Goal: Task Accomplishment & Management: Manage account settings

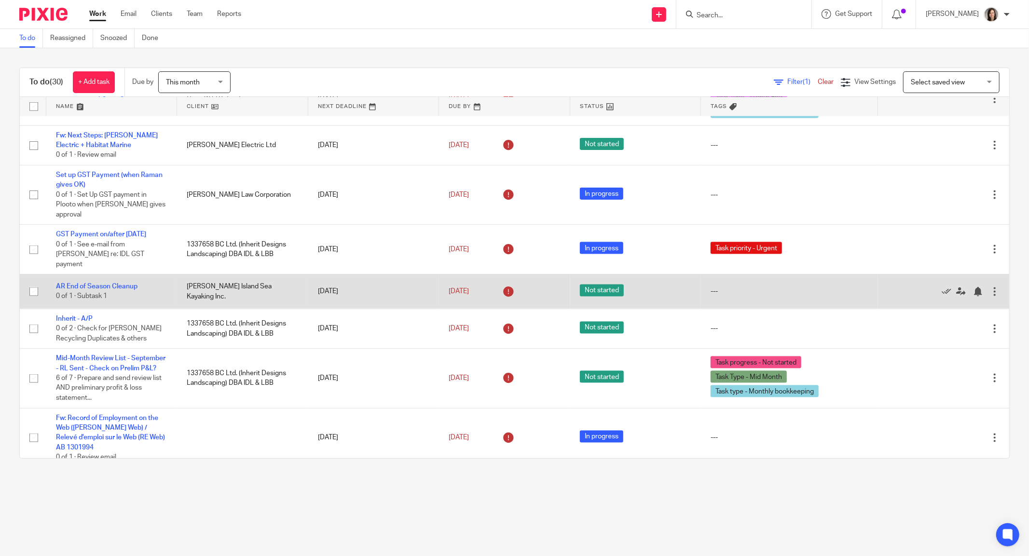
scroll to position [1198, 0]
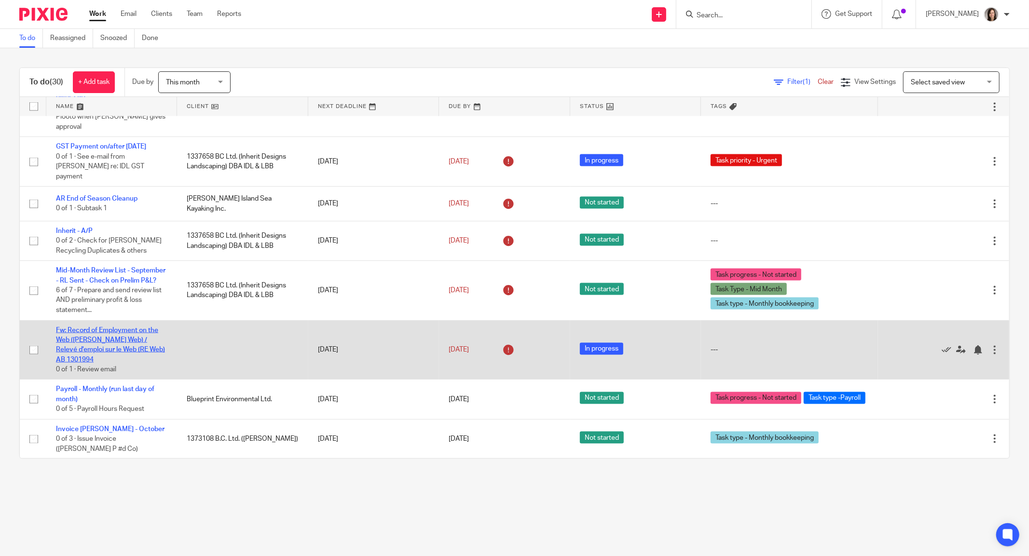
click at [120, 353] on link "Fw: Record of Employment on the Web ([PERSON_NAME] Web) / Relevé d'emploi sur l…" at bounding box center [110, 345] width 109 height 36
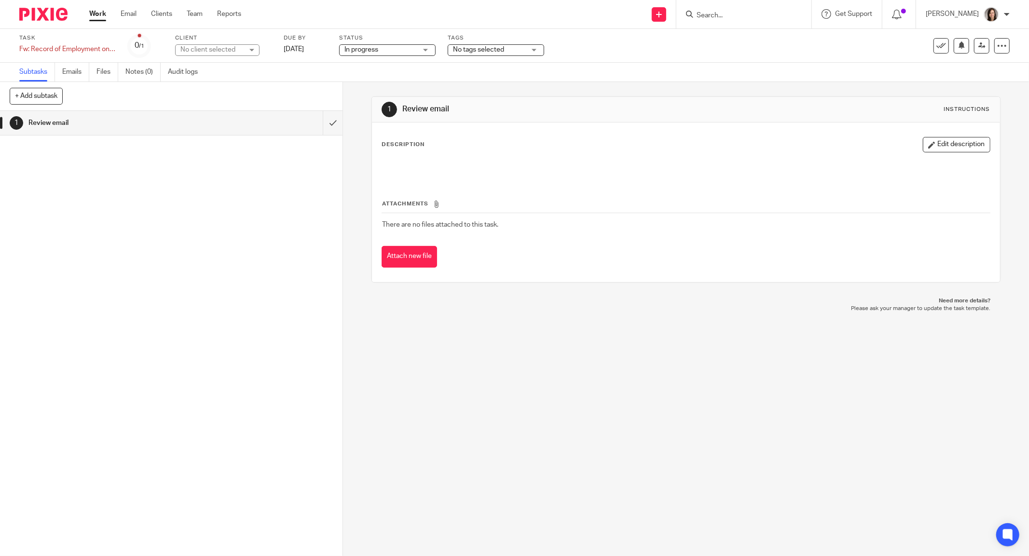
click at [229, 46] on div "No client selected" at bounding box center [211, 50] width 63 height 10
type input "turner"
click at [208, 125] on span "[PERSON_NAME] Change Management Inc" at bounding box center [214, 123] width 65 height 27
click at [615, 7] on div "Start timer" at bounding box center [613, 14] width 54 height 15
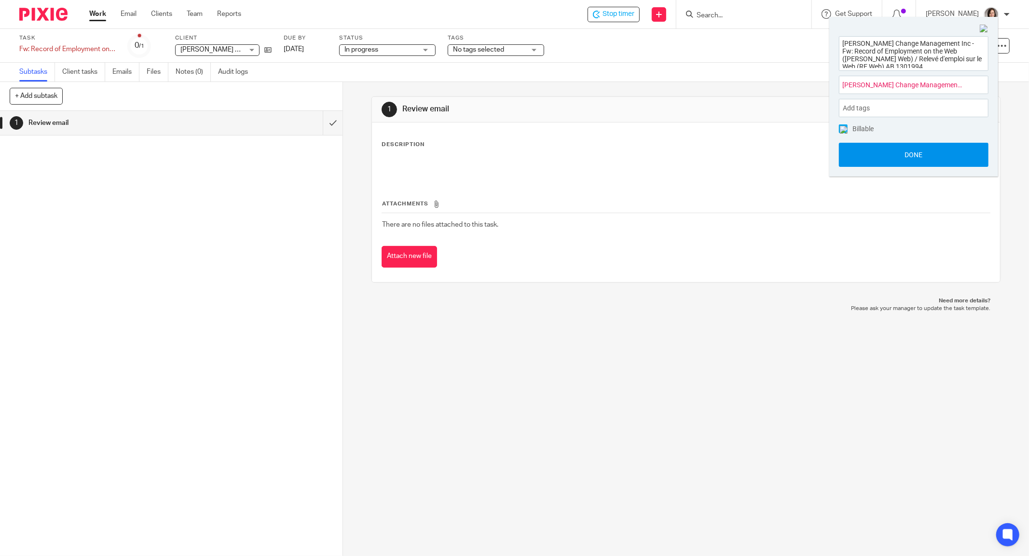
click at [919, 155] on button "Done" at bounding box center [914, 155] width 150 height 24
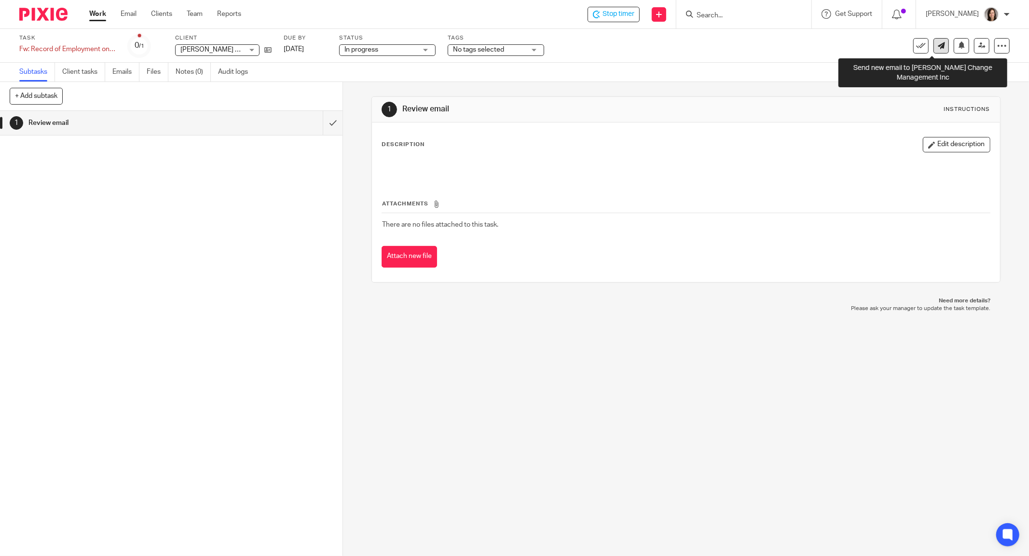
click at [938, 48] on icon at bounding box center [941, 45] width 7 height 7
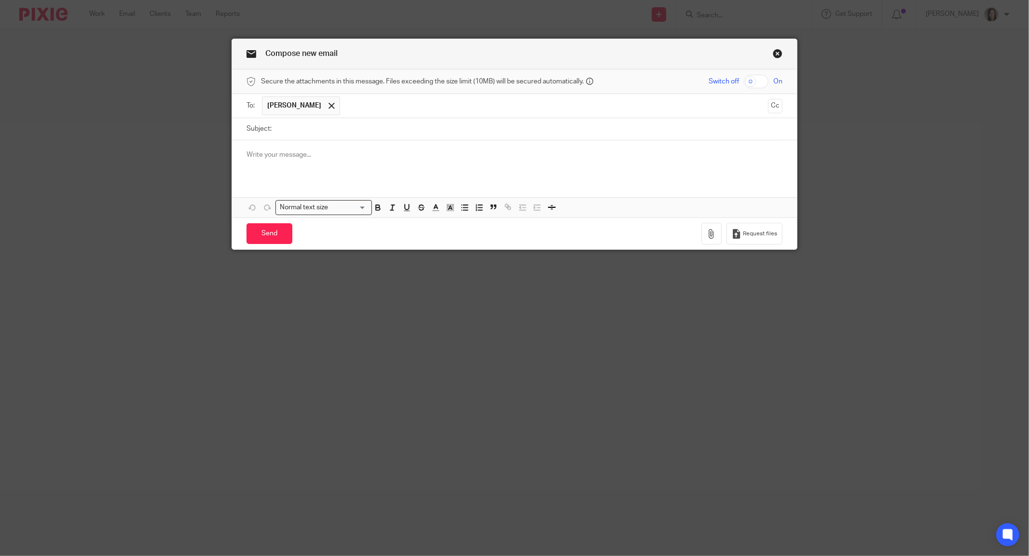
click at [350, 133] on input "Subject:" at bounding box center [529, 129] width 506 height 22
type input "ROE Web Access"
click at [350, 155] on p at bounding box center [515, 155] width 536 height 10
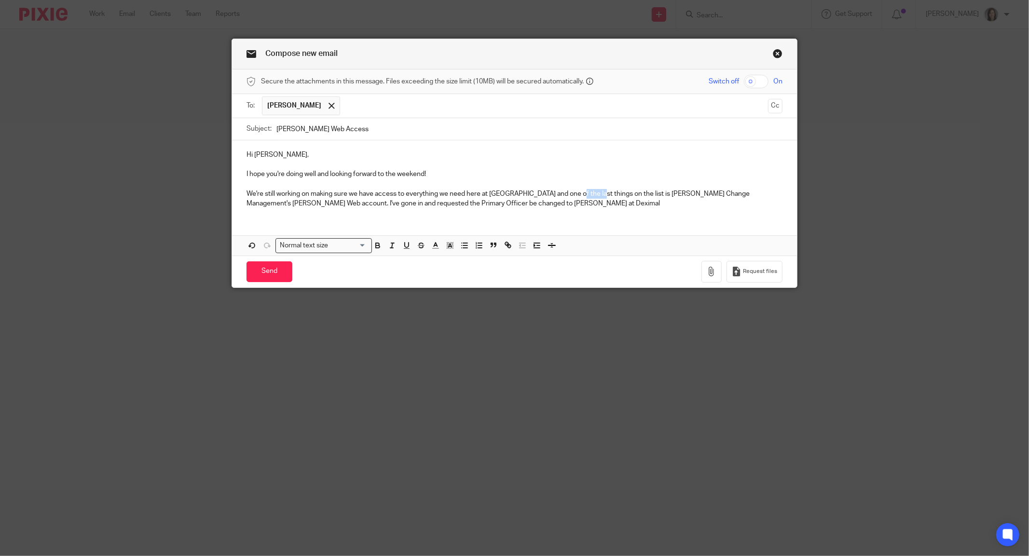
drag, startPoint x: 589, startPoint y: 194, endPoint x: 566, endPoint y: 191, distance: 22.4
click at [566, 191] on p "We're still working on making sure we have access to everything we need here at…" at bounding box center [515, 199] width 536 height 20
click at [498, 207] on p "We're still working on making sure we have access to everything we need here at…" at bounding box center [515, 199] width 536 height 20
click at [383, 203] on p "We're still working on making sure we have access to everything we need here at…" at bounding box center [515, 199] width 536 height 20
click at [524, 197] on p "We're still working on making sure we have access to everything we need here at…" at bounding box center [515, 199] width 536 height 20
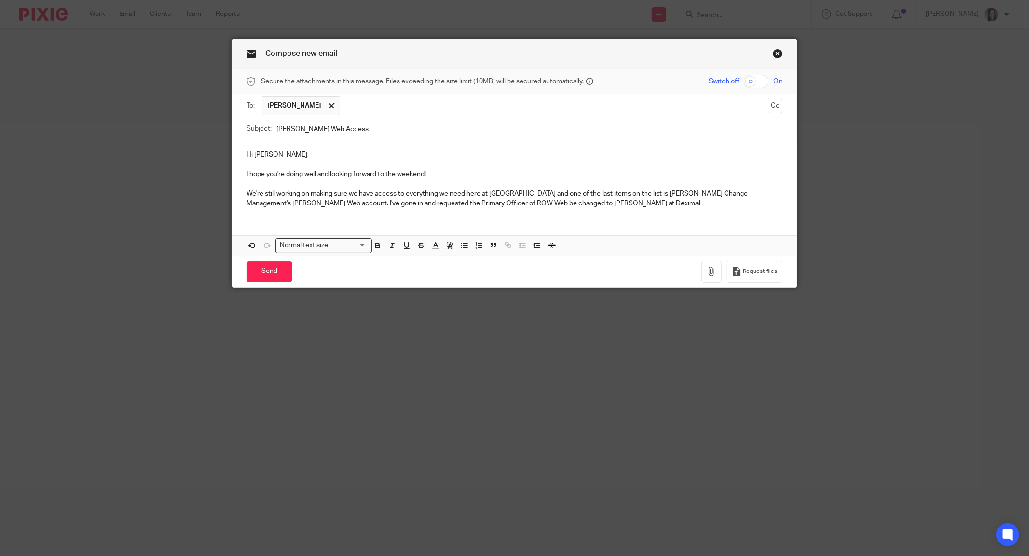
click at [541, 211] on div "Hi Dawn-Marie, I hope you're doing well and looking forward to the weekend! We'…" at bounding box center [514, 178] width 565 height 76
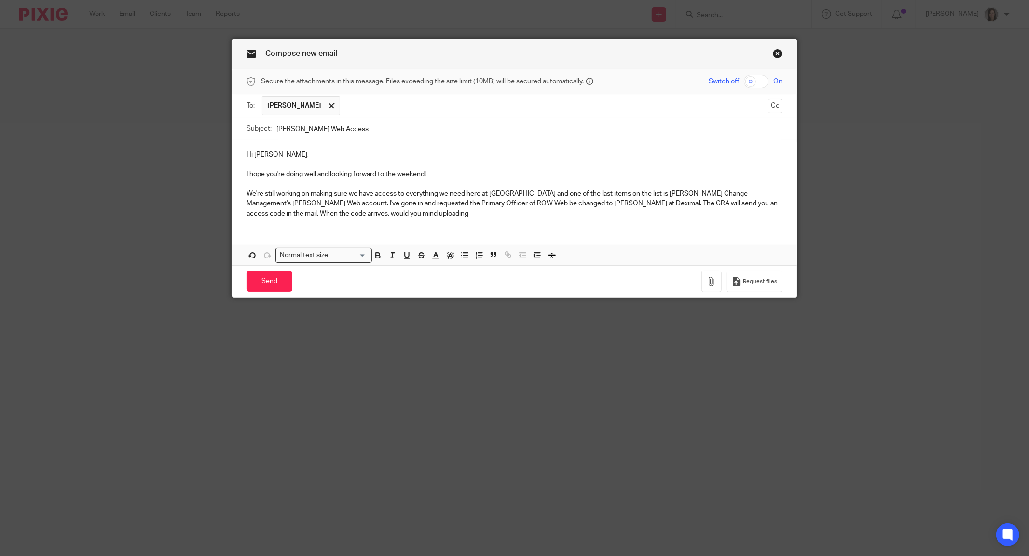
click at [517, 204] on p "We're still working on making sure we have access to everything we need here at…" at bounding box center [515, 203] width 536 height 29
click at [532, 205] on p "We're still working on making sure we have access to everything we need here at…" at bounding box center [515, 203] width 536 height 29
click at [528, 203] on p "We're still working on making sure we have access to everything we need here at…" at bounding box center [515, 203] width 536 height 29
click at [399, 203] on p "We're still working on making sure we have access to everything we need here at…" at bounding box center [515, 203] width 536 height 29
click at [528, 194] on p "We're still working on making sure we have access to everything we need here at…" at bounding box center [515, 203] width 536 height 29
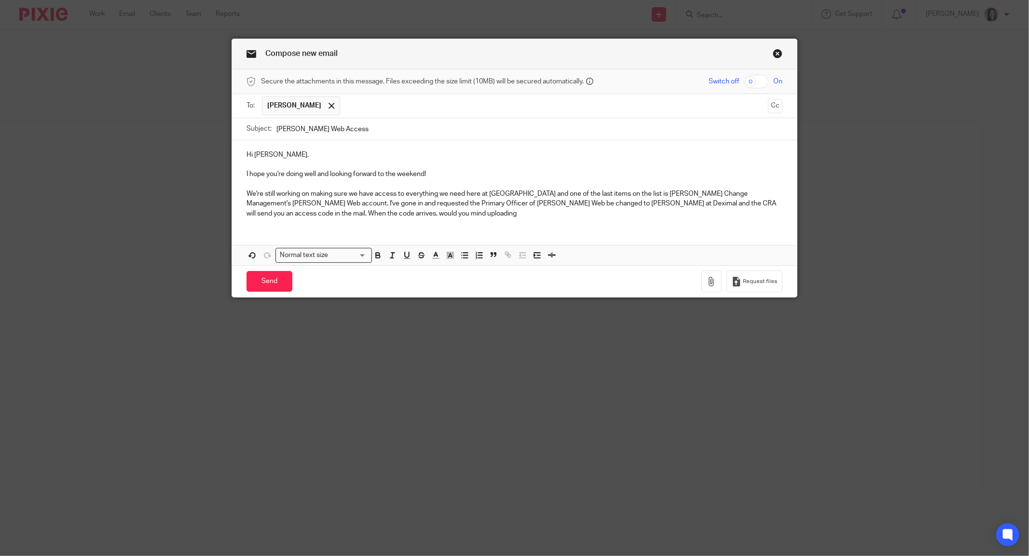
click at [530, 204] on p "We're still working on making sure we have access to everything we need here at…" at bounding box center [515, 203] width 536 height 29
click at [528, 201] on p "We're still working on making sure we have access to everything we need here at…" at bounding box center [515, 203] width 536 height 29
click at [562, 200] on p "We're still working on making sure we have access to everything we need here at…" at bounding box center [515, 203] width 536 height 29
click at [554, 202] on p "We're still working on making sure we have access to everything we need here at…" at bounding box center [515, 203] width 536 height 29
click at [570, 200] on p "We're still working on making sure we have access to everything we need here at…" at bounding box center [515, 203] width 536 height 29
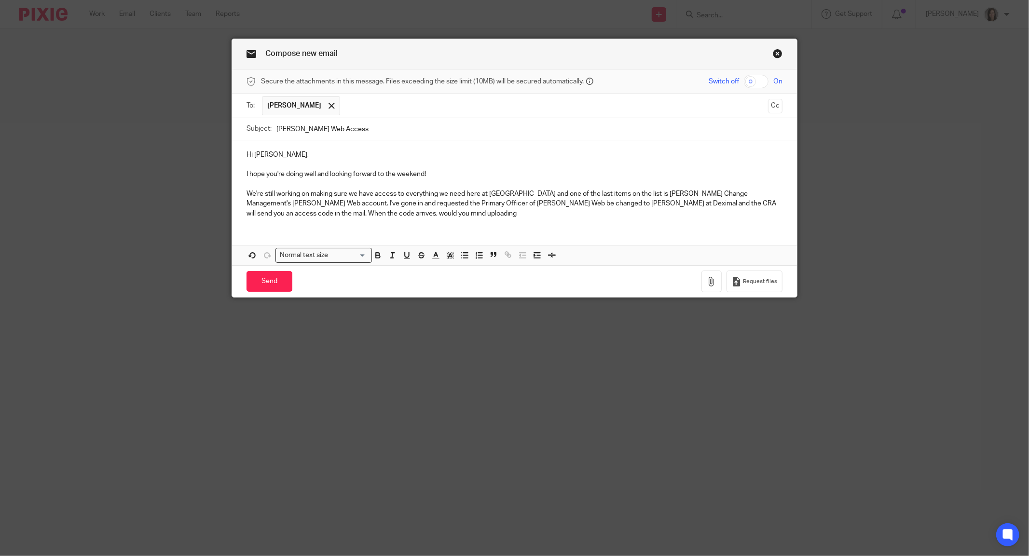
click at [564, 200] on p "We're still working on making sure we have access to everything we need here at…" at bounding box center [515, 203] width 536 height 29
click at [405, 207] on p "We're still working on making sure we have access to everything we need here at…" at bounding box center [515, 203] width 536 height 29
drag, startPoint x: 394, startPoint y: 213, endPoint x: 292, endPoint y: 210, distance: 101.4
click at [292, 210] on p "We're still working on making sure we have access to everything we need here at…" at bounding box center [515, 203] width 536 height 29
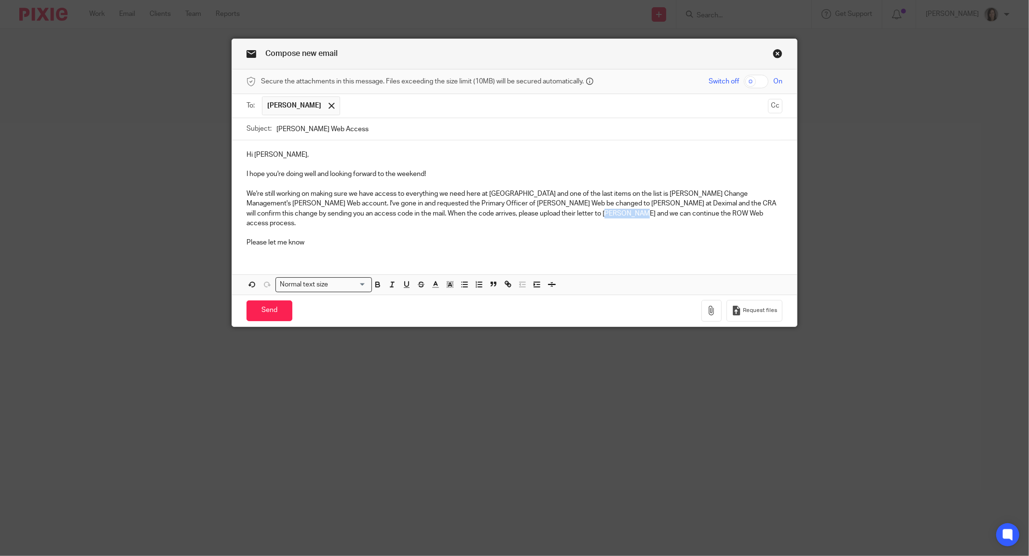
drag, startPoint x: 573, startPoint y: 214, endPoint x: 533, endPoint y: 215, distance: 39.6
click at [533, 215] on p "We're still working on making sure we have access to everything we need here at…" at bounding box center [515, 208] width 536 height 39
click at [330, 238] on p "Please let me know" at bounding box center [515, 243] width 536 height 10
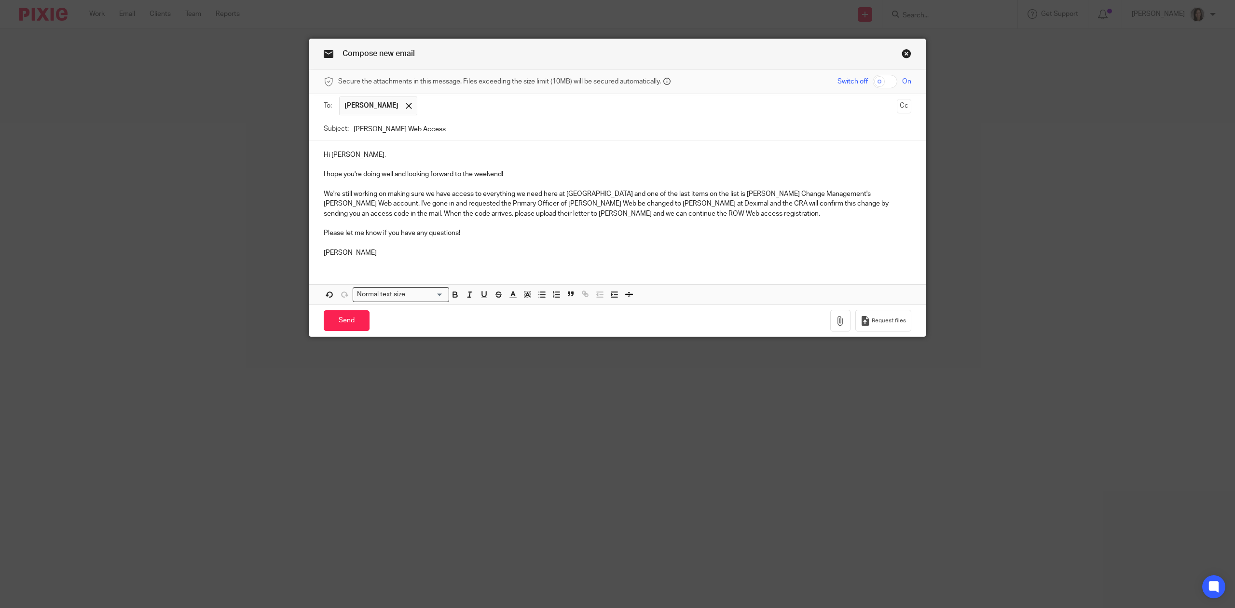
click at [473, 211] on p "We're still working on making sure we have access to everything we need here at…" at bounding box center [618, 203] width 588 height 29
click at [347, 318] on input "Send" at bounding box center [347, 320] width 46 height 21
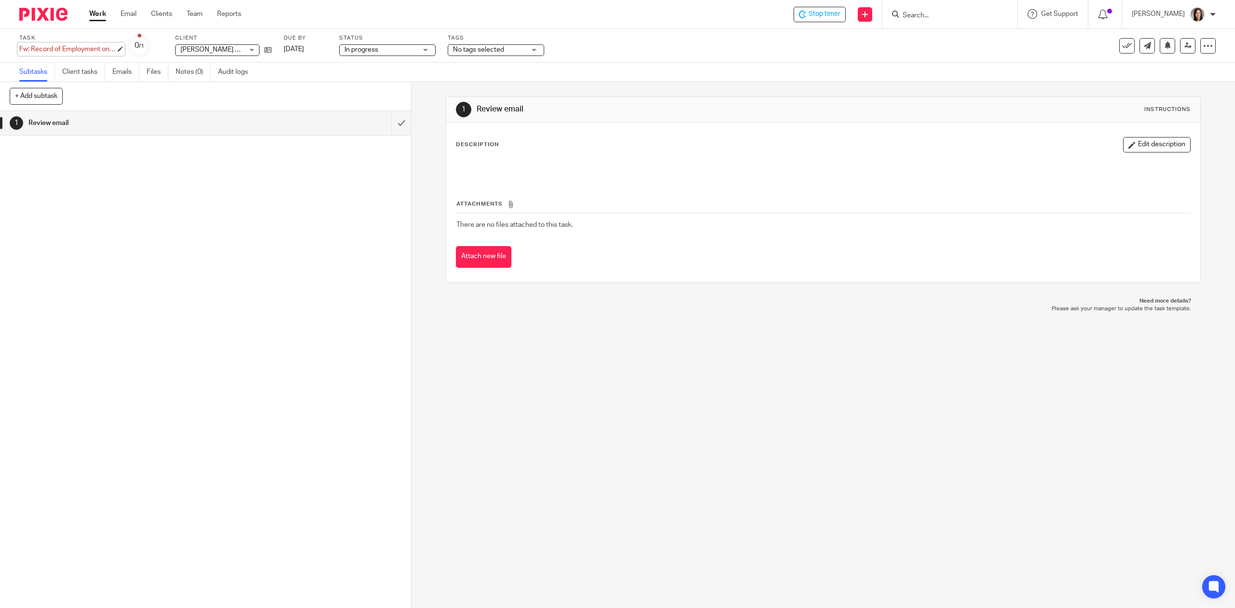
click at [83, 45] on div "Fw: Record of Employment on the Web (ROE Web) / Relevé d'emploi sur le Web (RE …" at bounding box center [67, 49] width 96 height 10
click at [86, 45] on input "Fw: Record of Employment on the Web (ROE Web) / Relevé d'emploi sur le Web (RE …" at bounding box center [89, 49] width 141 height 11
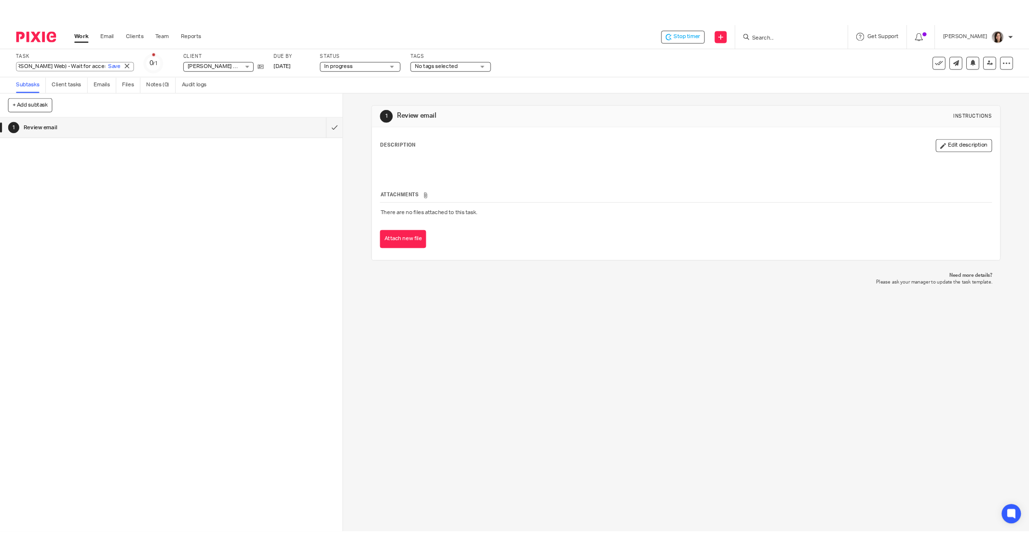
scroll to position [0, 136]
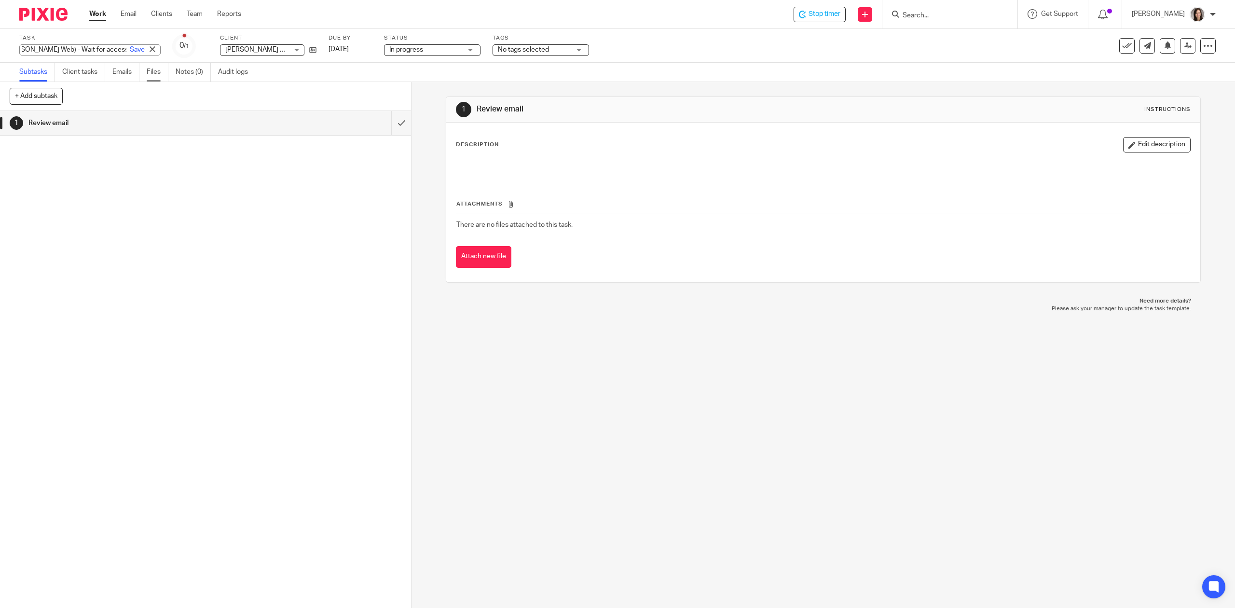
type input "Fw: Record of Employment on the Web (ROE Web) - Wait for access code"
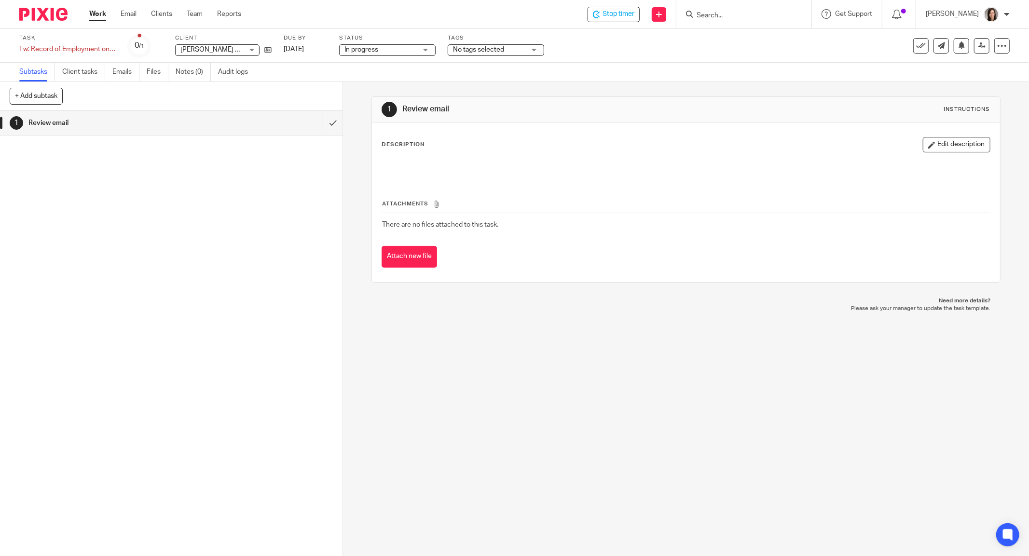
click at [733, 17] on input "Search" at bounding box center [739, 16] width 87 height 9
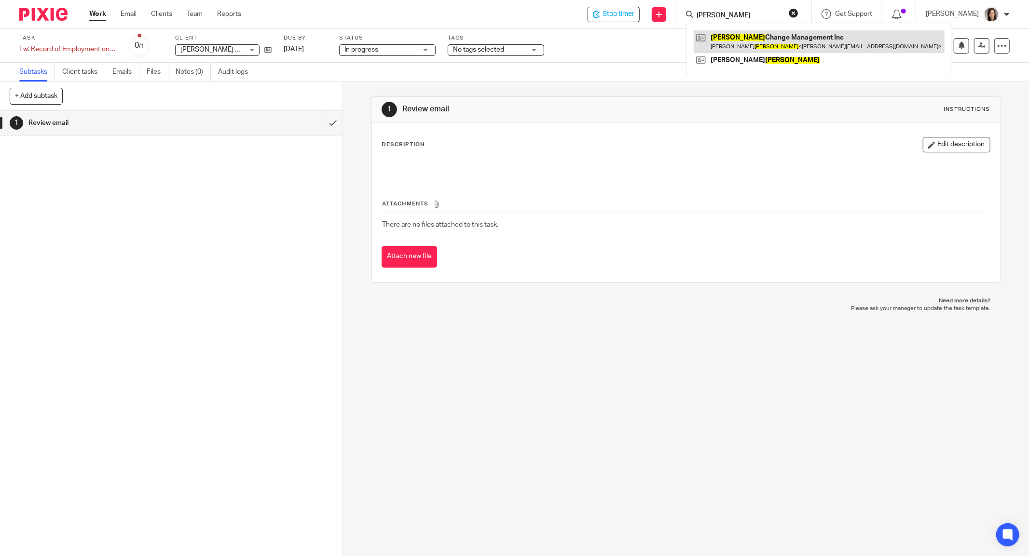
type input "turner"
click at [773, 39] on link at bounding box center [819, 41] width 251 height 22
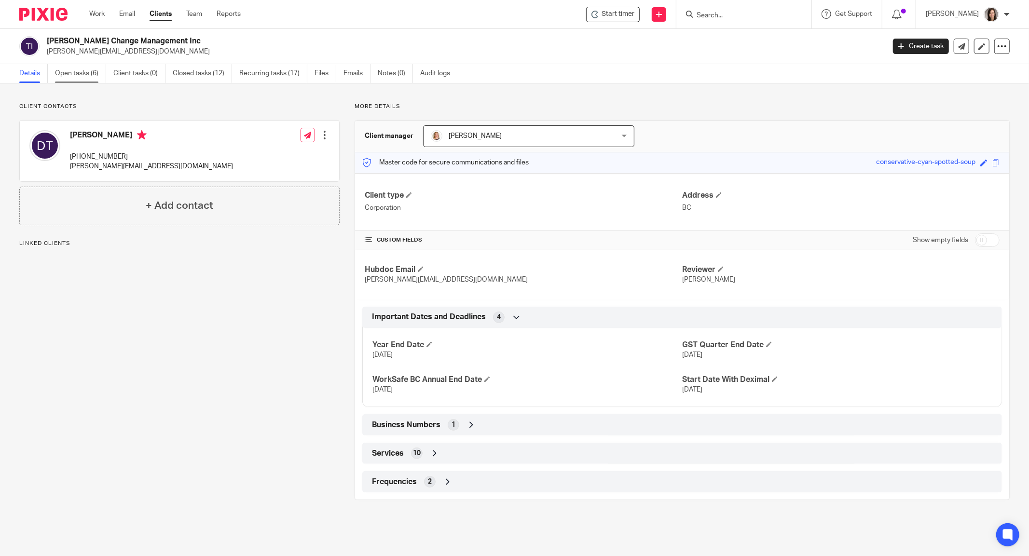
click at [81, 74] on link "Open tasks (6)" at bounding box center [80, 73] width 51 height 19
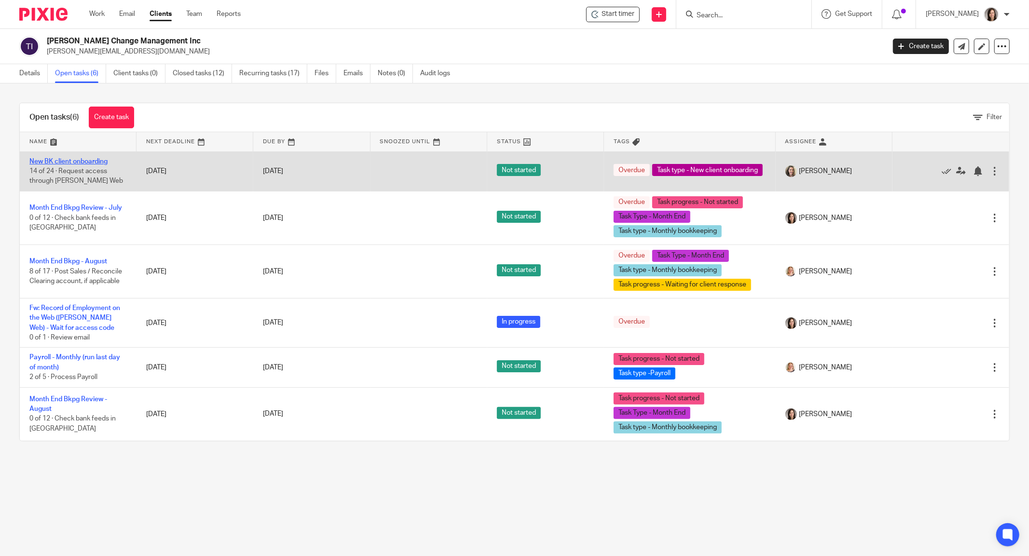
click at [81, 162] on link "New BK client onboarding" at bounding box center [68, 161] width 78 height 7
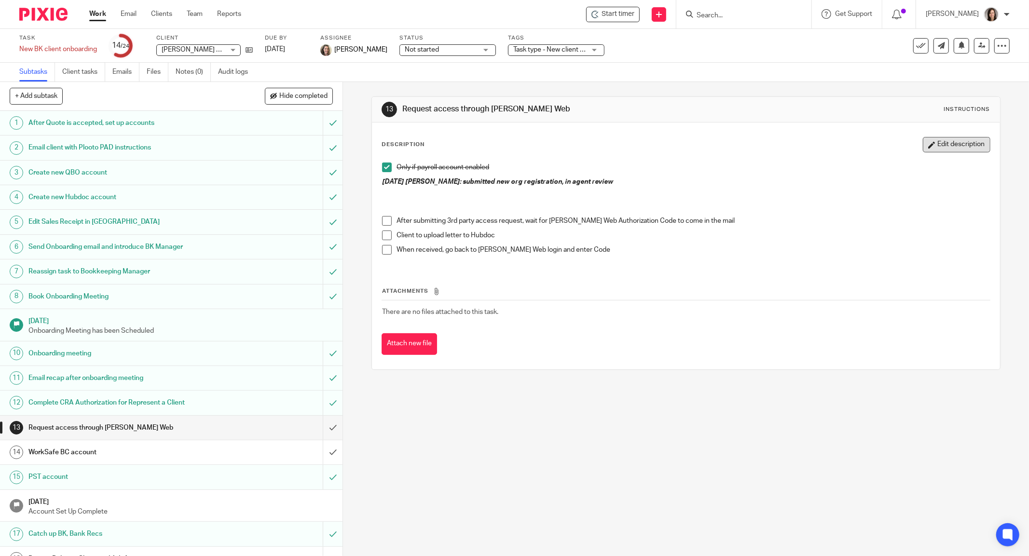
click at [936, 146] on button "Edit description" at bounding box center [957, 144] width 68 height 15
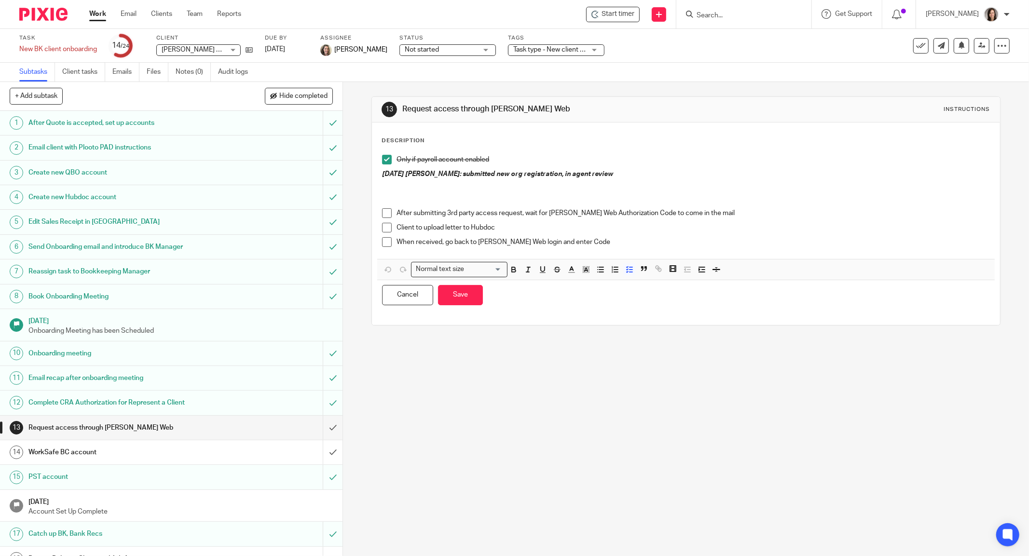
click at [488, 179] on p at bounding box center [686, 193] width 608 height 29
drag, startPoint x: 588, startPoint y: 183, endPoint x: 374, endPoint y: 186, distance: 213.7
click at [377, 186] on div "Only if payroll account enabled 9/05/2025 Alicia: submitted new org registratio…" at bounding box center [686, 204] width 618 height 109
click at [655, 183] on p "09/26/2025 Danielle: Requested Primary Officer, waiting for code" at bounding box center [686, 193] width 608 height 29
click at [480, 183] on em "09/26/2025 Danielle: Requested Primary Officer, waiting for code" at bounding box center [492, 183] width 221 height 7
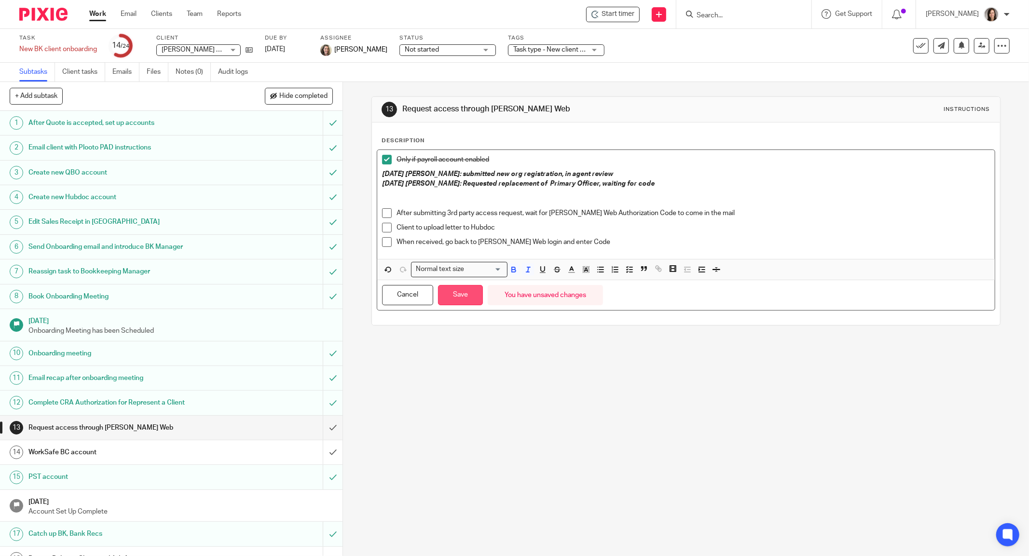
click at [467, 288] on button "Save" at bounding box center [460, 295] width 45 height 21
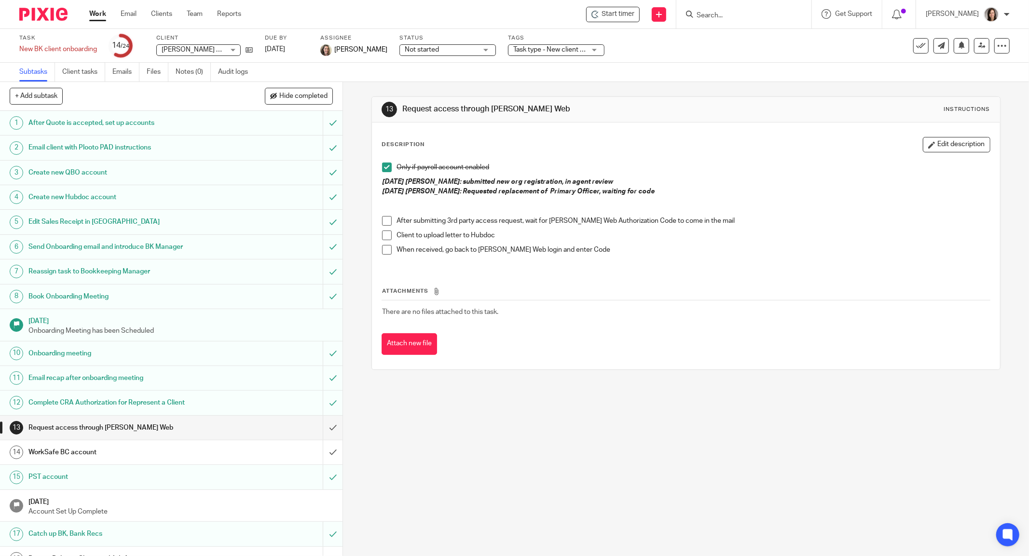
click at [777, 14] on input "Search" at bounding box center [739, 16] width 87 height 9
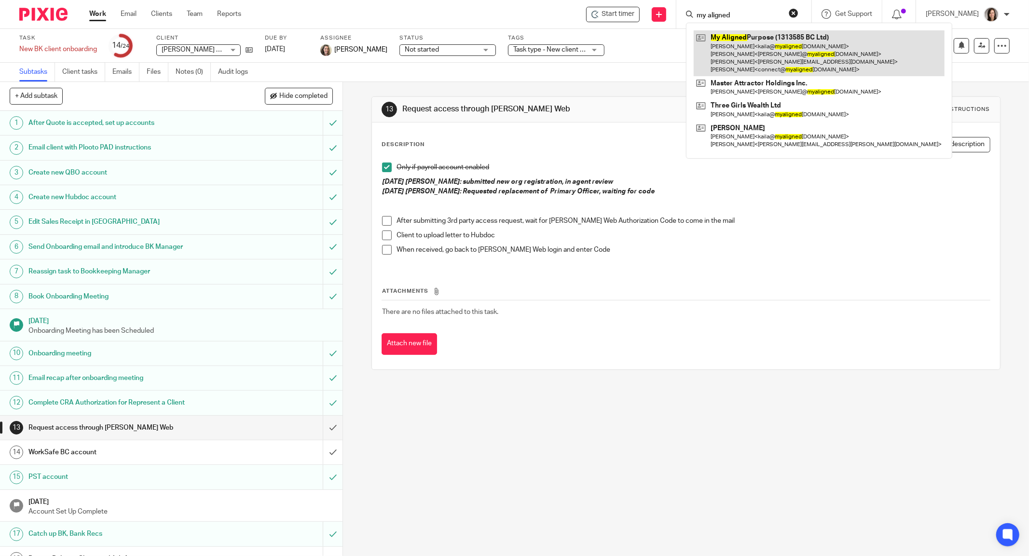
type input "my aligned"
click at [760, 40] on link at bounding box center [819, 53] width 251 height 46
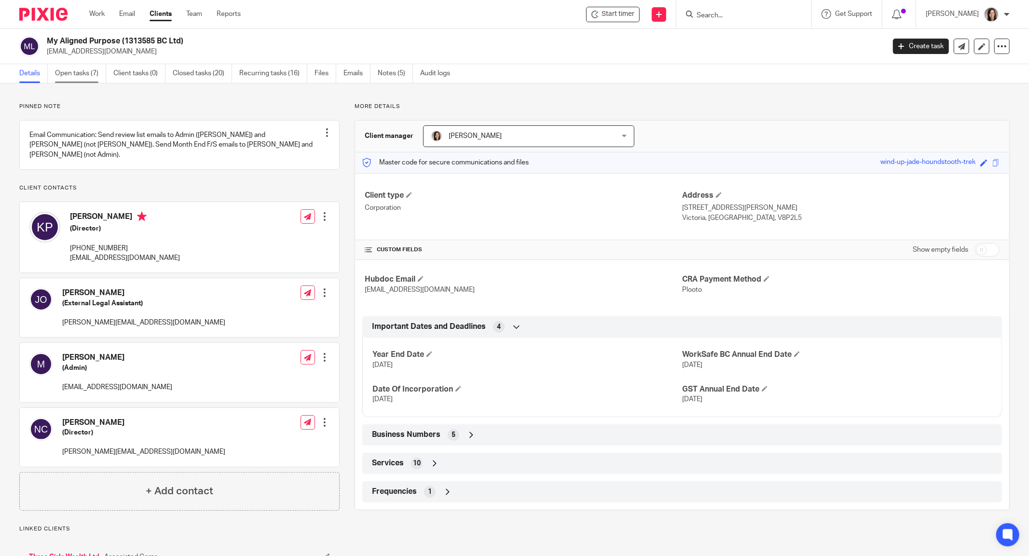
click at [59, 72] on link "Open tasks (7)" at bounding box center [80, 73] width 51 height 19
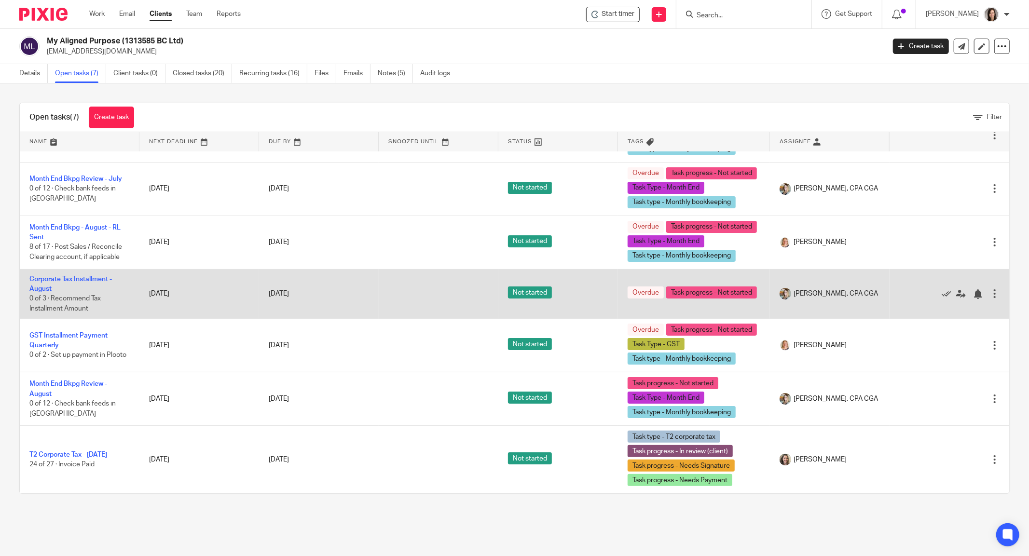
scroll to position [99, 0]
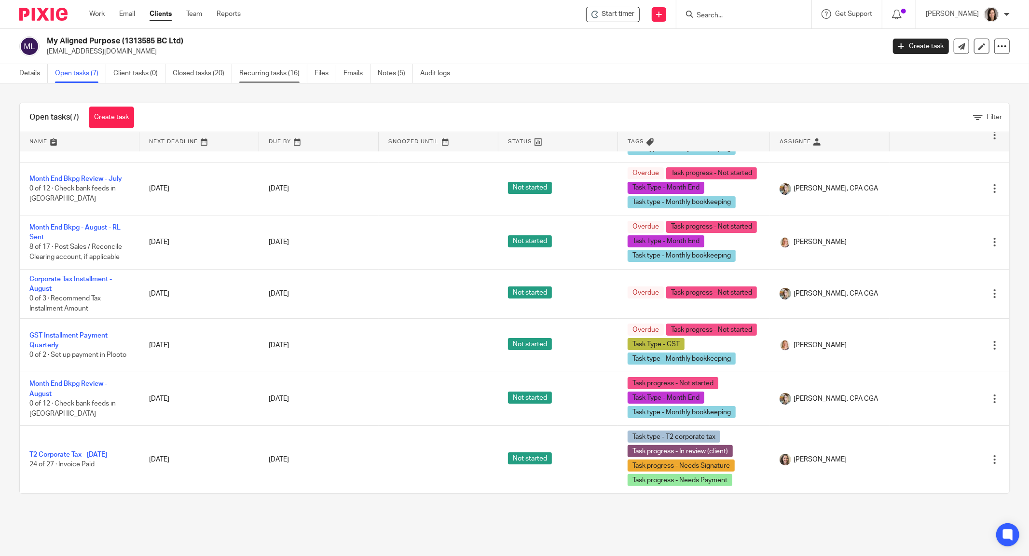
click at [251, 69] on link "Recurring tasks (16)" at bounding box center [273, 73] width 68 height 19
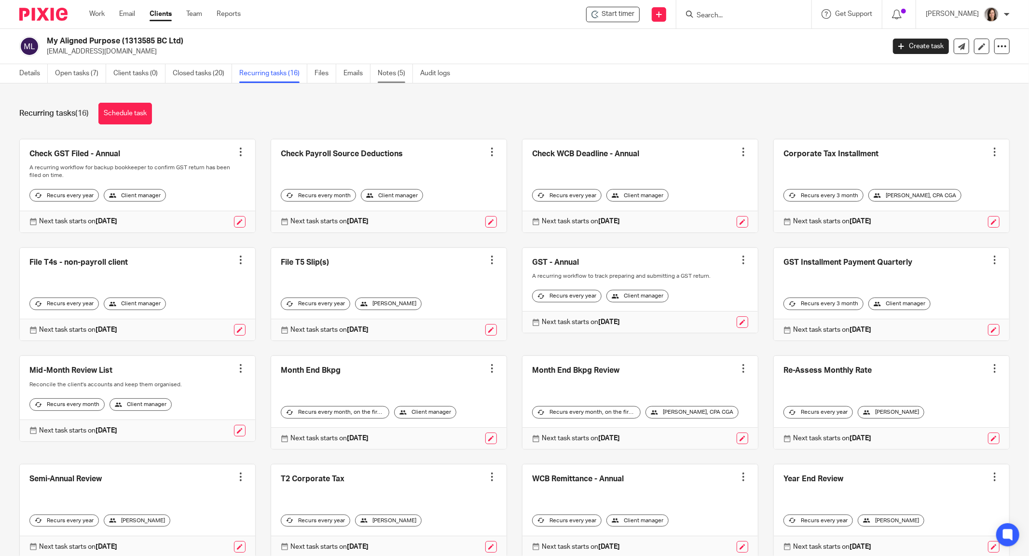
drag, startPoint x: 393, startPoint y: 68, endPoint x: 394, endPoint y: 78, distance: 10.6
click at [393, 68] on link "Notes (5)" at bounding box center [395, 73] width 35 height 19
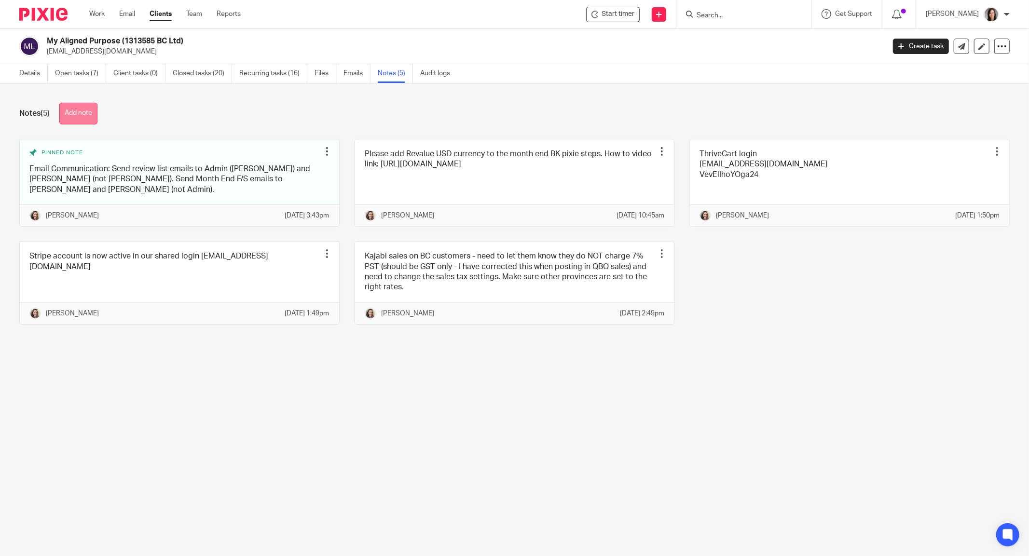
click at [85, 118] on button "Add note" at bounding box center [78, 114] width 38 height 22
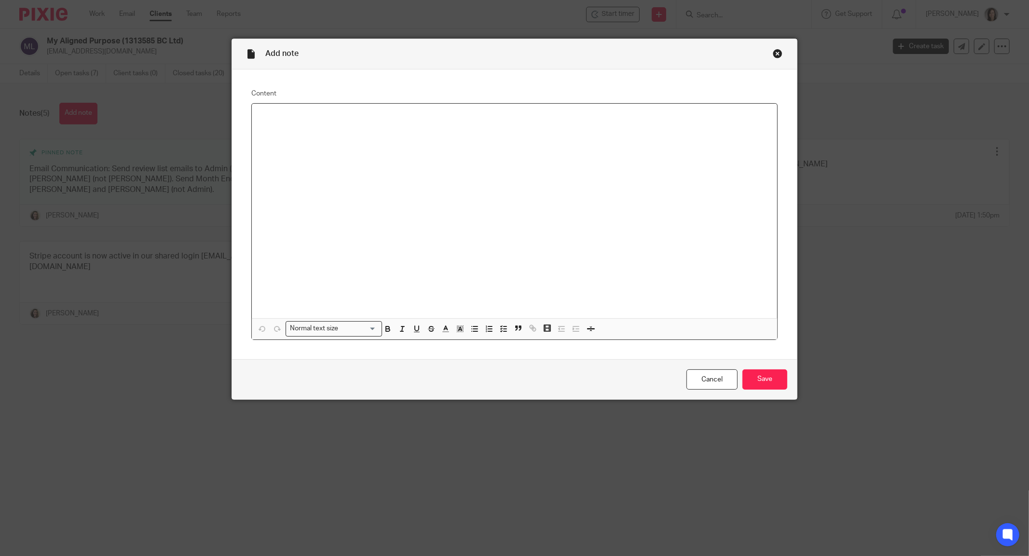
click at [389, 116] on p at bounding box center [515, 116] width 510 height 10
click at [423, 146] on div at bounding box center [514, 211] width 525 height 215
click at [483, 115] on p "[DATE] DC: Quarterly GST Installments on" at bounding box center [515, 116] width 510 height 10
drag, startPoint x: 575, startPoint y: 118, endPoint x: 437, endPoint y: 113, distance: 138.1
click at [437, 113] on p "2025.09.26 DC: Quarterly GST Installments on Dec 31 2025, Mar 31 2026 and June …" at bounding box center [515, 116] width 510 height 10
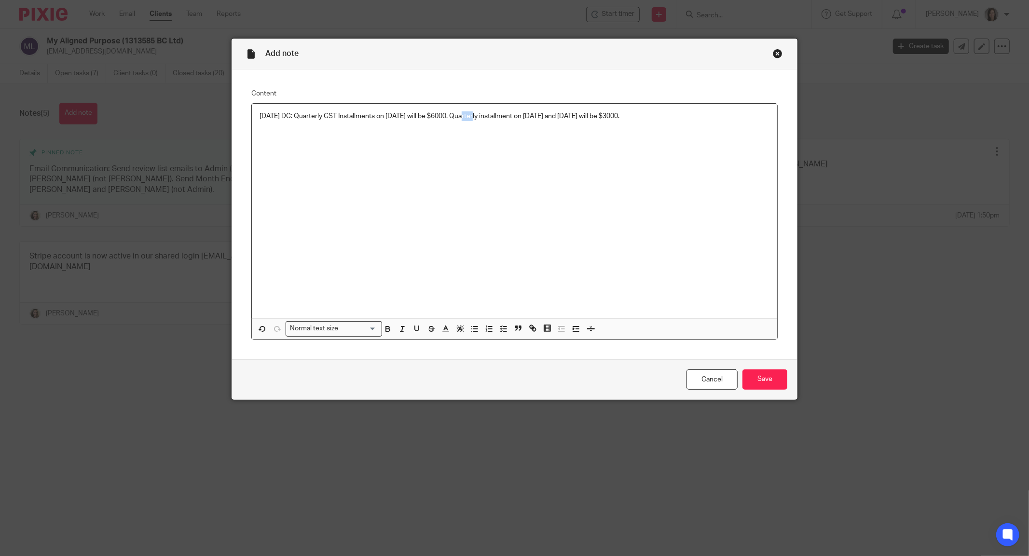
drag, startPoint x: 475, startPoint y: 115, endPoint x: 459, endPoint y: 120, distance: 17.1
click at [459, 120] on p "[DATE] DC: Quarterly GST Installments on [DATE] will be $6000. Quarterly instal…" at bounding box center [515, 116] width 510 height 10
click at [471, 114] on p "[DATE] DC: Quarterly GST Installments on [DATE] will be $6000. Quarterly instal…" at bounding box center [515, 116] width 510 height 10
drag, startPoint x: 478, startPoint y: 115, endPoint x: 456, endPoint y: 116, distance: 21.3
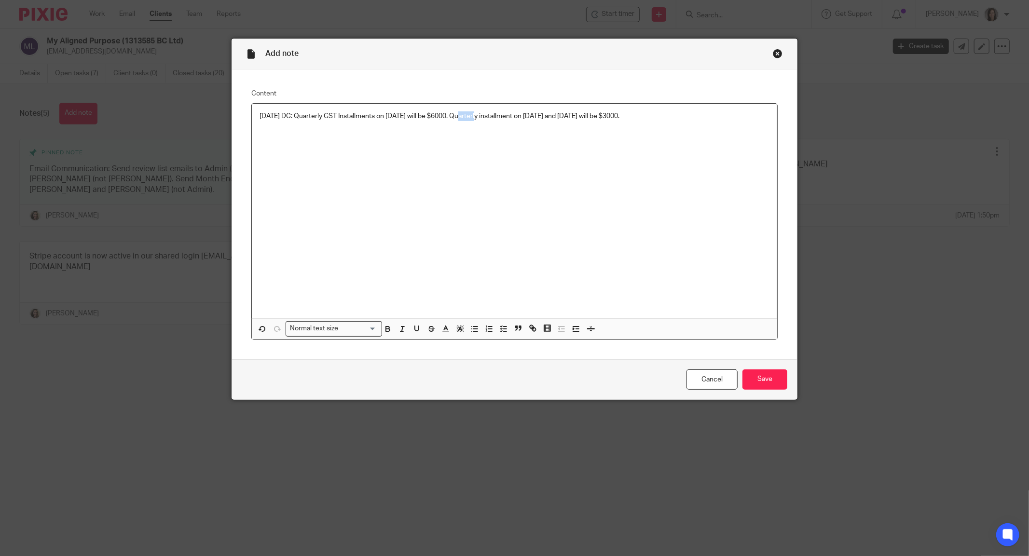
click at [456, 116] on p "[DATE] DC: Quarterly GST Installments on [DATE] will be $6000. Quarterly instal…" at bounding box center [515, 116] width 510 height 10
click at [457, 124] on div "2025.09.26 DC: Quarterly GST Installments on Dec 31 2025 will be $6000. Quarter…" at bounding box center [514, 211] width 525 height 215
drag, startPoint x: 436, startPoint y: 117, endPoint x: 397, endPoint y: 123, distance: 40.0
click at [397, 123] on div "2025.09.26 DC: Quarterly GST Installments on Dec 31 2025 will be $6000. Quarter…" at bounding box center [514, 211] width 525 height 215
click at [611, 129] on div "2025.09.26 DC: Quarterly GST Installments on Dec 31 2025 will be $6000. Quarter…" at bounding box center [514, 211] width 525 height 215
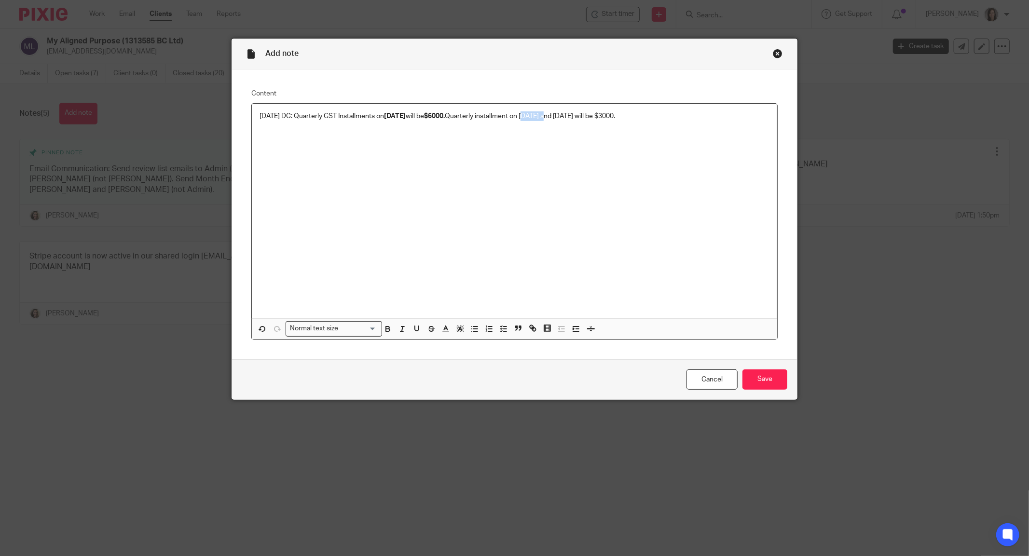
drag, startPoint x: 576, startPoint y: 115, endPoint x: 554, endPoint y: 118, distance: 22.4
click at [554, 118] on p "2025.09.26 DC: Quarterly GST Installments on Dec 31 2025 will be $6000. Quarter…" at bounding box center [515, 116] width 510 height 10
drag, startPoint x: 615, startPoint y: 117, endPoint x: 591, endPoint y: 117, distance: 24.1
click at [591, 117] on p "2025.09.26 DC: Quarterly GST Installments on Dec 31 2025 will be $6000. Quarter…" at bounding box center [515, 116] width 510 height 10
drag, startPoint x: 677, startPoint y: 114, endPoint x: 653, endPoint y: 114, distance: 23.6
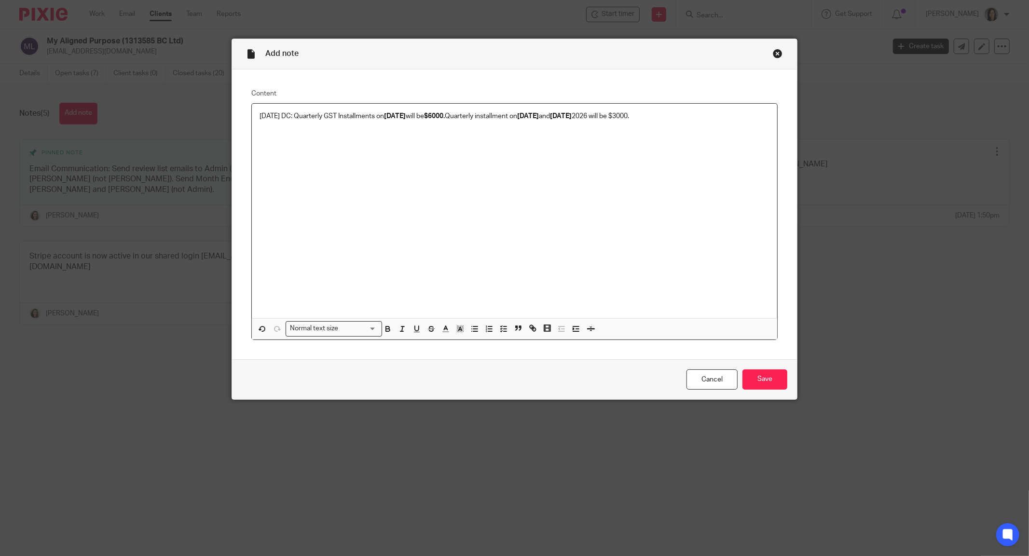
click at [653, 114] on p "2025.09.26 DC: Quarterly GST Installments on Dec 31 2025 will be $6000. Quarter…" at bounding box center [515, 116] width 510 height 10
click at [758, 378] on input "Save" at bounding box center [765, 380] width 45 height 21
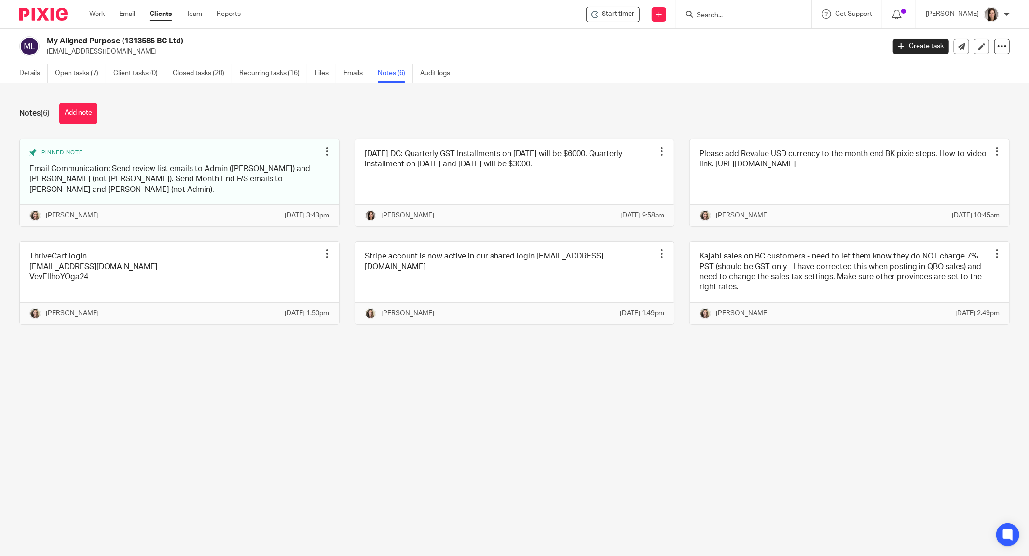
click at [731, 9] on form at bounding box center [747, 14] width 103 height 12
click at [727, 15] on input "Search" at bounding box center [739, 16] width 87 height 9
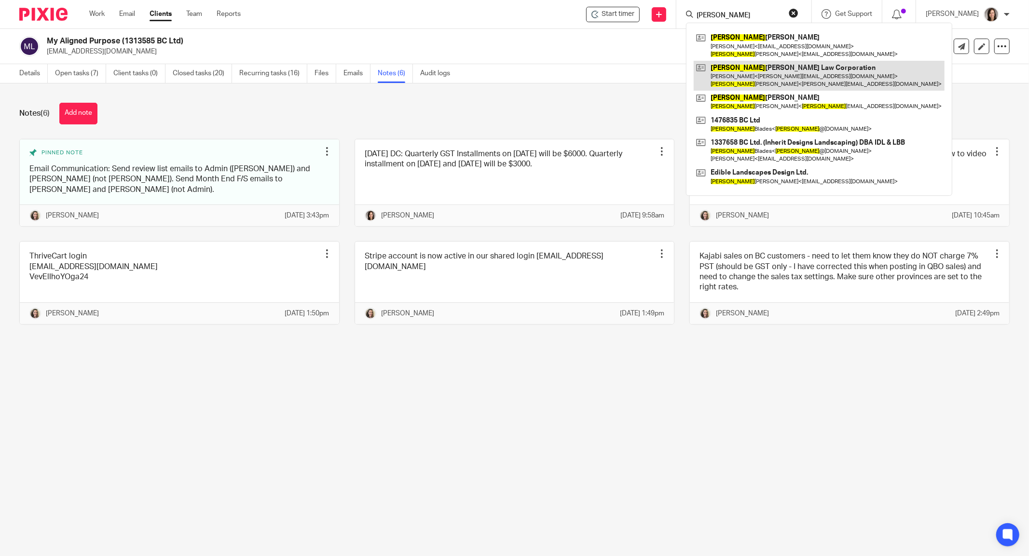
type input "[PERSON_NAME]"
click at [793, 71] on link at bounding box center [819, 76] width 251 height 30
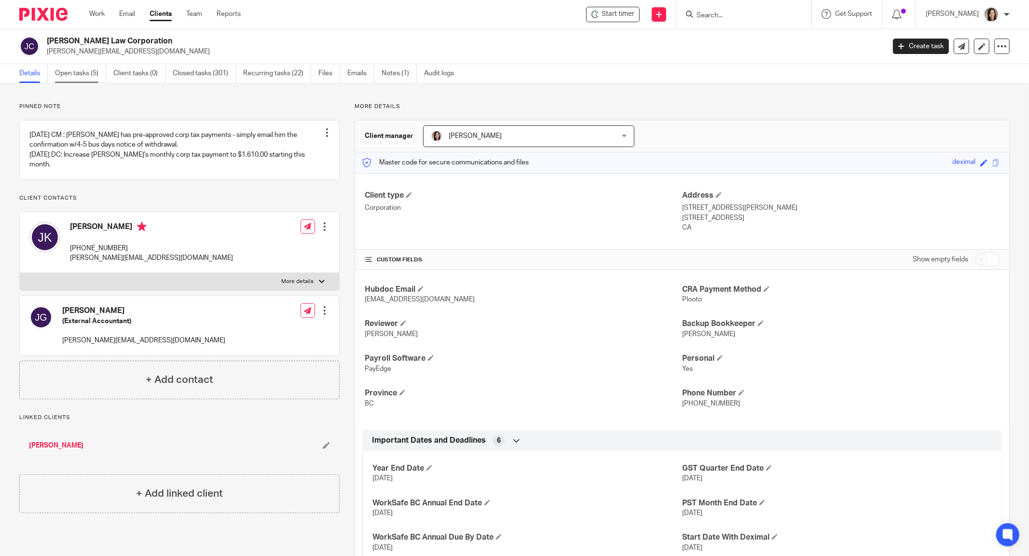
click at [89, 76] on link "Open tasks (5)" at bounding box center [80, 73] width 51 height 19
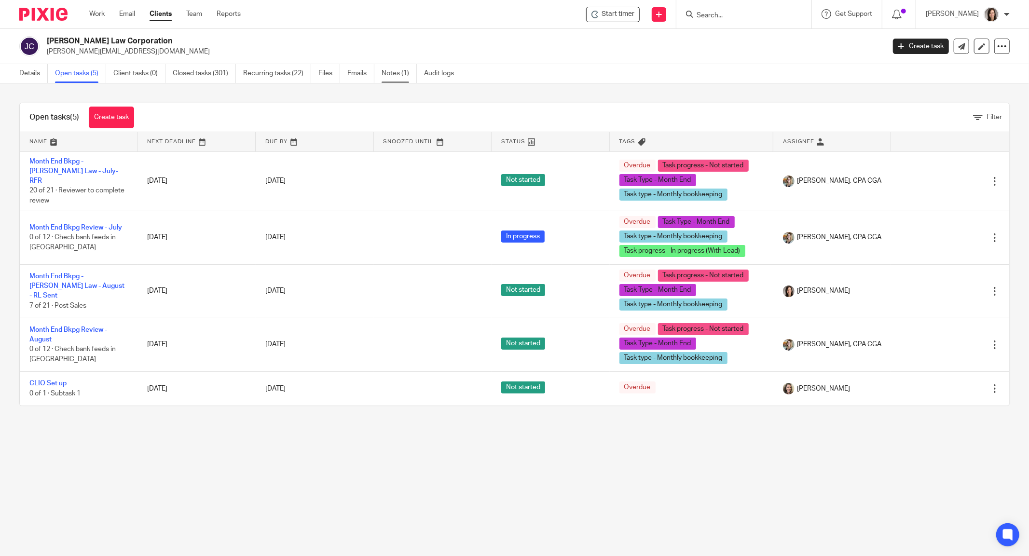
click at [400, 71] on link "Notes (1)" at bounding box center [399, 73] width 35 height 19
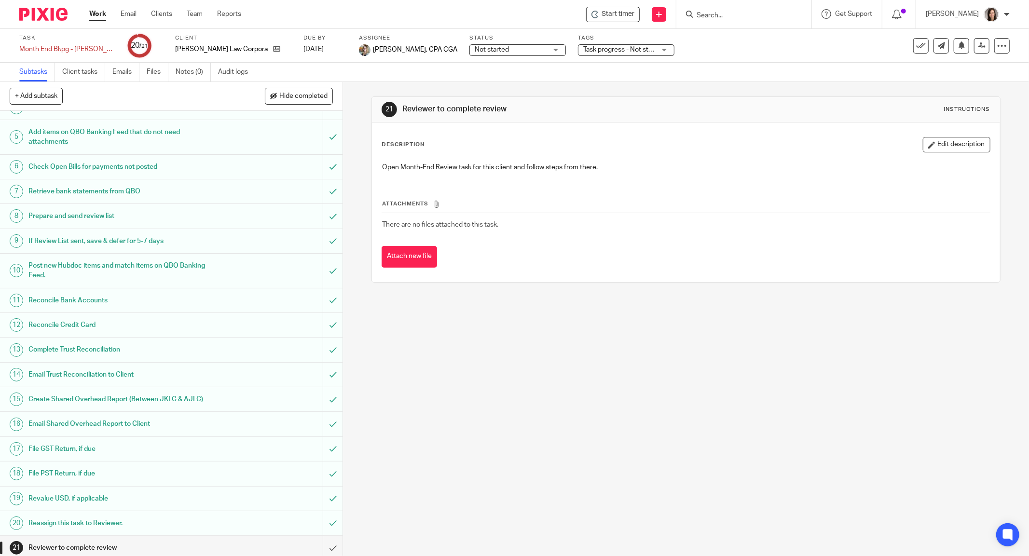
scroll to position [101, 0]
click at [432, 486] on div "21 Reviewer to complete review Instructions Description Edit description Open M…" at bounding box center [686, 319] width 686 height 474
click at [102, 15] on link "Work" at bounding box center [97, 14] width 17 height 10
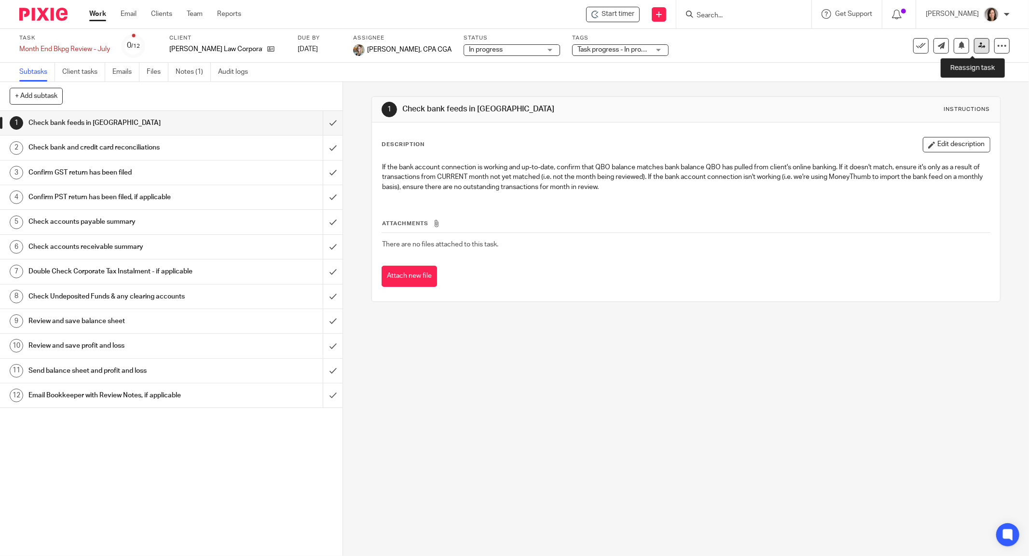
click at [978, 43] on icon at bounding box center [981, 45] width 7 height 7
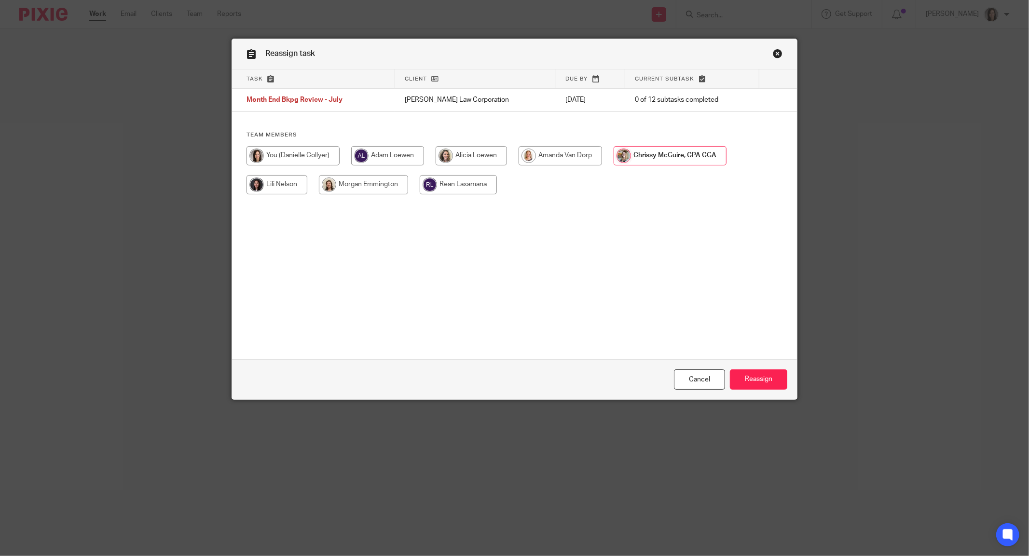
click at [290, 160] on input "radio" at bounding box center [293, 155] width 93 height 19
radio input "true"
click at [755, 378] on input "Reassign" at bounding box center [758, 380] width 57 height 21
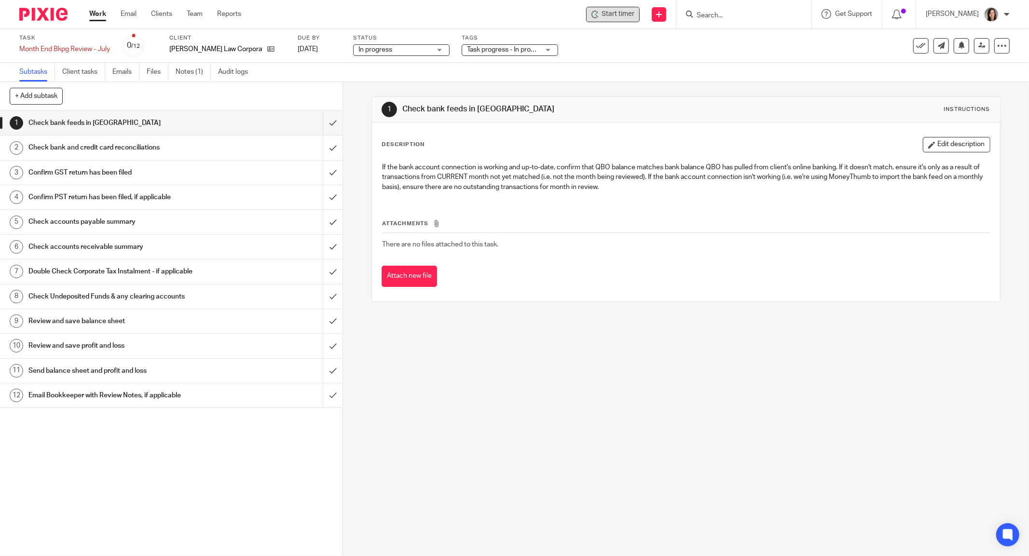
click at [632, 15] on span "Start timer" at bounding box center [618, 14] width 33 height 10
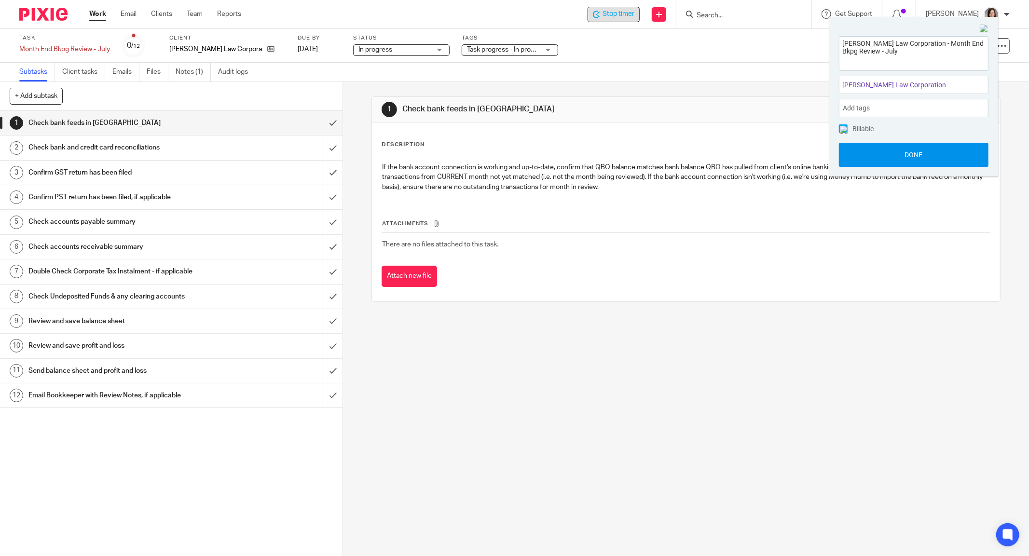
click at [970, 147] on button "Done" at bounding box center [914, 155] width 150 height 24
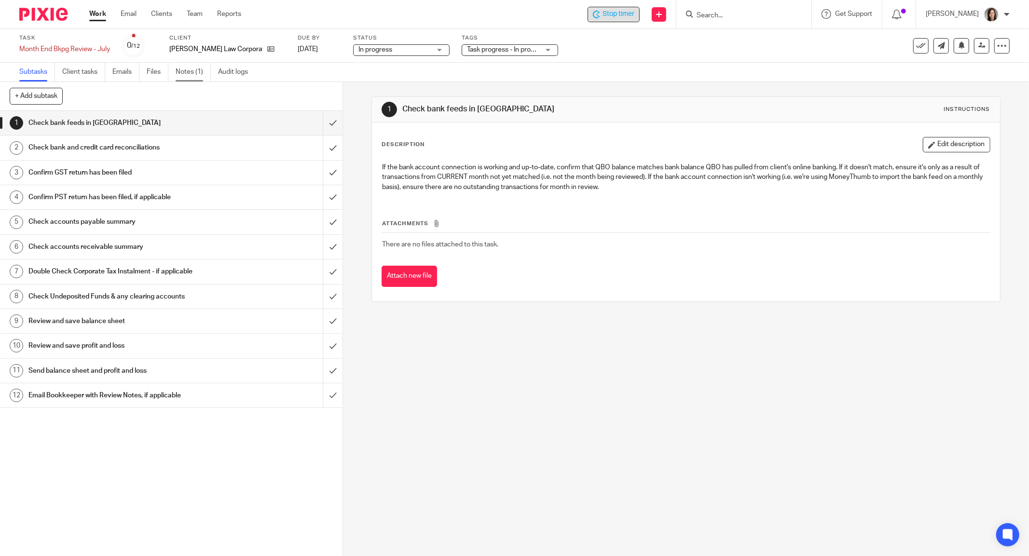
click at [202, 73] on link "Notes (1)" at bounding box center [193, 72] width 35 height 19
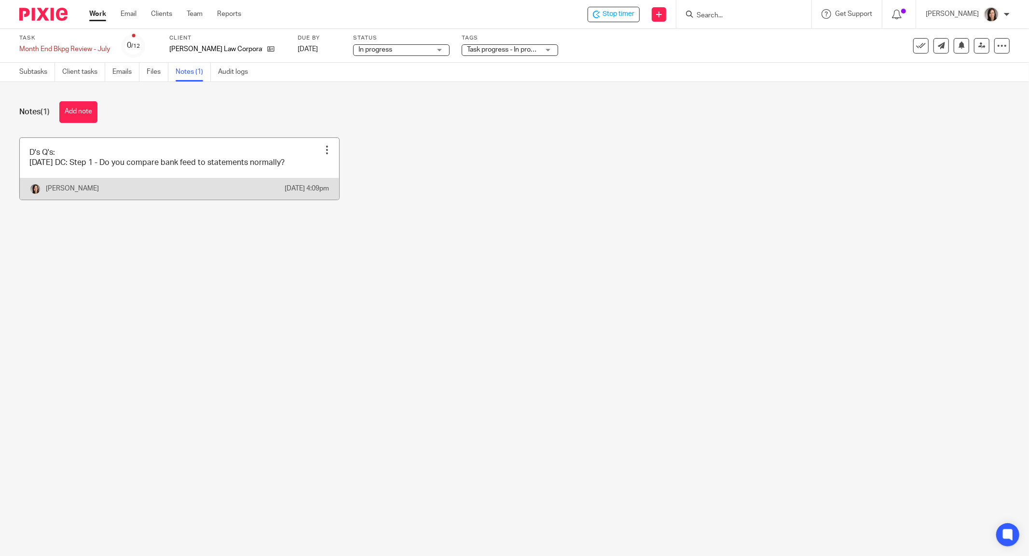
click at [322, 149] on div at bounding box center [327, 150] width 10 height 10
click at [312, 187] on span "Delete note" at bounding box center [306, 187] width 36 height 7
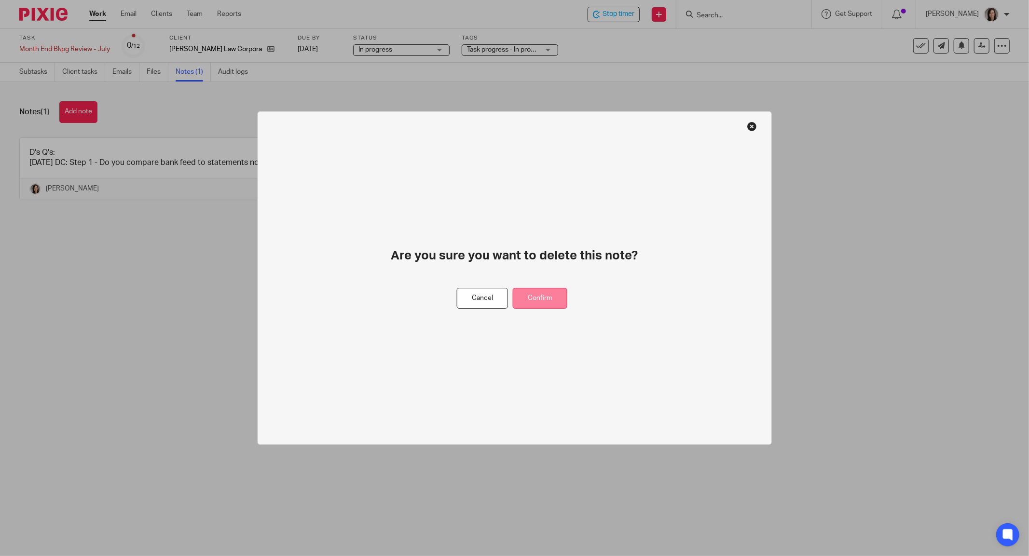
click at [549, 300] on button "Confirm" at bounding box center [540, 298] width 55 height 21
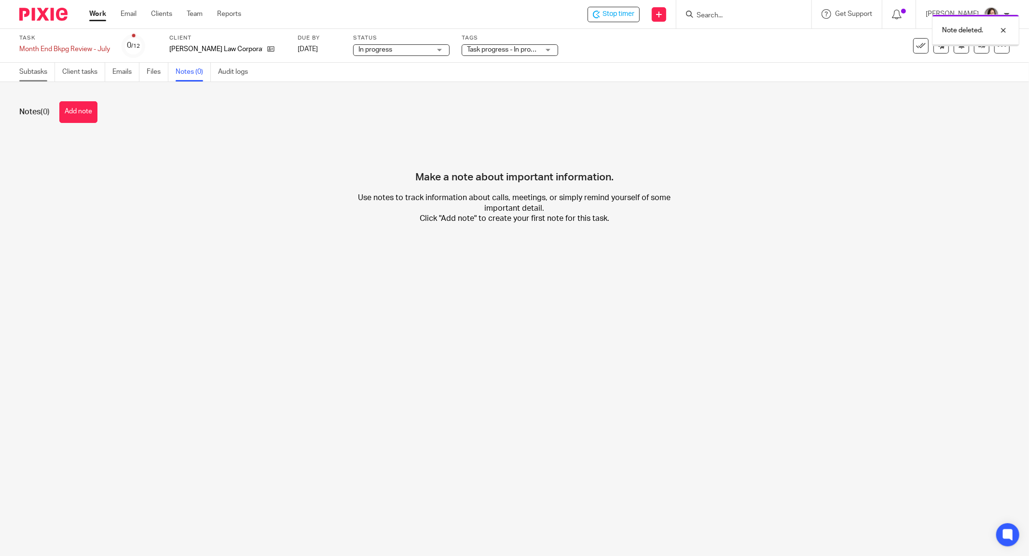
click at [39, 71] on link "Subtasks" at bounding box center [37, 72] width 36 height 19
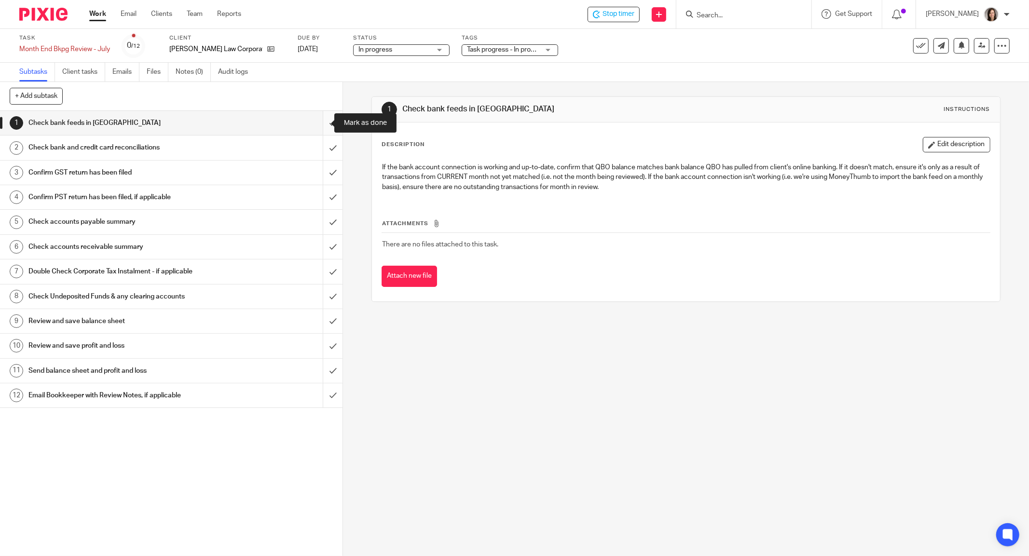
click at [317, 128] on input "submit" at bounding box center [171, 123] width 343 height 24
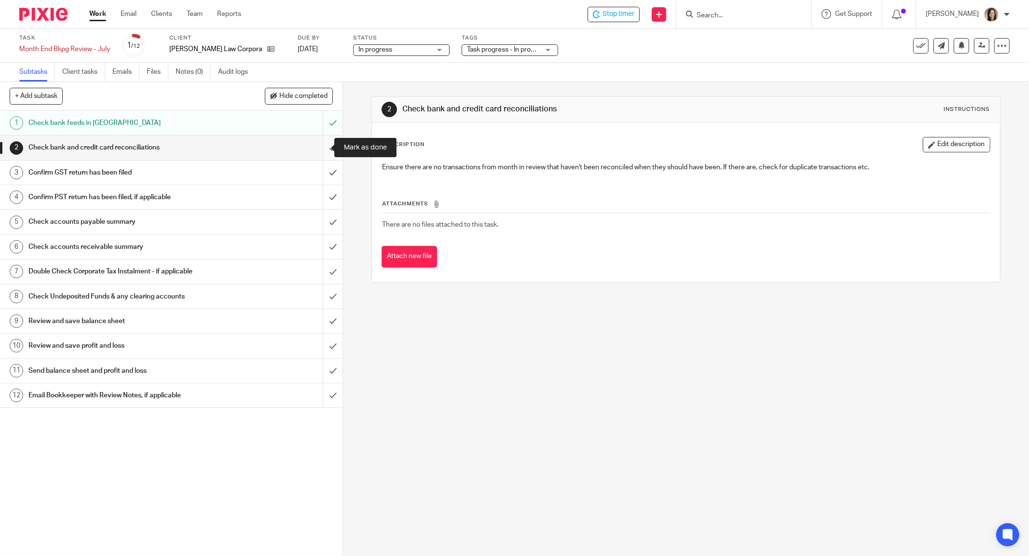
click at [328, 152] on input "submit" at bounding box center [171, 148] width 343 height 24
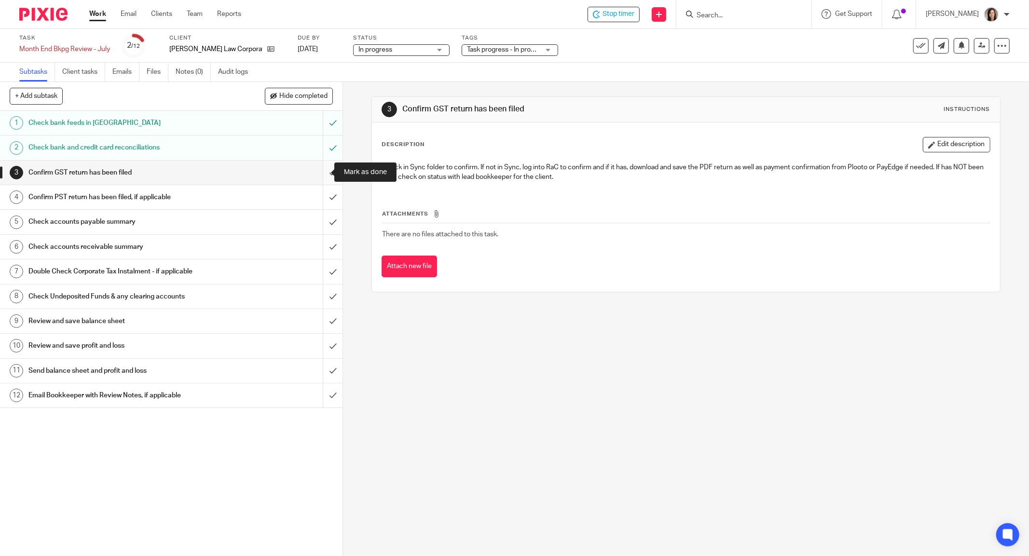
click at [324, 176] on input "submit" at bounding box center [171, 173] width 343 height 24
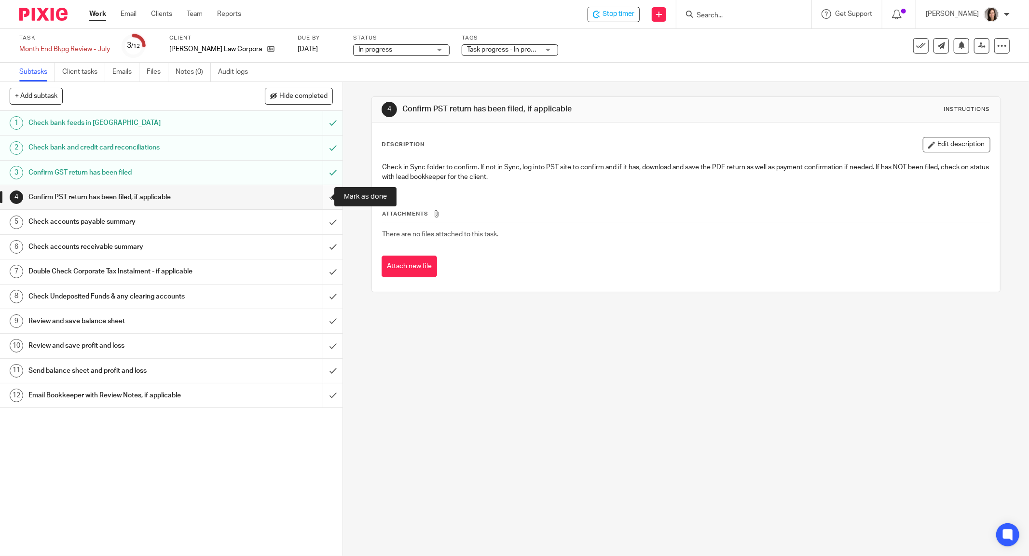
click at [328, 195] on input "submit" at bounding box center [171, 197] width 343 height 24
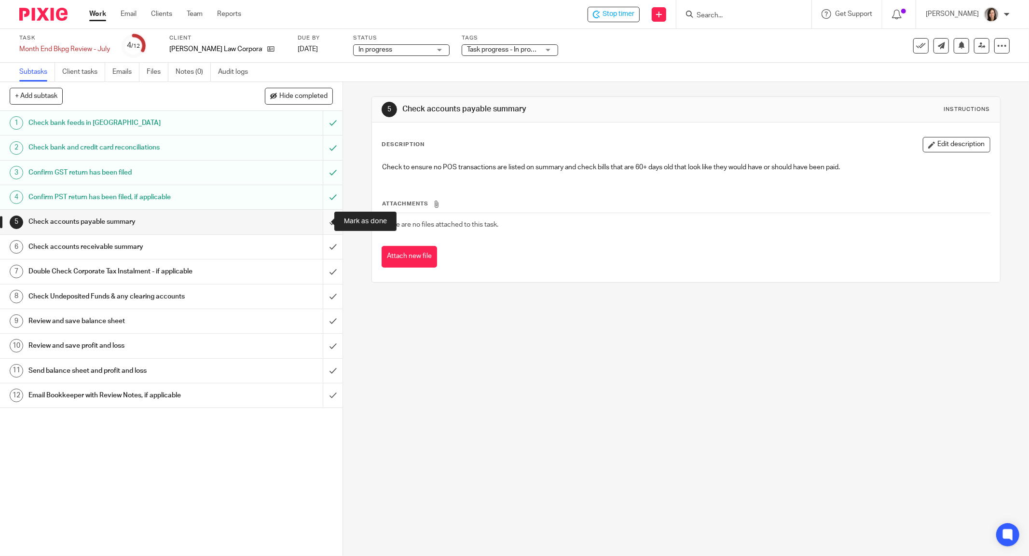
click at [326, 219] on input "submit" at bounding box center [171, 222] width 343 height 24
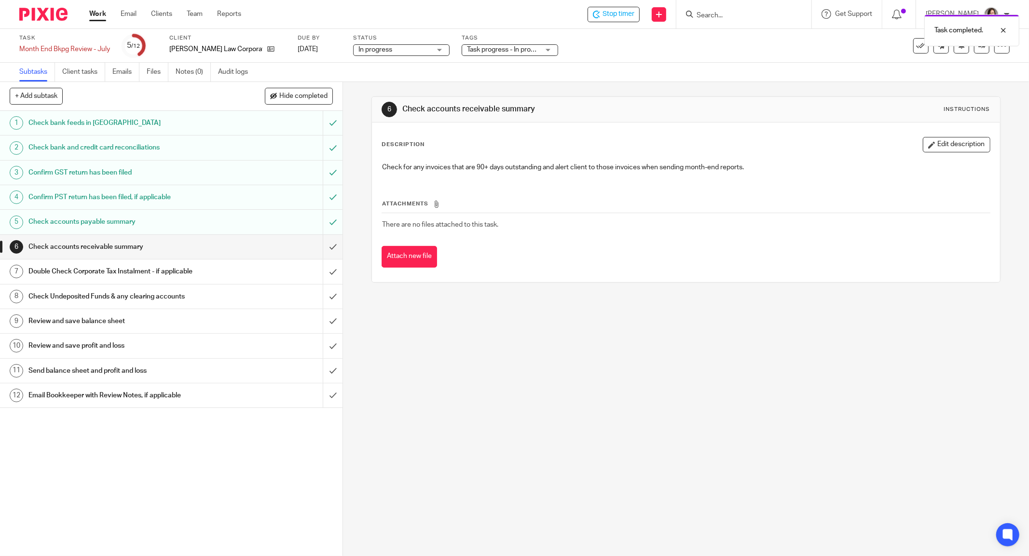
click at [126, 223] on h1 "Check accounts payable summary" at bounding box center [123, 222] width 190 height 14
click at [109, 255] on link "6 Check accounts receivable summary" at bounding box center [161, 247] width 323 height 24
click at [98, 368] on h1 "Send balance sheet and profit and loss" at bounding box center [123, 371] width 190 height 14
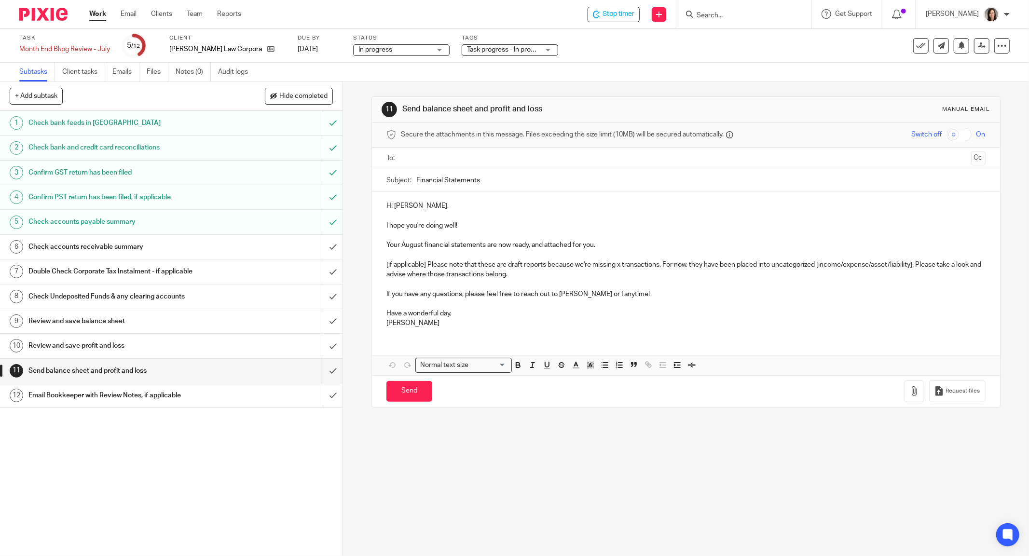
click at [468, 318] on p "[PERSON_NAME]" at bounding box center [685, 323] width 599 height 10
click at [661, 297] on p "If you have any questions, please feel free to reach out to [PERSON_NAME] or I …" at bounding box center [685, 294] width 599 height 10
click at [663, 293] on p "If you have any questions, please feel free to reach out to [PERSON_NAME] or I …" at bounding box center [685, 294] width 599 height 10
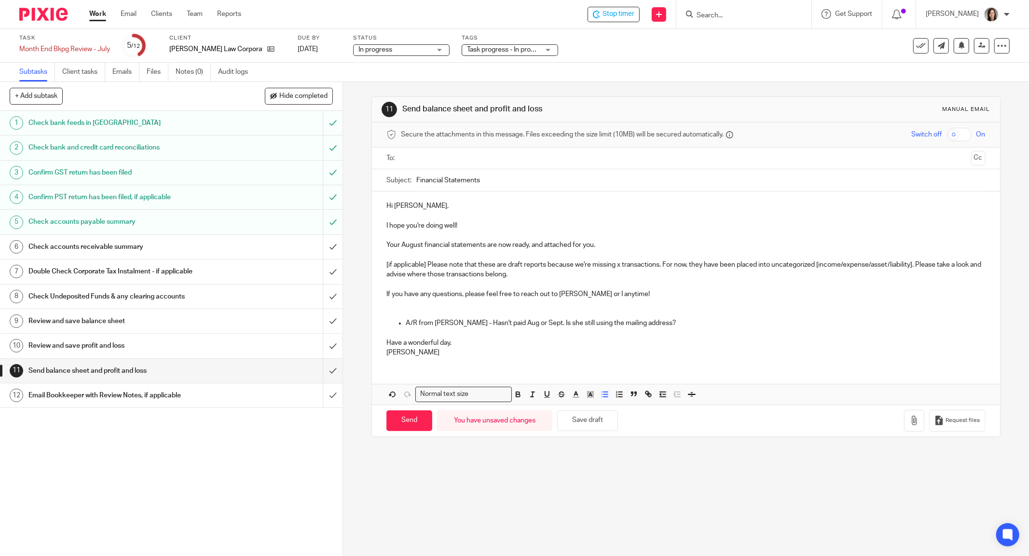
drag, startPoint x: 673, startPoint y: 323, endPoint x: 386, endPoint y: 327, distance: 286.6
click at [386, 327] on ul "A/R from [PERSON_NAME] - Hasn't paid Aug or Sept. Is she still using the mailin…" at bounding box center [685, 323] width 599 height 10
click at [592, 422] on button "Save draft" at bounding box center [587, 421] width 61 height 21
click at [695, 331] on p at bounding box center [685, 334] width 599 height 10
drag, startPoint x: 692, startPoint y: 324, endPoint x: 379, endPoint y: 323, distance: 313.1
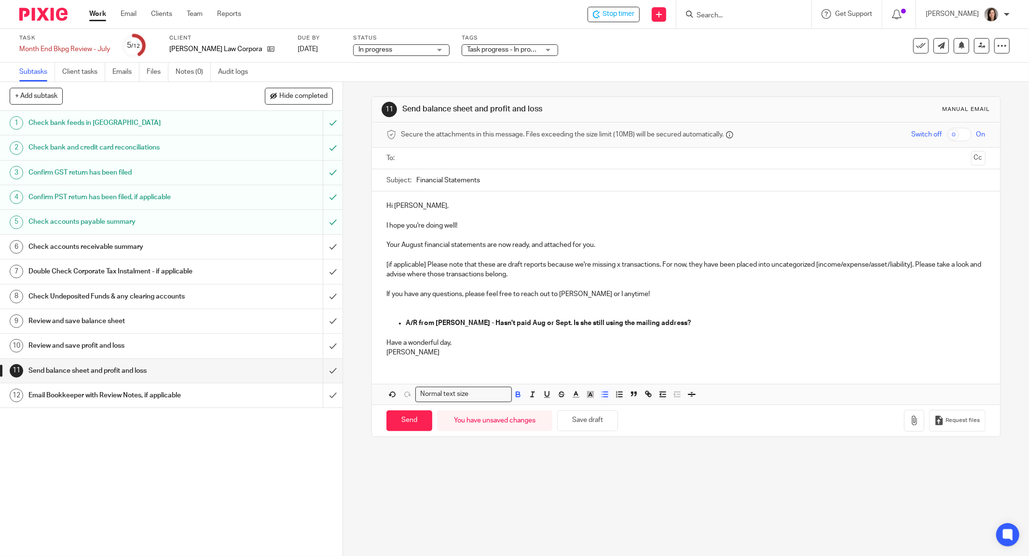
click at [379, 323] on div "Hi Joshua, I hope you're doing well! Your August financial statements are now r…" at bounding box center [686, 278] width 628 height 173
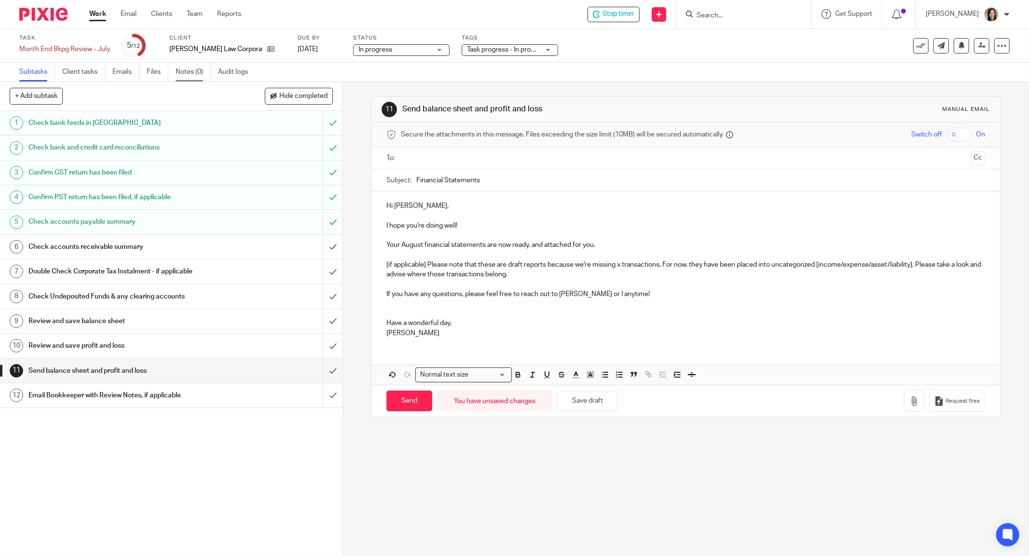
click at [193, 78] on link "Notes (0)" at bounding box center [193, 72] width 35 height 19
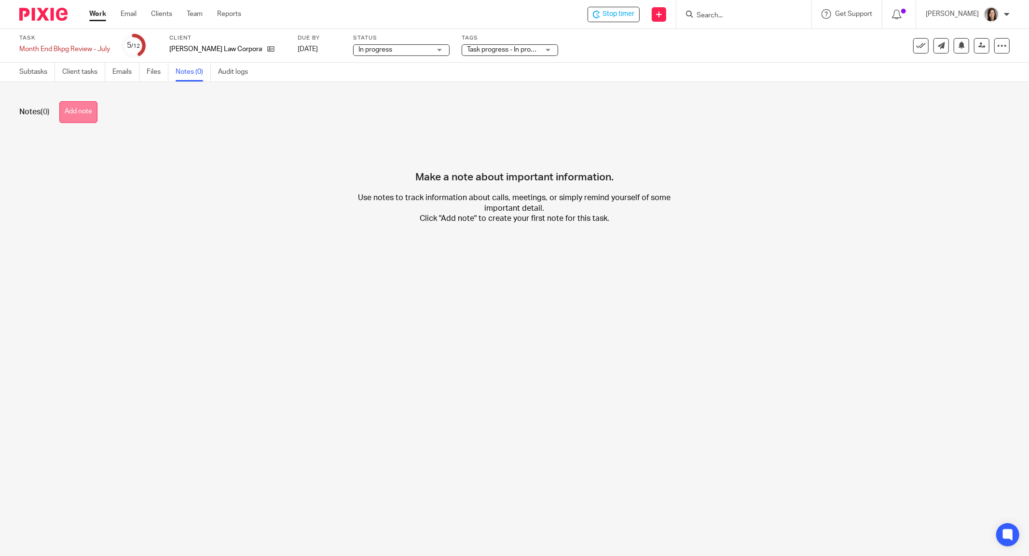
click at [93, 114] on button "Add note" at bounding box center [78, 112] width 38 height 22
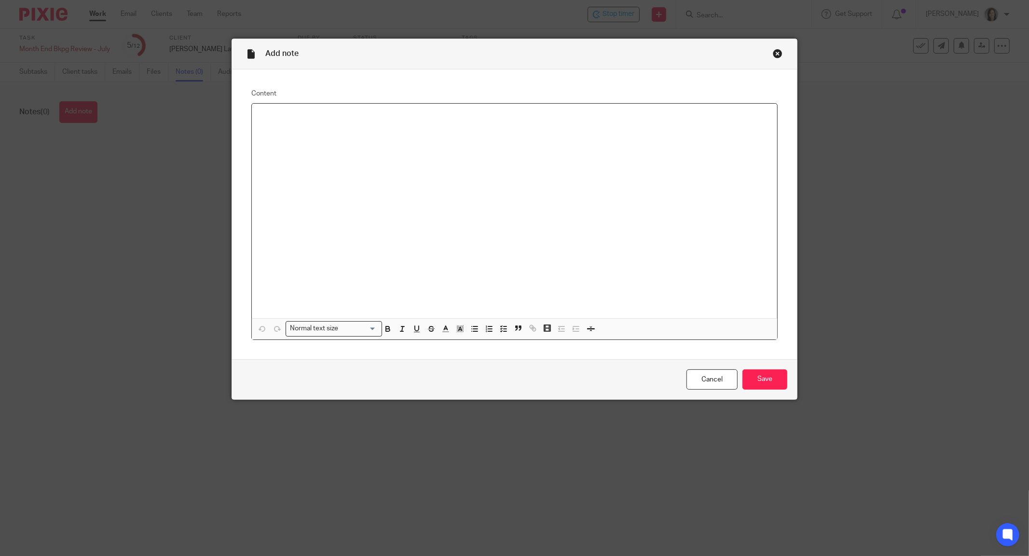
click at [369, 131] on div at bounding box center [514, 211] width 525 height 215
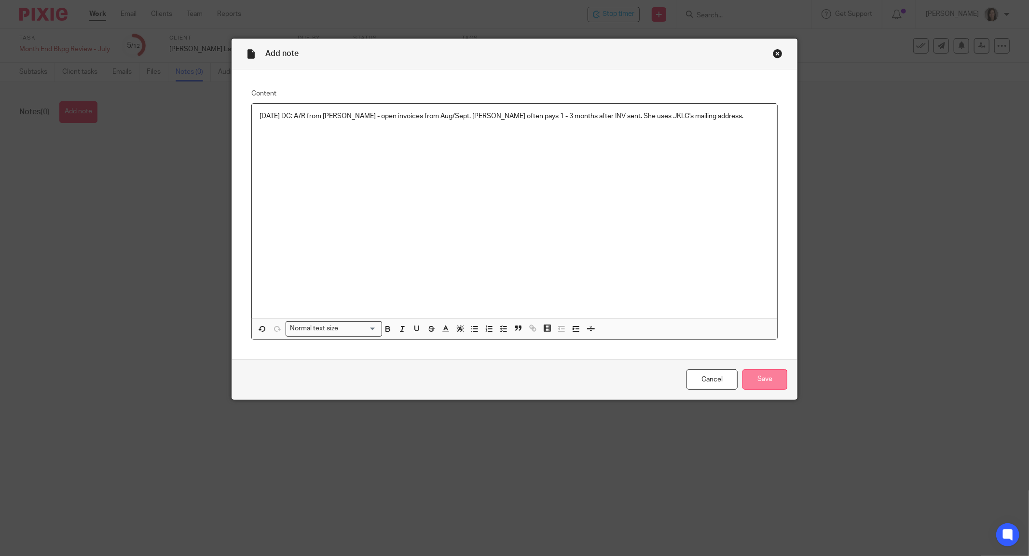
click at [759, 383] on input "Save" at bounding box center [765, 380] width 45 height 21
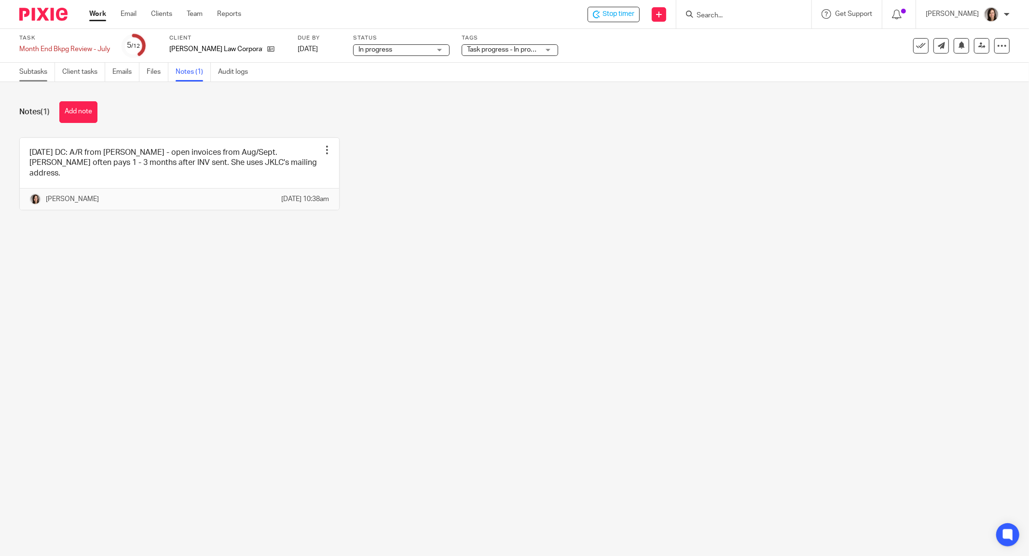
click at [37, 71] on link "Subtasks" at bounding box center [37, 72] width 36 height 19
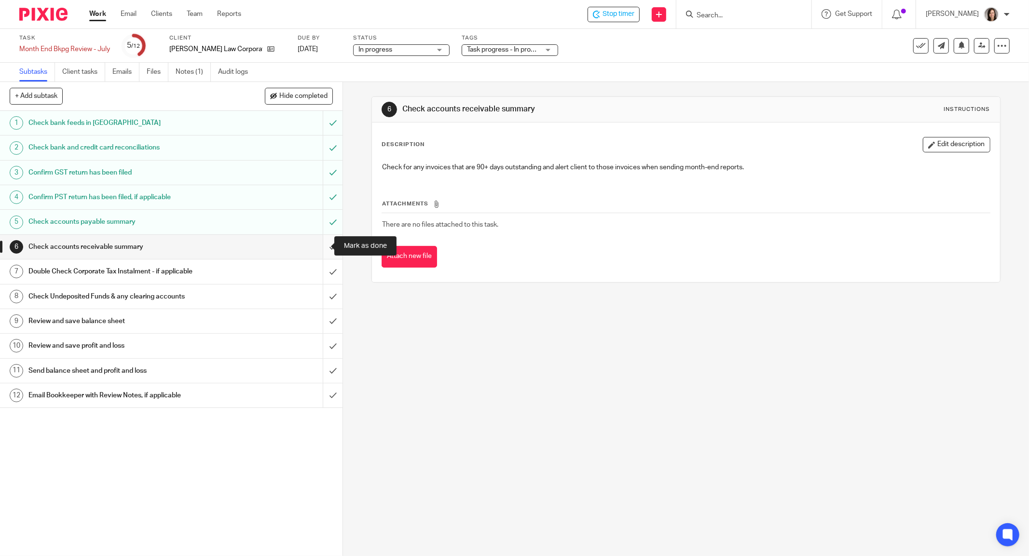
click at [327, 244] on input "submit" at bounding box center [171, 247] width 343 height 24
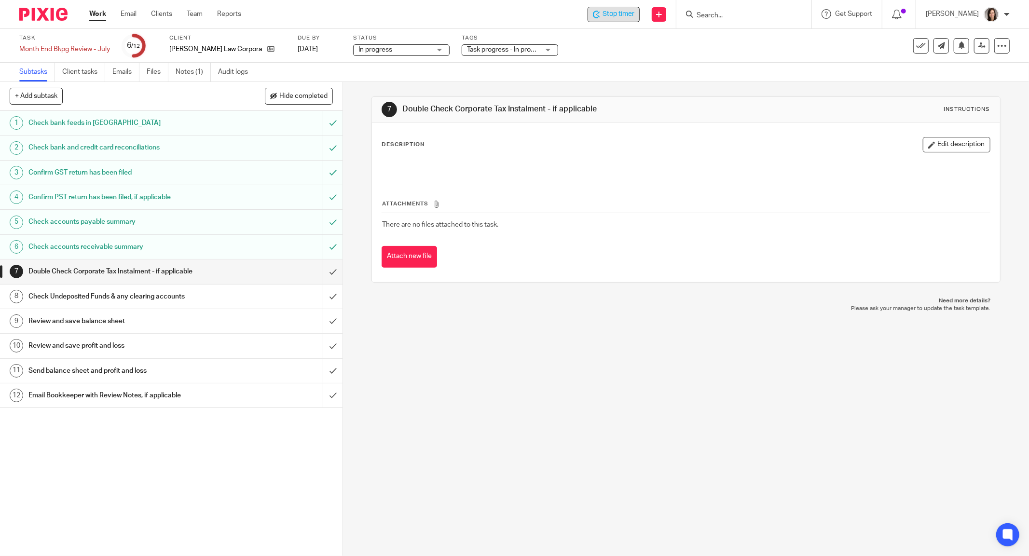
click at [622, 14] on span "Stop timer" at bounding box center [619, 14] width 32 height 10
click at [616, 23] on div "Start timer Send new email Create task Add client Request signature Get Support…" at bounding box center [642, 14] width 773 height 28
click at [622, 14] on span "Start timer" at bounding box center [618, 14] width 33 height 10
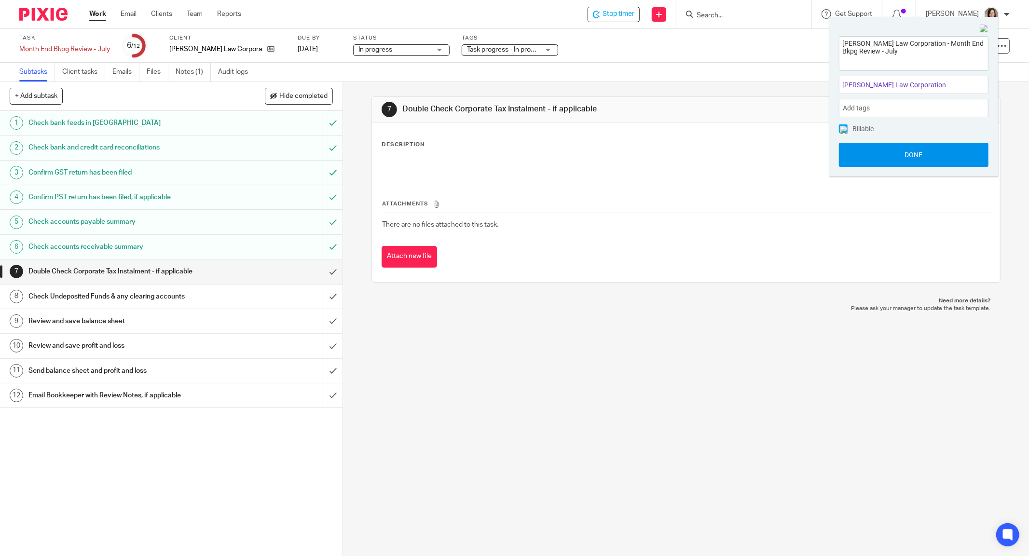
click at [951, 153] on button "Done" at bounding box center [914, 155] width 150 height 24
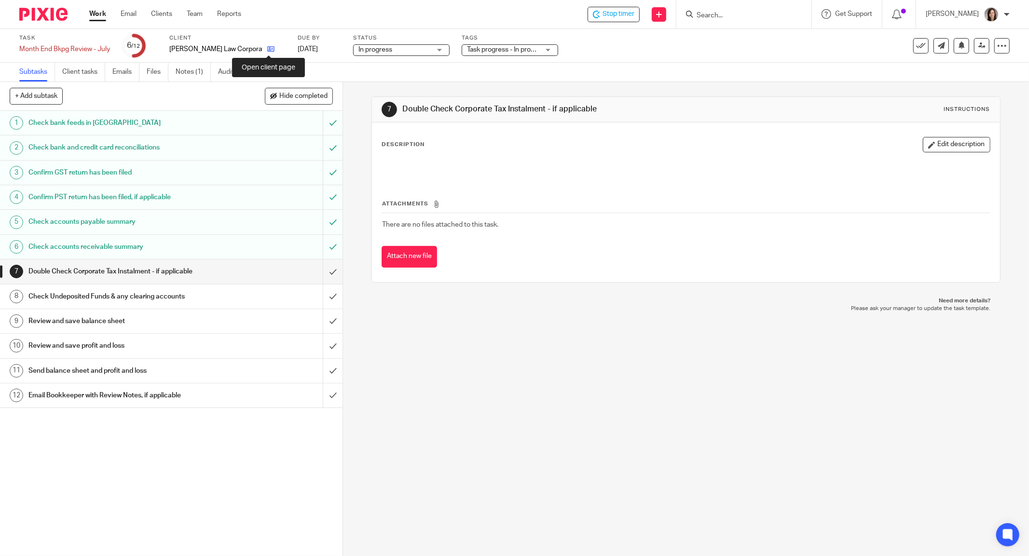
click at [270, 45] on icon at bounding box center [270, 48] width 7 height 7
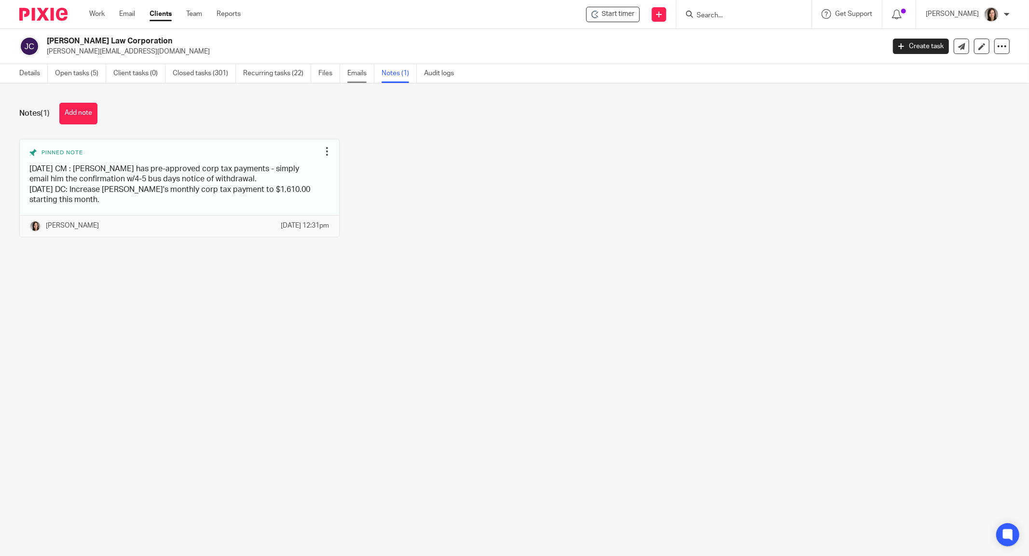
click at [363, 72] on link "Emails" at bounding box center [360, 73] width 27 height 19
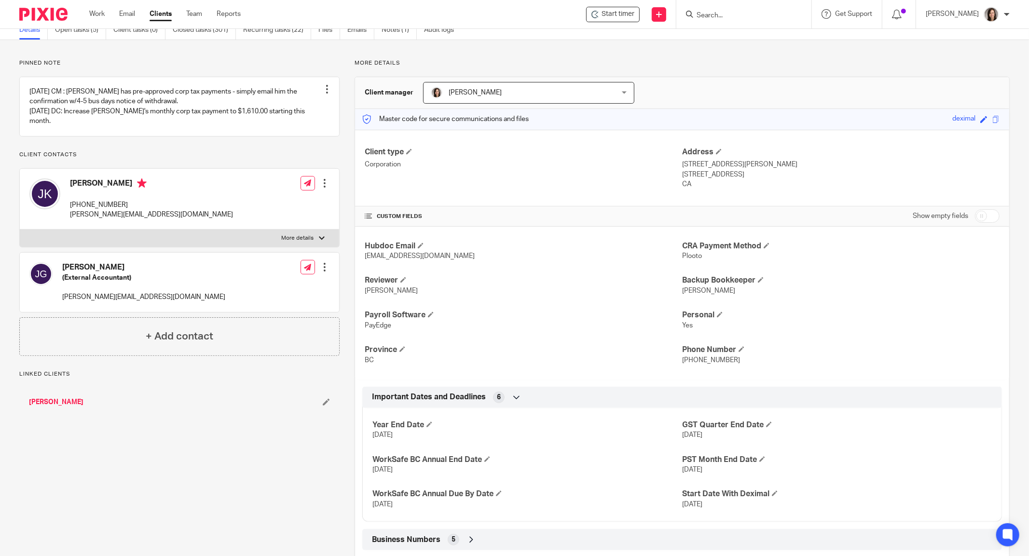
scroll to position [120, 0]
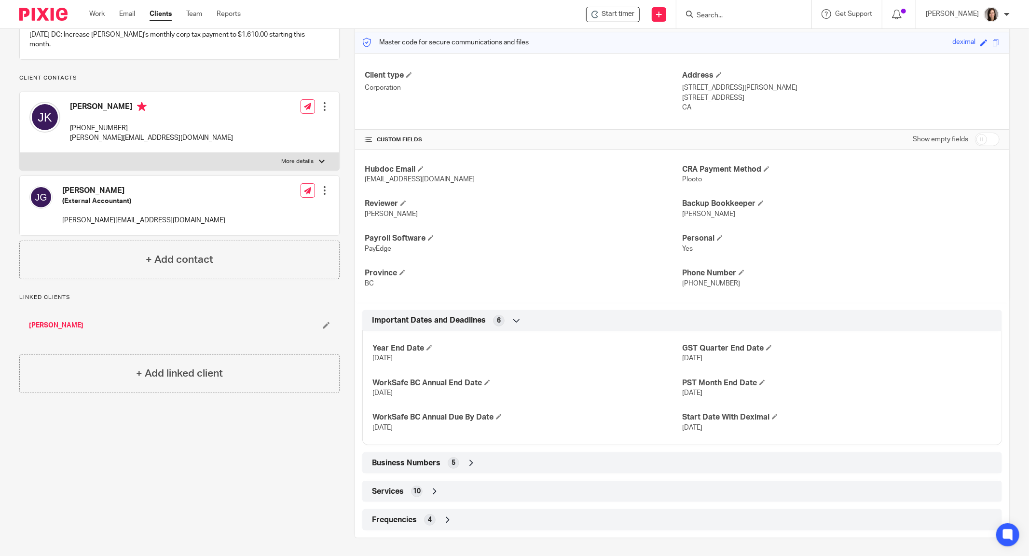
click at [467, 465] on icon at bounding box center [472, 463] width 10 height 10
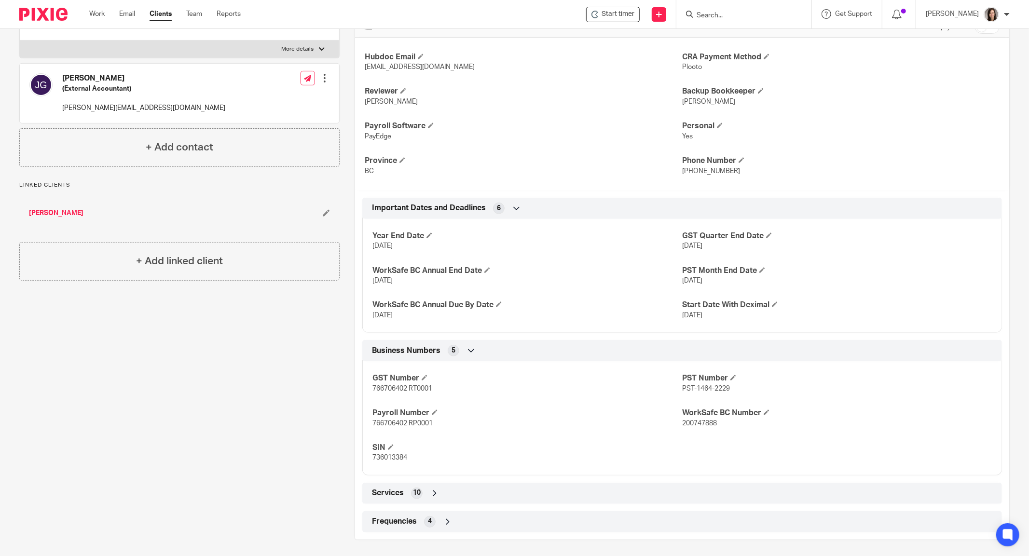
scroll to position [234, 0]
click at [401, 386] on span "766706402 RT0001" at bounding box center [402, 387] width 60 height 7
drag, startPoint x: 403, startPoint y: 387, endPoint x: 368, endPoint y: 391, distance: 36.0
click at [368, 391] on div "GST Number 766706402 RT0001 PST Number PST-1464-2229 Payroll Number 766706402 R…" at bounding box center [682, 413] width 640 height 121
copy span "766706402"
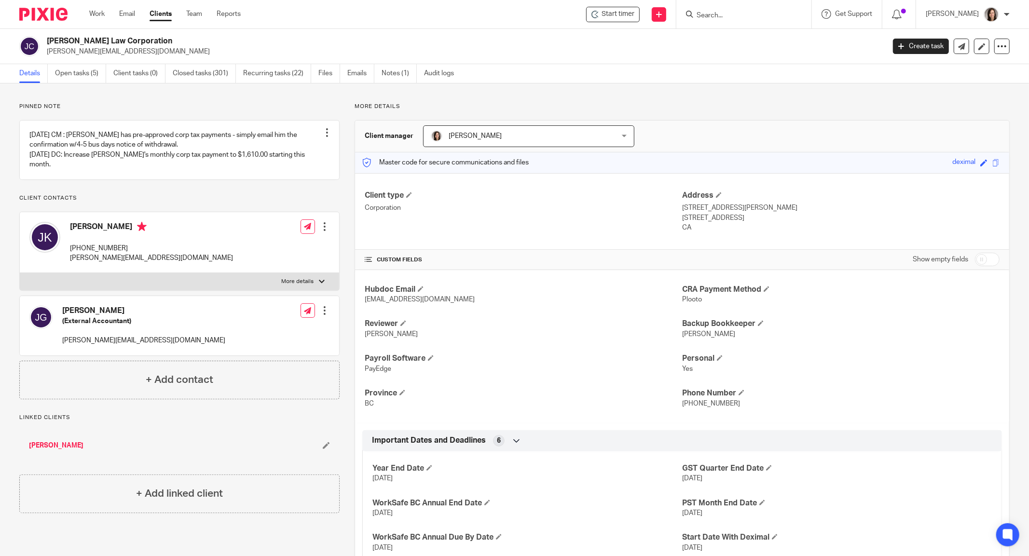
scroll to position [0, 0]
click at [81, 77] on link "Open tasks (5)" at bounding box center [80, 73] width 51 height 19
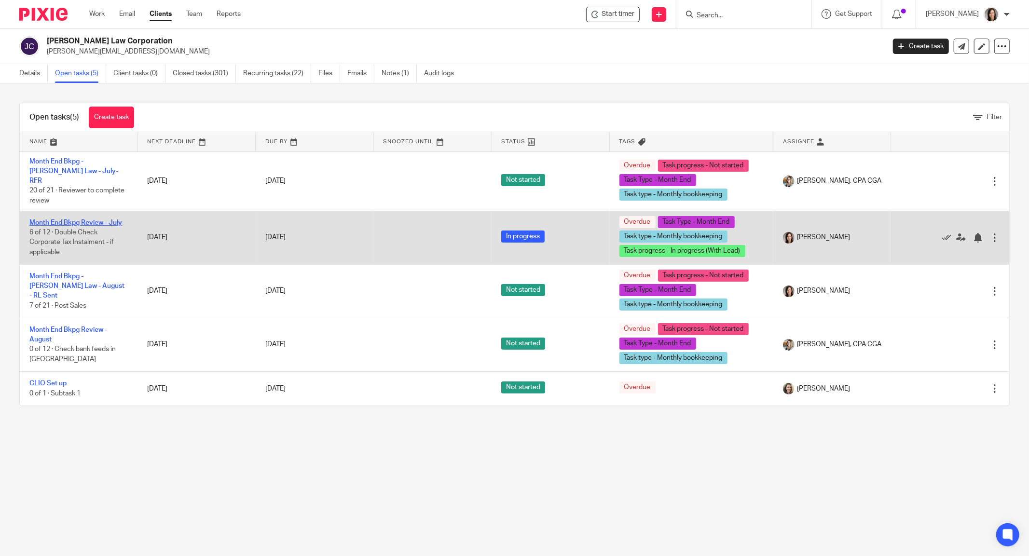
click at [100, 220] on link "Month End Bkpg Review - July" at bounding box center [75, 223] width 93 height 7
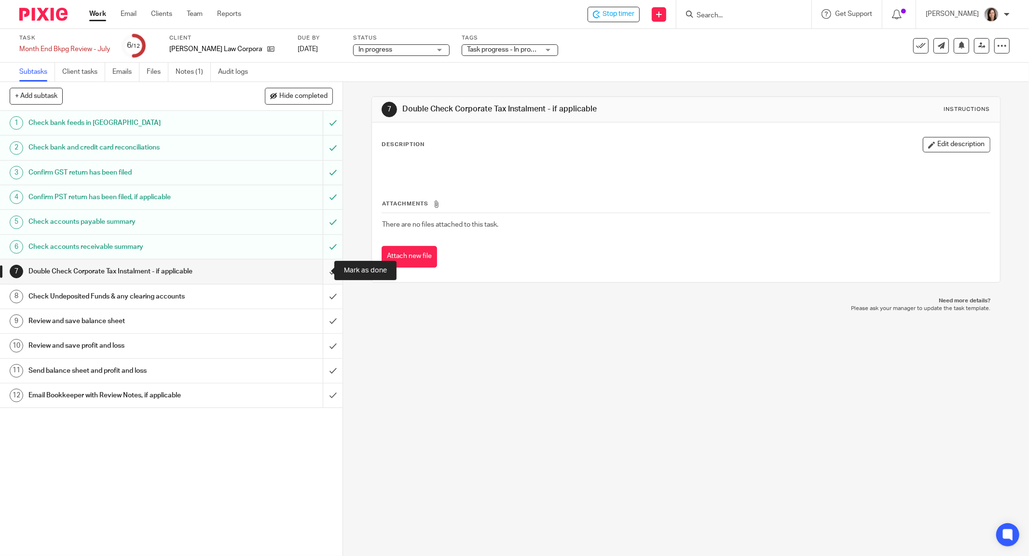
click at [317, 271] on input "submit" at bounding box center [171, 272] width 343 height 24
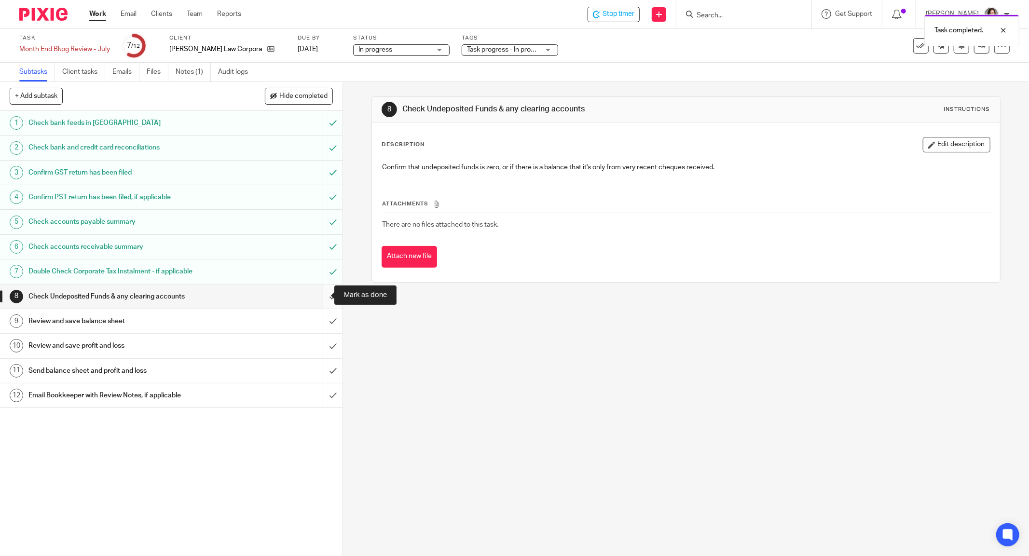
click at [322, 294] on input "submit" at bounding box center [171, 297] width 343 height 24
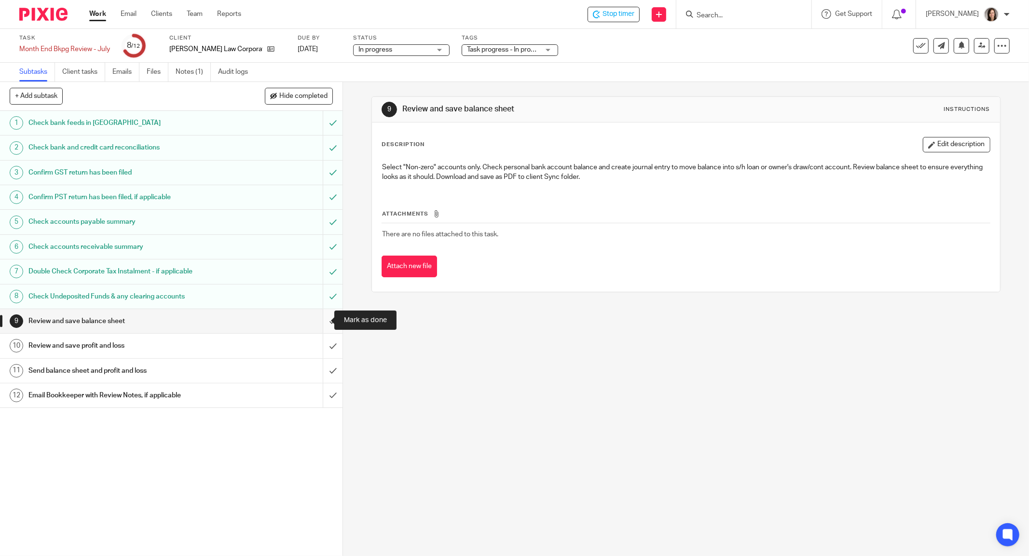
click at [315, 321] on input "submit" at bounding box center [171, 321] width 343 height 24
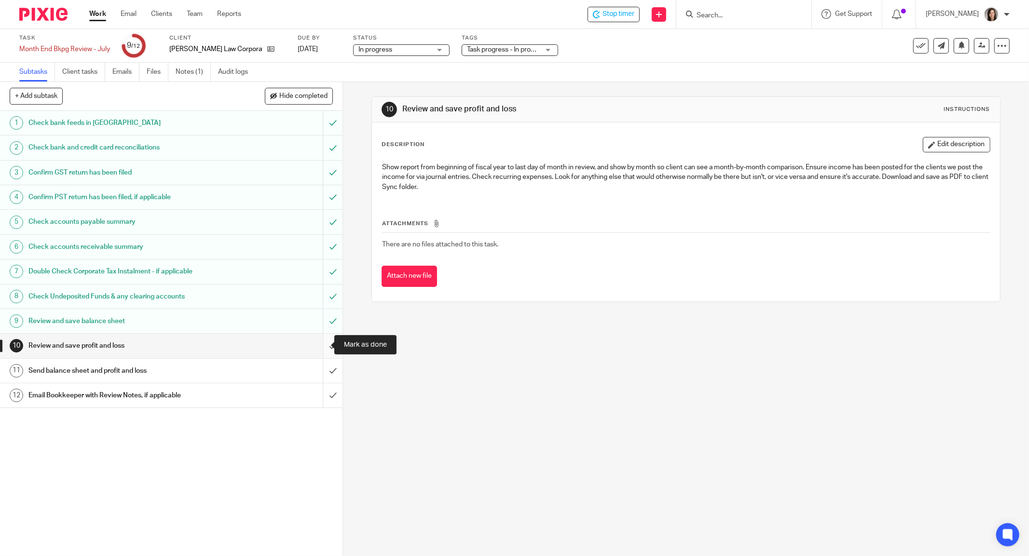
click at [317, 345] on input "submit" at bounding box center [171, 346] width 343 height 24
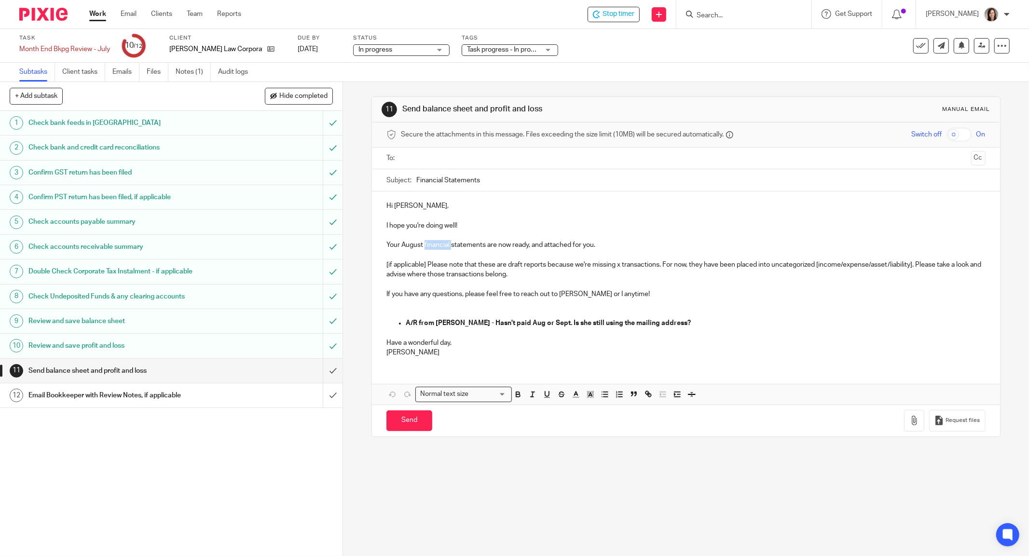
drag, startPoint x: 448, startPoint y: 244, endPoint x: 422, endPoint y: 247, distance: 26.2
click at [422, 247] on p "Your August financial statements are now ready, and attached for you." at bounding box center [685, 245] width 599 height 10
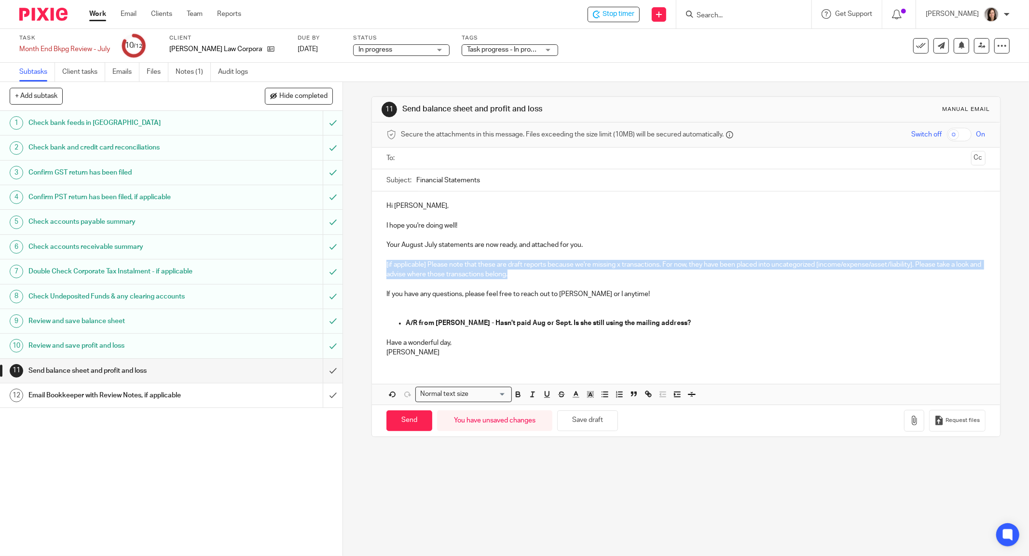
drag, startPoint x: 544, startPoint y: 275, endPoint x: 380, endPoint y: 263, distance: 164.0
click at [380, 263] on div "Hi Joshua, I hope you're doing well! Your August July statements are now ready,…" at bounding box center [686, 278] width 628 height 173
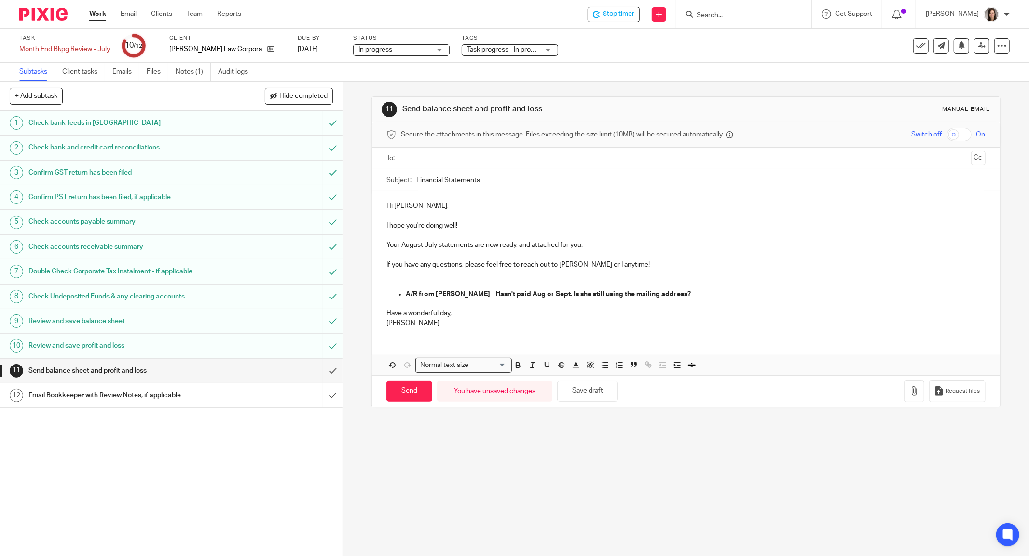
click at [603, 266] on p "If you have any questions, please feel free to reach out to Danielle Collyer or…" at bounding box center [685, 265] width 599 height 10
drag, startPoint x: 693, startPoint y: 297, endPoint x: 381, endPoint y: 293, distance: 312.2
click at [381, 293] on div "Hi Joshua, I hope you're doing well! Your August July statements are now ready,…" at bounding box center [686, 264] width 628 height 144
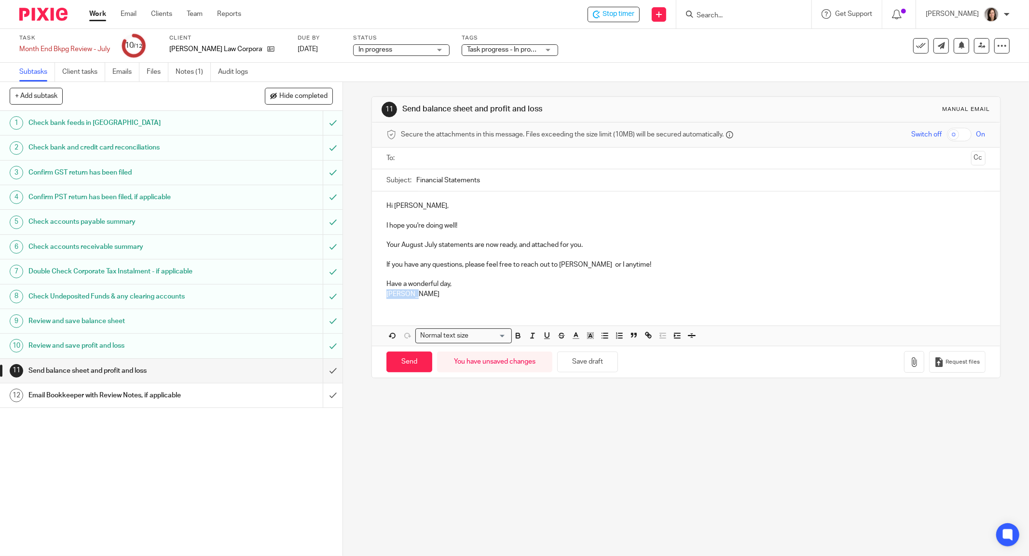
drag, startPoint x: 417, startPoint y: 296, endPoint x: 371, endPoint y: 296, distance: 46.3
click at [372, 296] on div "Hi Joshua, I hope you're doing well! Your August July statements are now ready,…" at bounding box center [686, 249] width 628 height 115
click at [909, 365] on icon "button" at bounding box center [914, 363] width 10 height 10
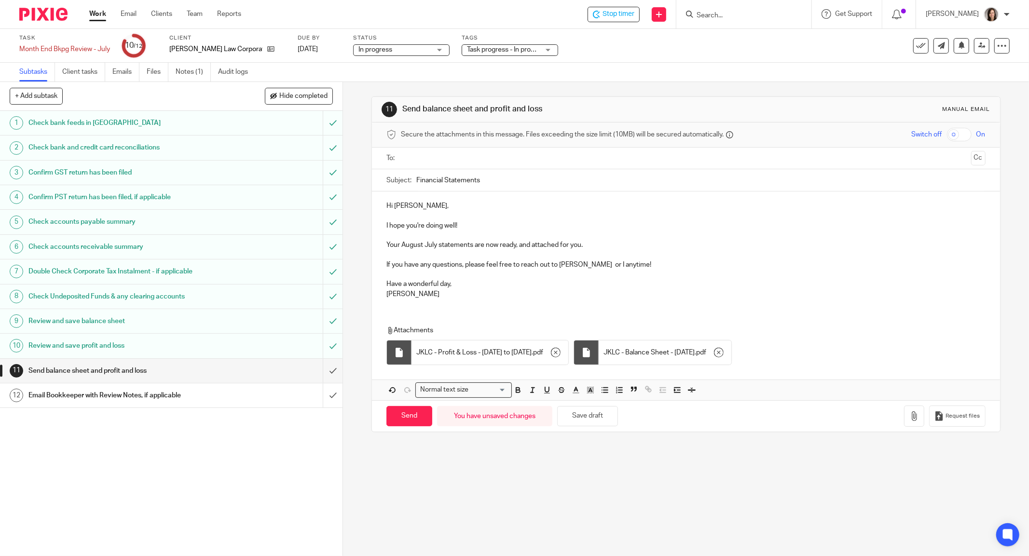
click at [522, 182] on input "Financial Statements" at bounding box center [700, 180] width 569 height 22
type input "Financial Statements - July 2025"
click at [602, 253] on p at bounding box center [685, 255] width 599 height 10
drag, startPoint x: 419, startPoint y: 246, endPoint x: 395, endPoint y: 246, distance: 23.6
click at [395, 246] on p "Your August July statements are now ready, and attached for you." at bounding box center [685, 245] width 599 height 10
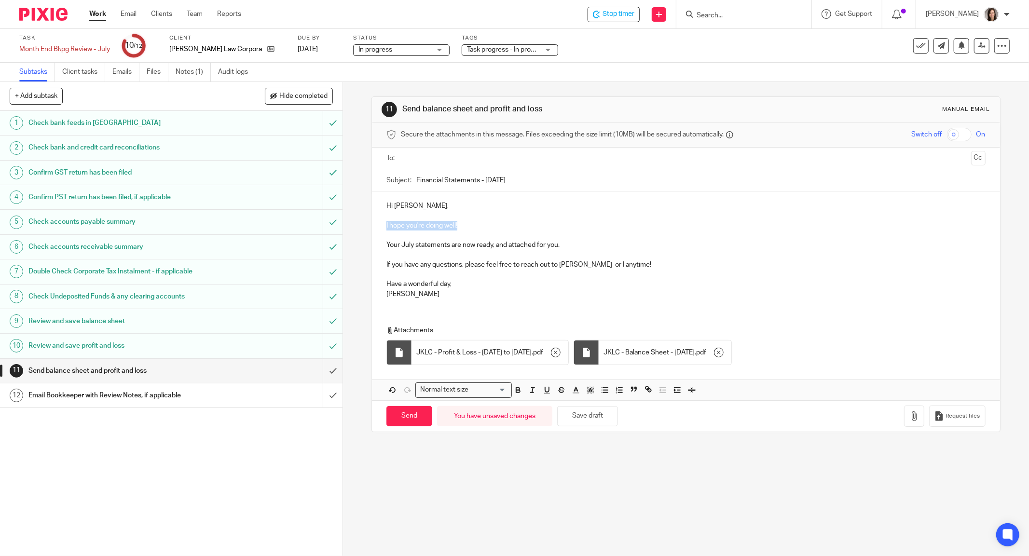
drag, startPoint x: 457, startPoint y: 223, endPoint x: 378, endPoint y: 225, distance: 79.2
click at [378, 225] on div "Hi Joshua, I hope you're doing well! Your July statements are now ready, and at…" at bounding box center [686, 249] width 628 height 115
click at [587, 424] on button "Save draft" at bounding box center [587, 416] width 61 height 21
click at [183, 76] on link "Notes (1)" at bounding box center [193, 72] width 35 height 19
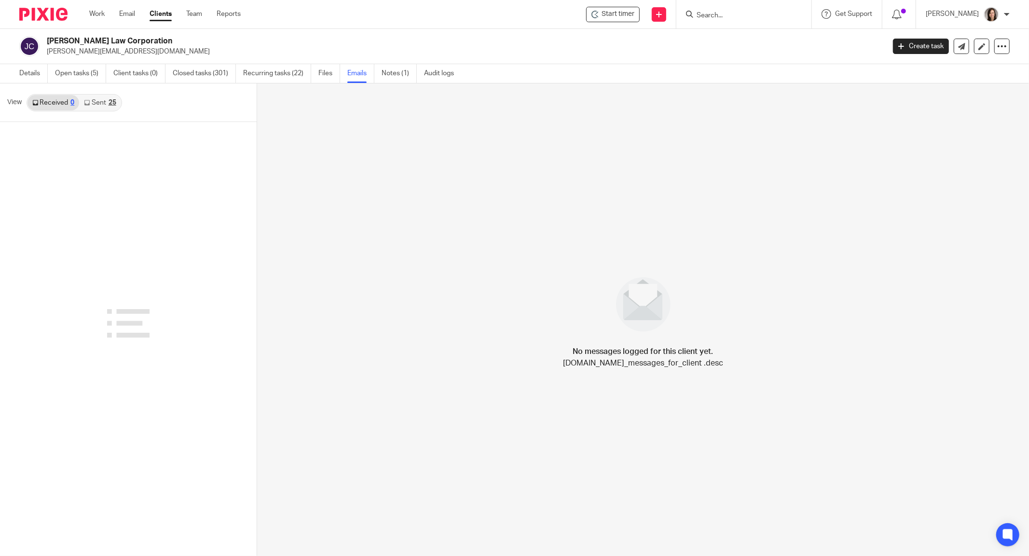
click at [101, 99] on link "Sent 25" at bounding box center [99, 102] width 41 height 15
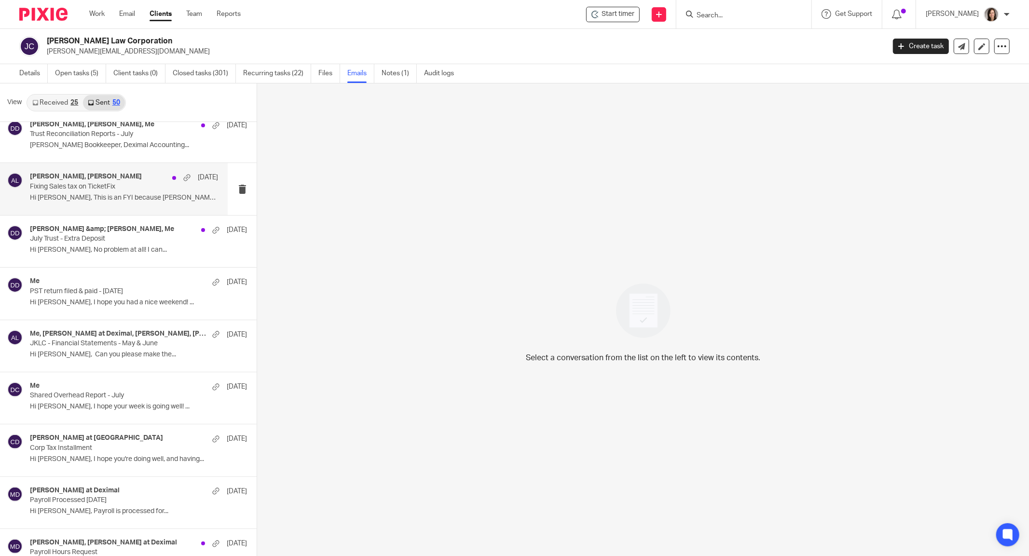
scroll to position [900, 0]
click at [79, 193] on p "Hi Josh, This is an FYI because Danielle and..." at bounding box center [124, 197] width 188 height 8
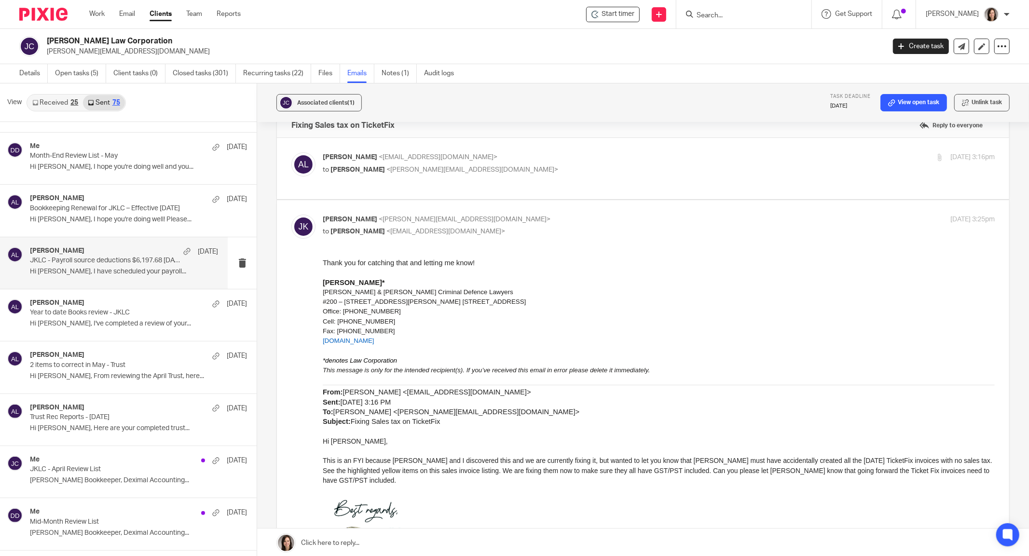
scroll to position [3023, 0]
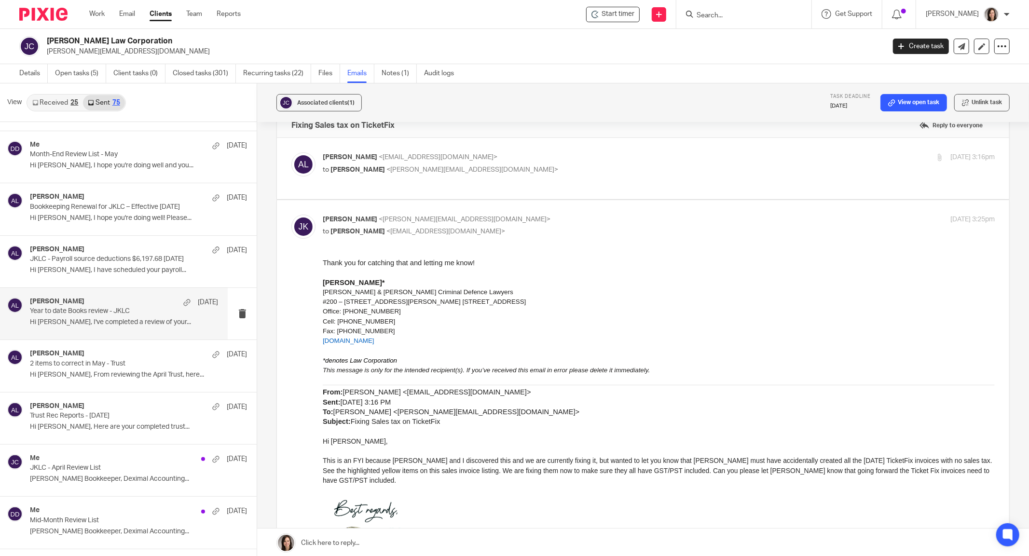
click at [80, 308] on div "Alicia Loewen Jun 3 Year to date Books review - JKLC Hi Josh, I've completed a …" at bounding box center [124, 314] width 188 height 32
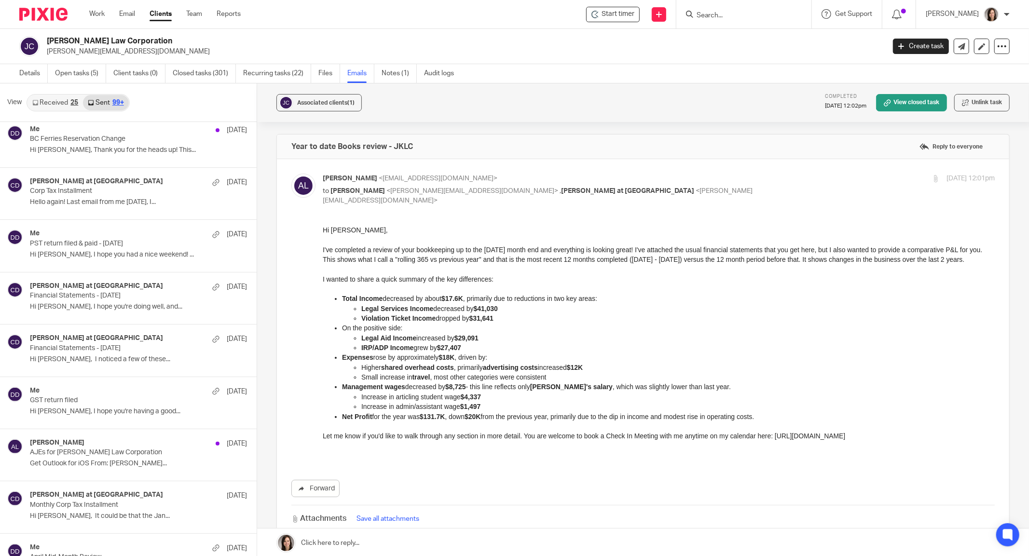
scroll to position [4191, 0]
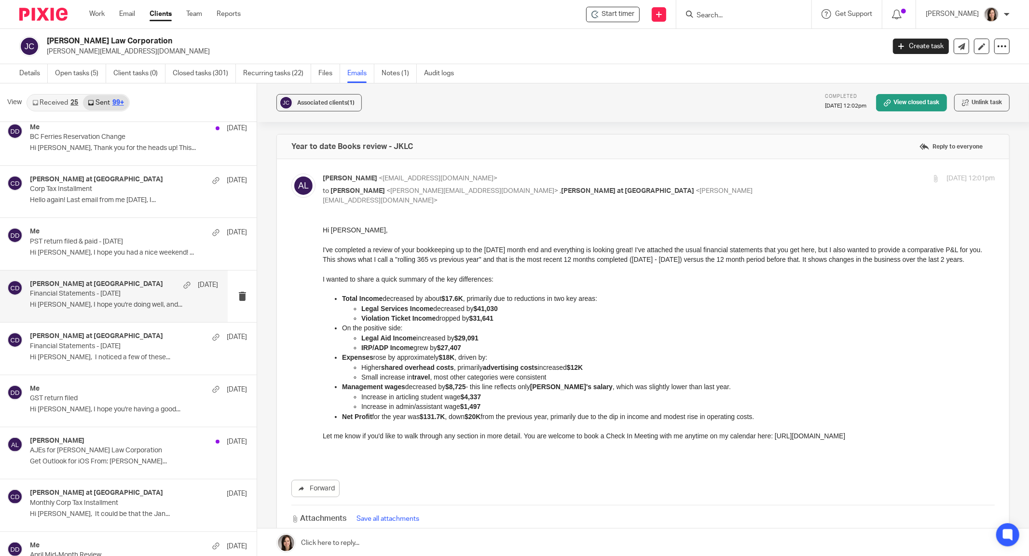
click at [97, 280] on div "Chrissy at Deximal Apr 23" at bounding box center [124, 285] width 188 height 10
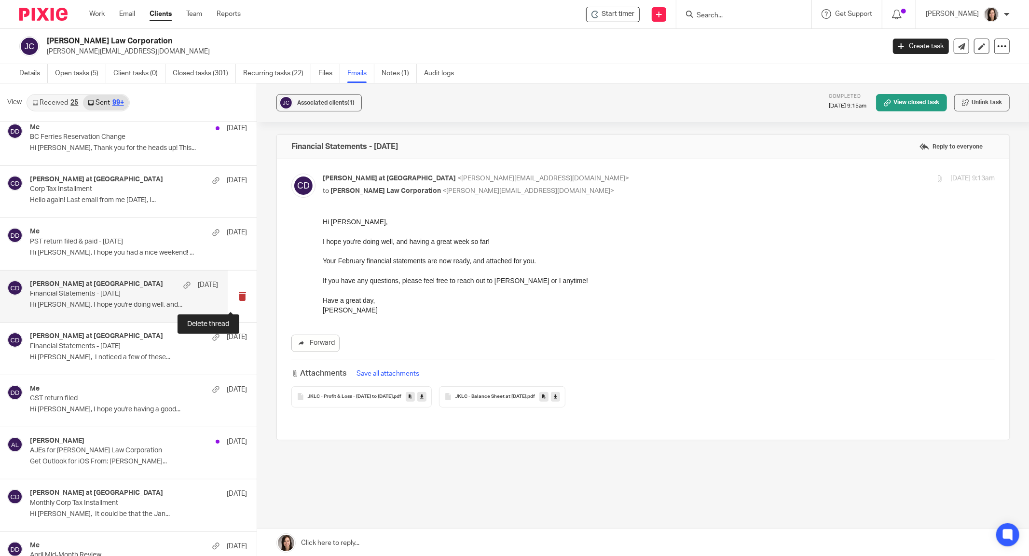
scroll to position [0, 0]
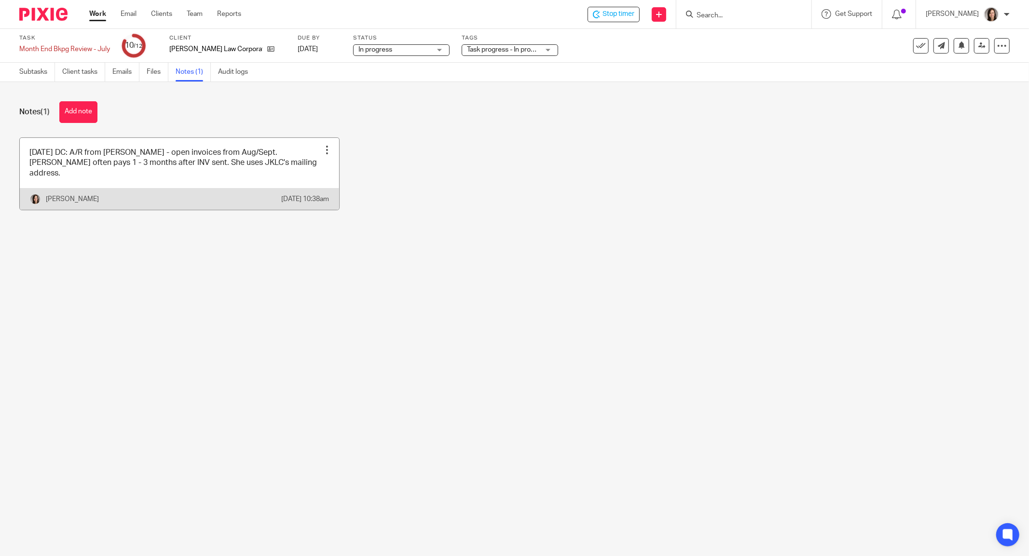
click at [285, 171] on link at bounding box center [179, 174] width 319 height 72
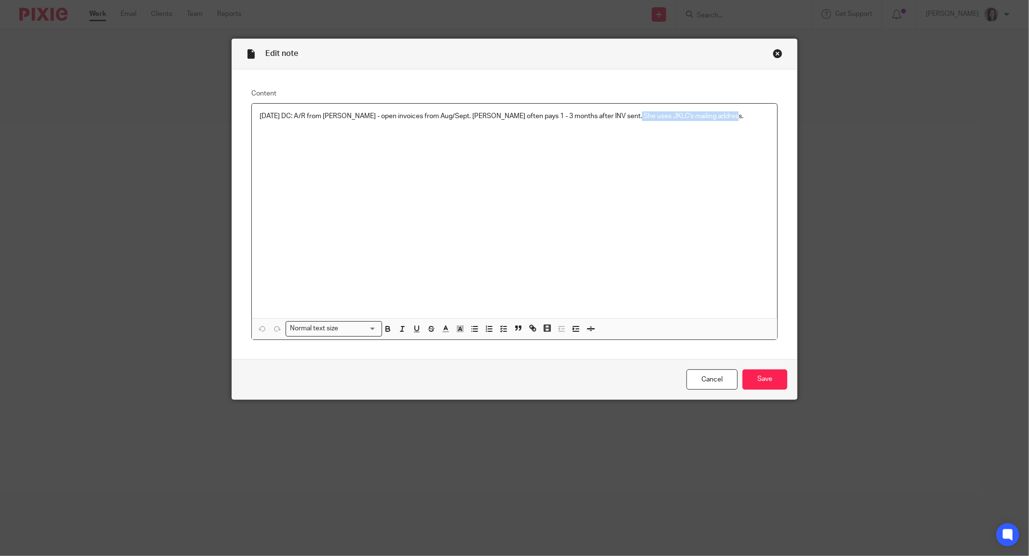
drag, startPoint x: 727, startPoint y: 117, endPoint x: 616, endPoint y: 115, distance: 111.0
click at [616, 115] on p "[DATE] DC: A/R from [PERSON_NAME] - open invoices from Aug/Sept. [PERSON_NAME] …" at bounding box center [515, 116] width 510 height 10
click at [761, 375] on input "Save" at bounding box center [765, 380] width 45 height 21
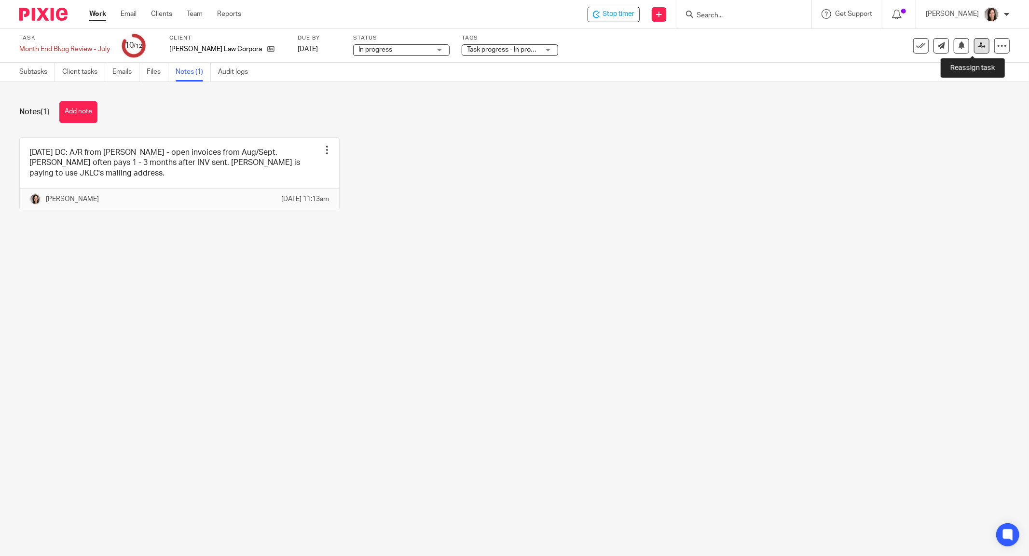
click at [974, 41] on link at bounding box center [981, 45] width 15 height 15
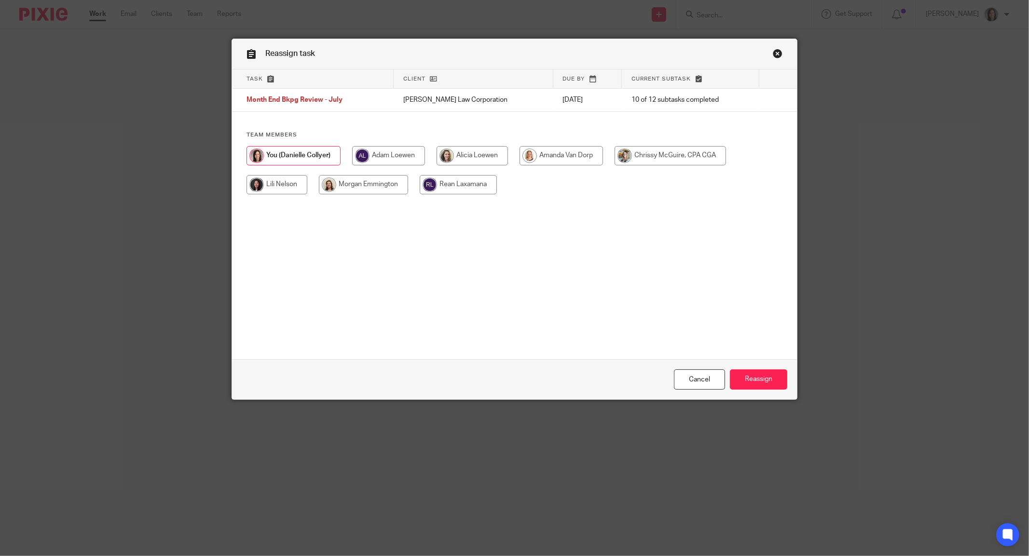
click at [715, 154] on input "radio" at bounding box center [670, 155] width 111 height 19
radio input "true"
click at [755, 382] on input "Reassign" at bounding box center [758, 380] width 57 height 21
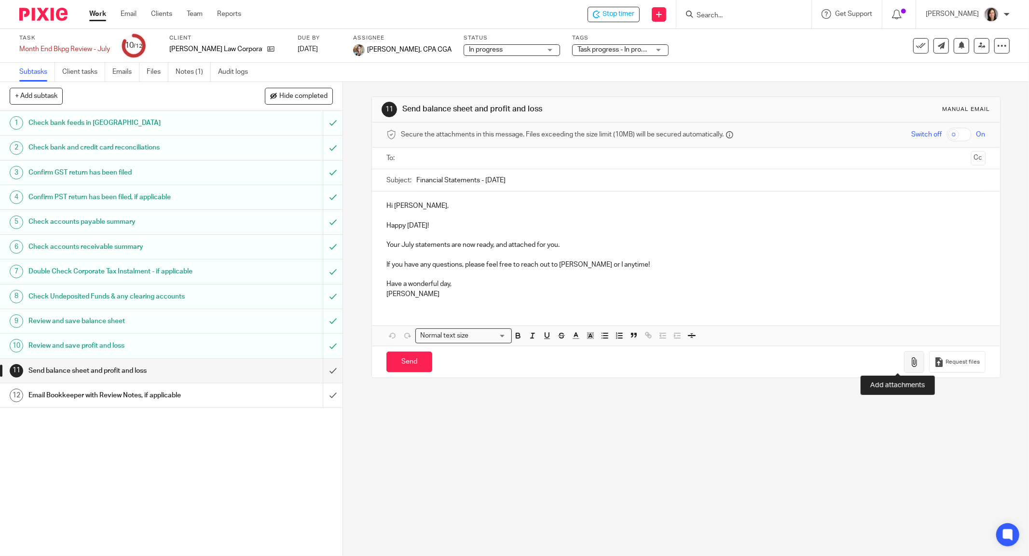
click at [909, 362] on icon "button" at bounding box center [914, 363] width 10 height 10
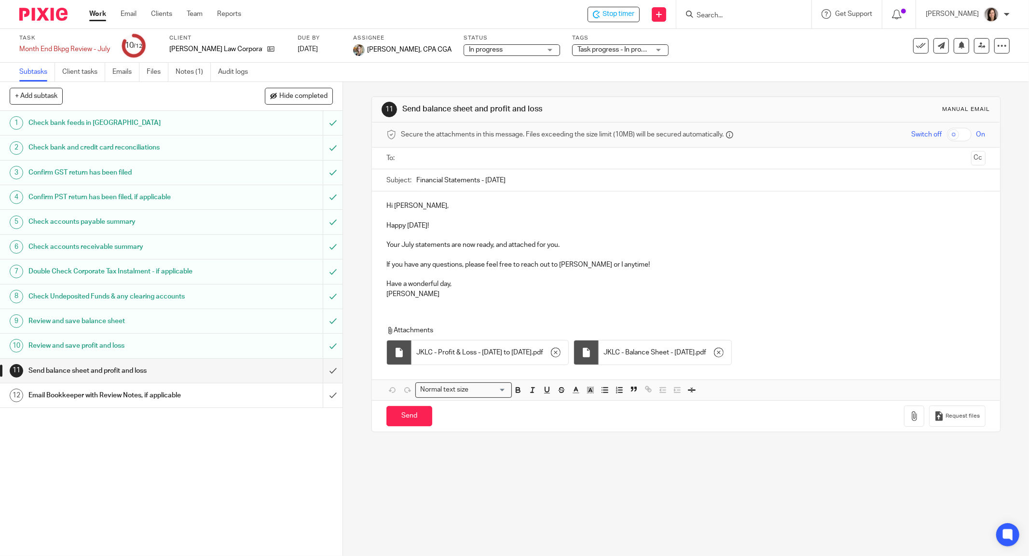
click at [511, 419] on div "Send You have unsaved changes Request files" at bounding box center [686, 416] width 628 height 32
click at [98, 14] on link "Work" at bounding box center [97, 14] width 17 height 10
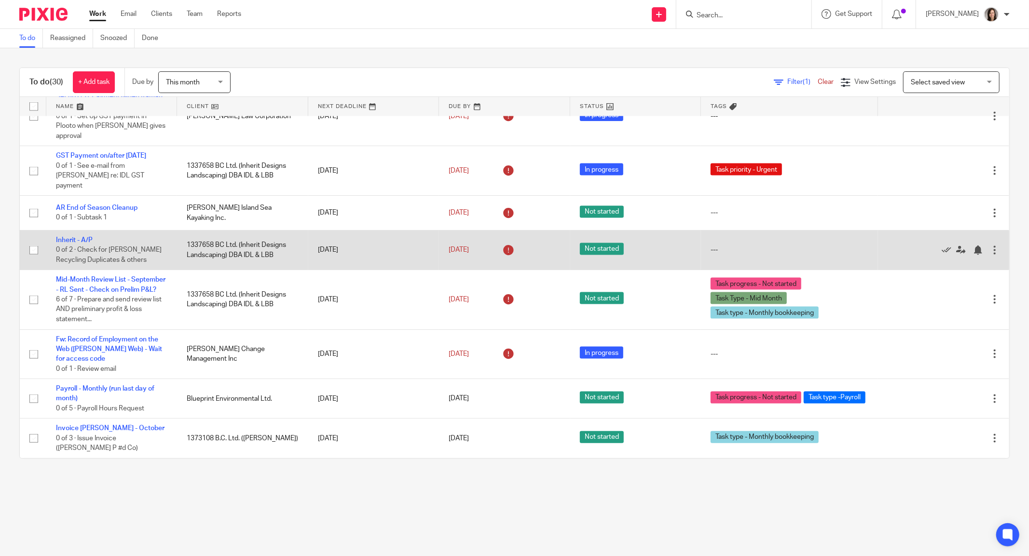
scroll to position [1198, 0]
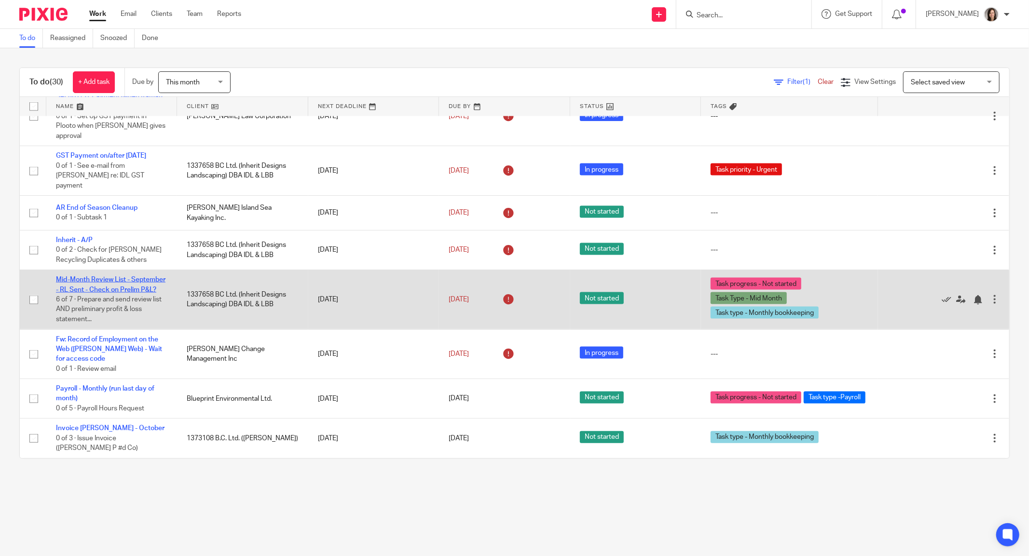
click at [109, 277] on link "Mid-Month Review List - September - RL Sent - Check on Prelim P&L?" at bounding box center [111, 284] width 110 height 16
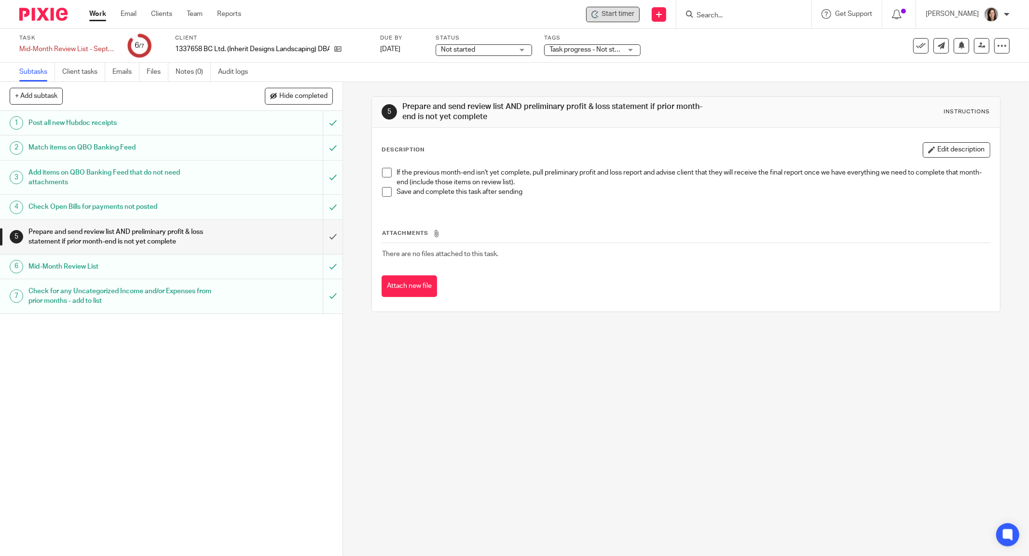
click at [603, 19] on div "Start timer" at bounding box center [613, 14] width 43 height 10
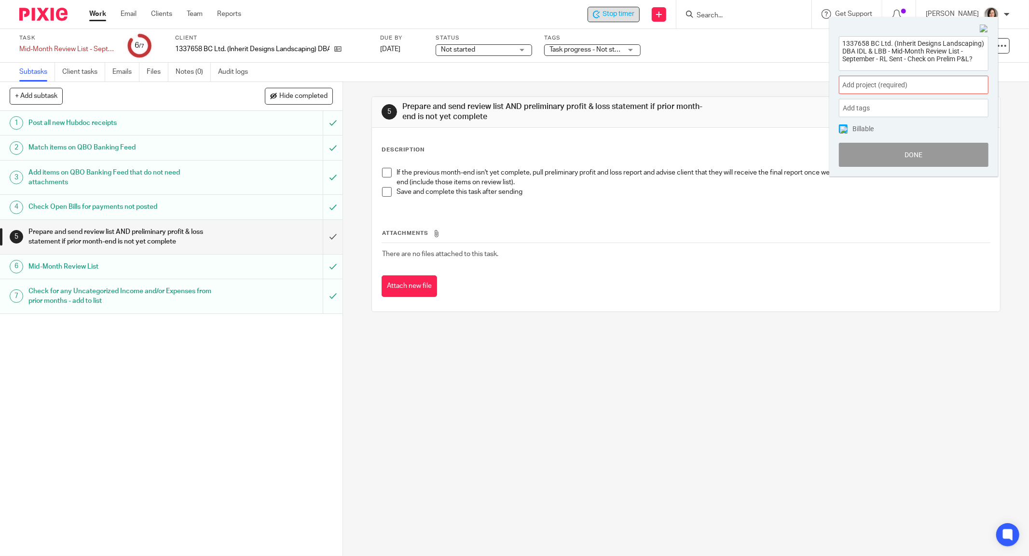
click at [924, 89] on span "Add project (required) :" at bounding box center [903, 85] width 122 height 10
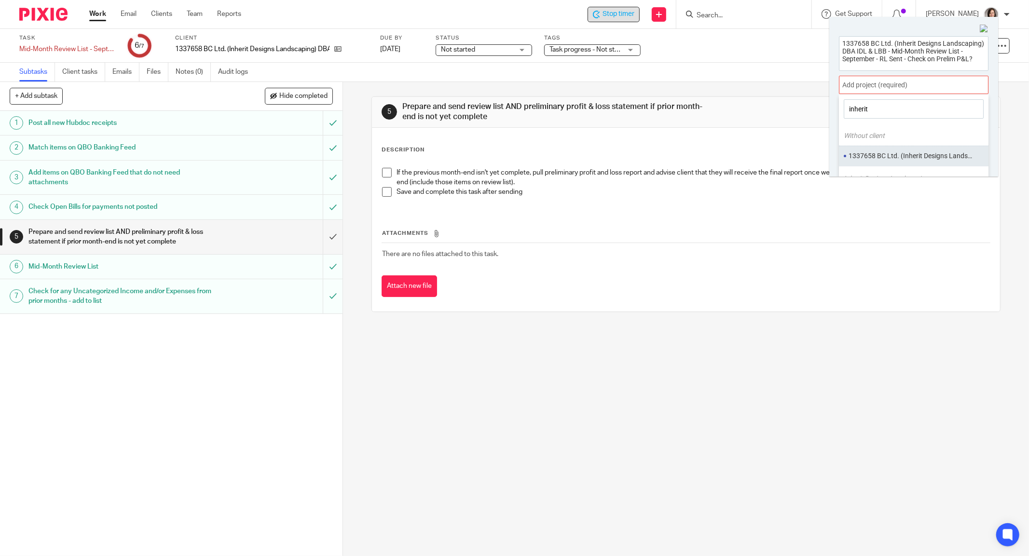
type input "inherit"
click at [944, 155] on li "1337658 BC Ltd. (Inherit Designs Landscaping)" at bounding box center [912, 156] width 126 height 10
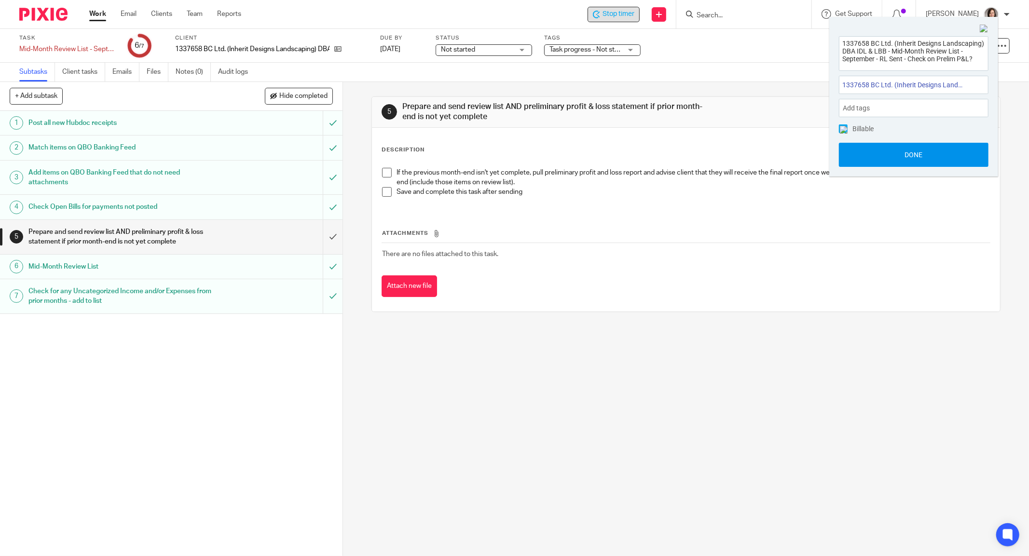
click at [934, 151] on button "Done" at bounding box center [914, 155] width 150 height 24
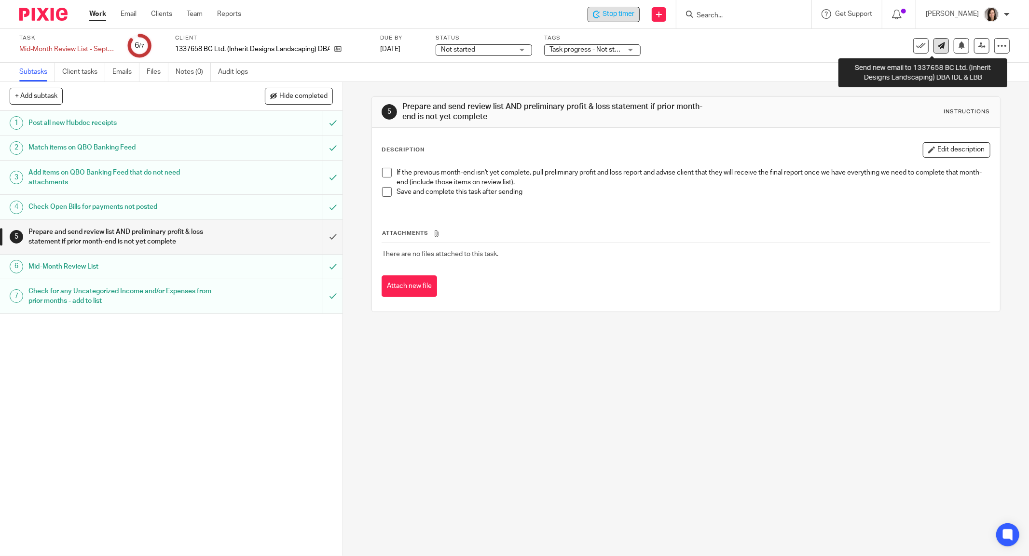
click at [937, 45] on link at bounding box center [941, 45] width 15 height 15
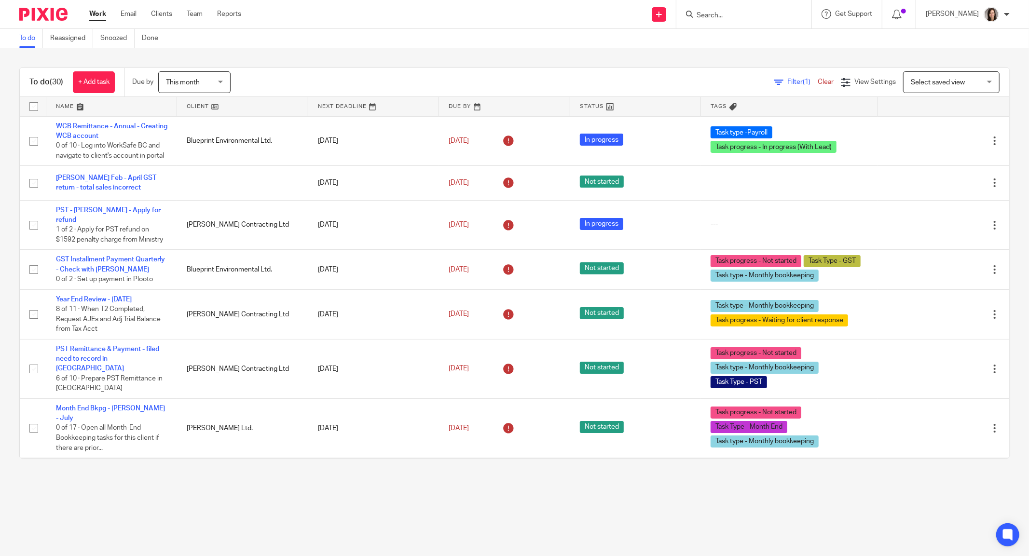
click at [759, 7] on div at bounding box center [743, 14] width 135 height 28
click at [766, 17] on input "Search" at bounding box center [739, 16] width 87 height 9
type input "idl"
click at [839, 39] on link at bounding box center [799, 45] width 211 height 30
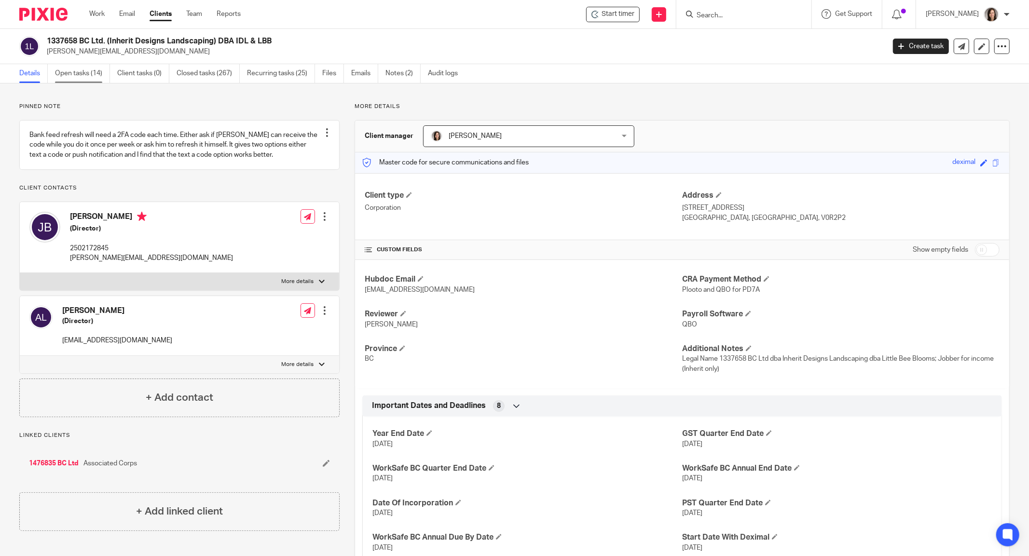
click at [78, 72] on link "Open tasks (14)" at bounding box center [82, 73] width 55 height 19
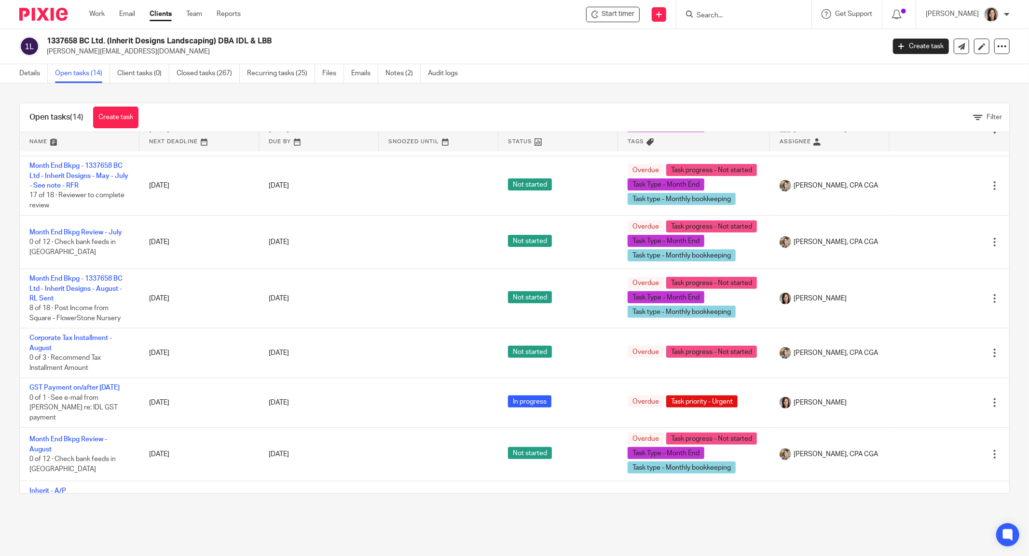
scroll to position [434, 0]
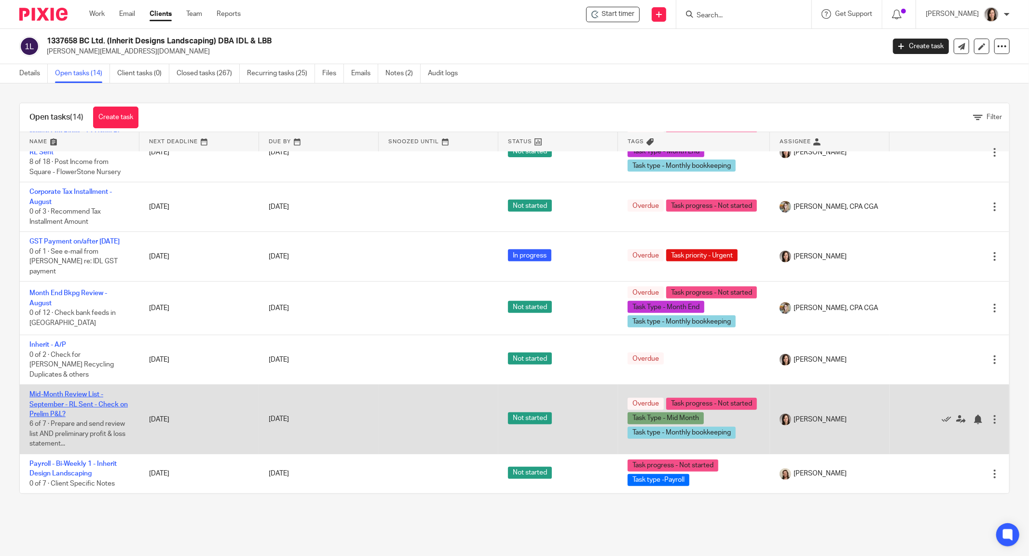
click at [60, 403] on link "Mid-Month Review List - September - RL Sent - Check on Prelim P&L?" at bounding box center [78, 404] width 98 height 27
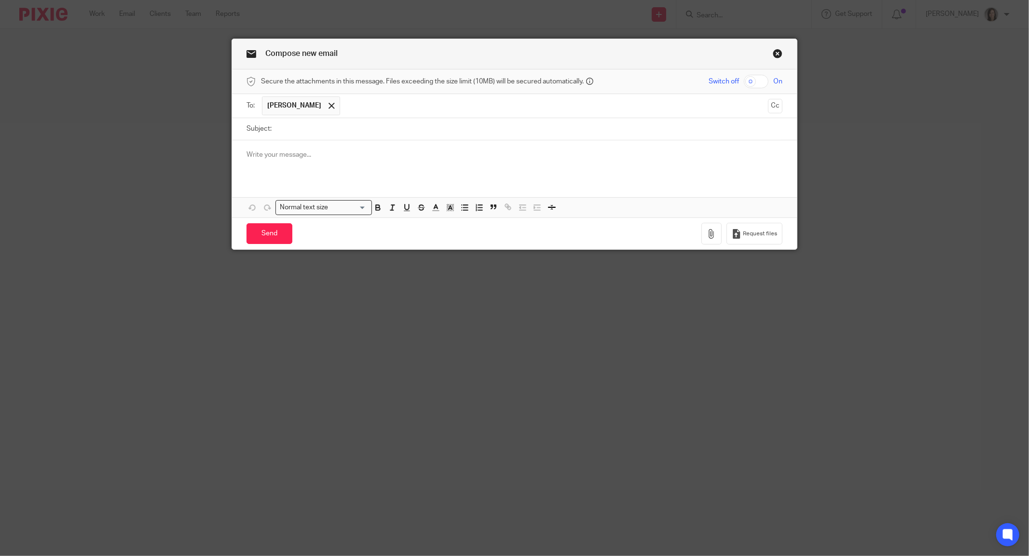
click at [293, 127] on input "Subject:" at bounding box center [529, 129] width 506 height 22
type input "Preliminary P&L"
click at [298, 148] on div at bounding box center [514, 159] width 565 height 38
drag, startPoint x: 286, startPoint y: 151, endPoint x: 296, endPoint y: 151, distance: 10.6
click at [286, 151] on p at bounding box center [515, 155] width 536 height 10
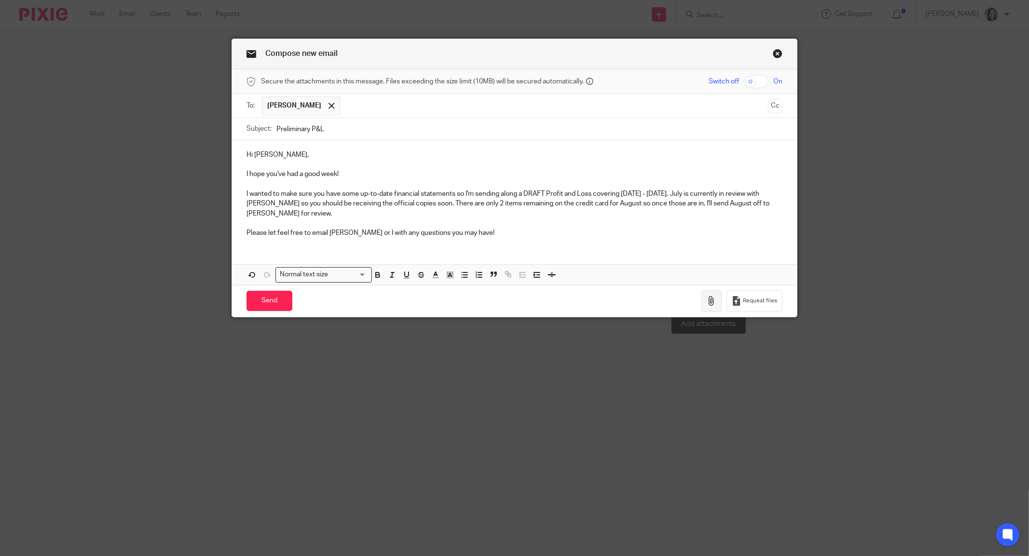
click at [707, 298] on icon "button" at bounding box center [712, 301] width 10 height 10
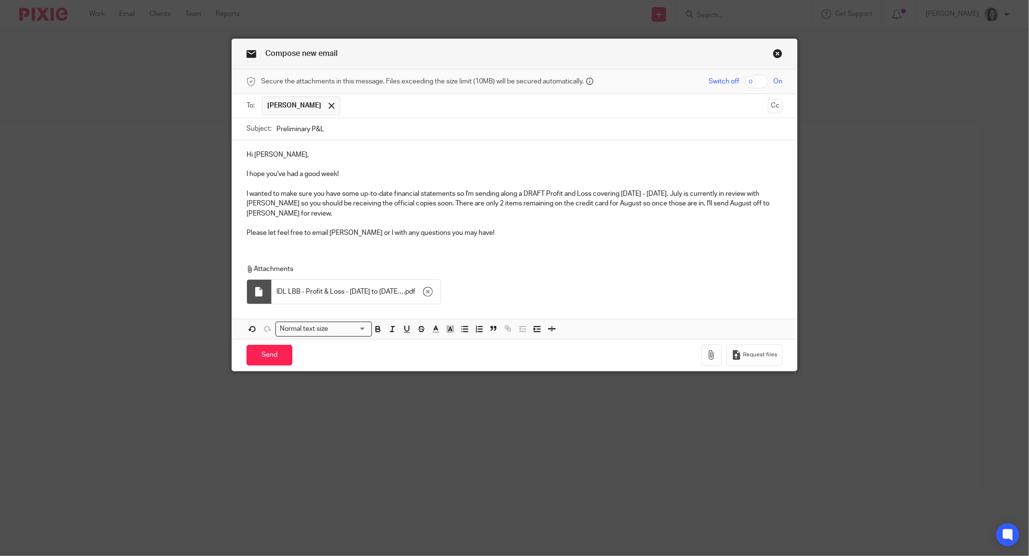
click at [338, 133] on input "Preliminary P&L" at bounding box center [529, 129] width 506 height 22
type input "Preliminary P&L [DATE] - [DATE]"
drag, startPoint x: 359, startPoint y: 204, endPoint x: 349, endPoint y: 204, distance: 10.6
click at [349, 204] on p "I wanted to make sure you have some up-to-date financial statements so I'm send…" at bounding box center [515, 203] width 536 height 29
click at [597, 203] on p "I wanted to make sure you have some up-to-date financial statements so I'm send…" at bounding box center [515, 203] width 536 height 29
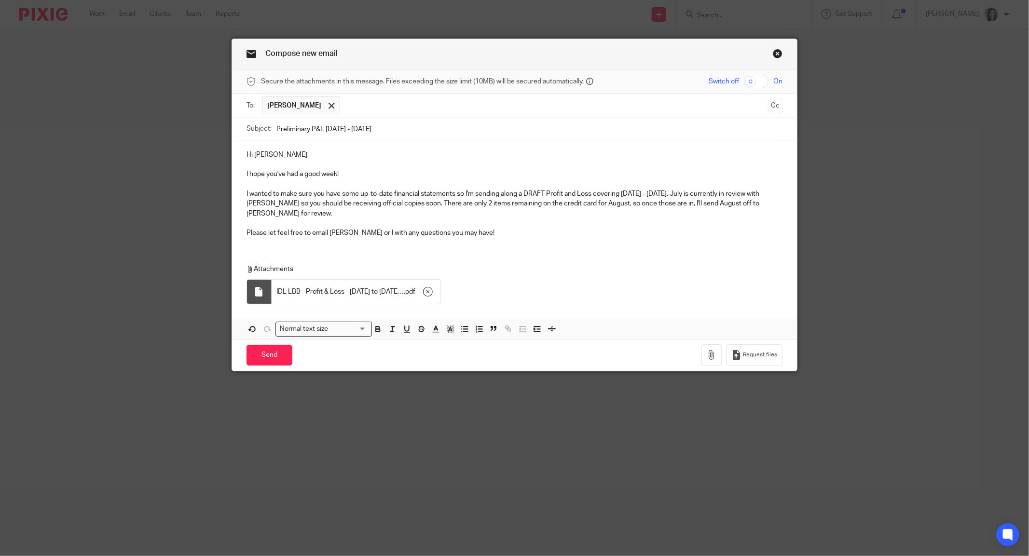
click at [273, 211] on p "I wanted to make sure you have some up-to-date financial statements so I'm send…" at bounding box center [515, 203] width 536 height 29
click at [611, 202] on p "I wanted to make sure you have some up-to-date financial statements so I'm send…" at bounding box center [515, 203] width 536 height 29
click at [275, 232] on p "Please let feel free to email Chrissy or I with any questions you may have!" at bounding box center [515, 233] width 536 height 10
click at [264, 358] on input "Send" at bounding box center [270, 355] width 46 height 21
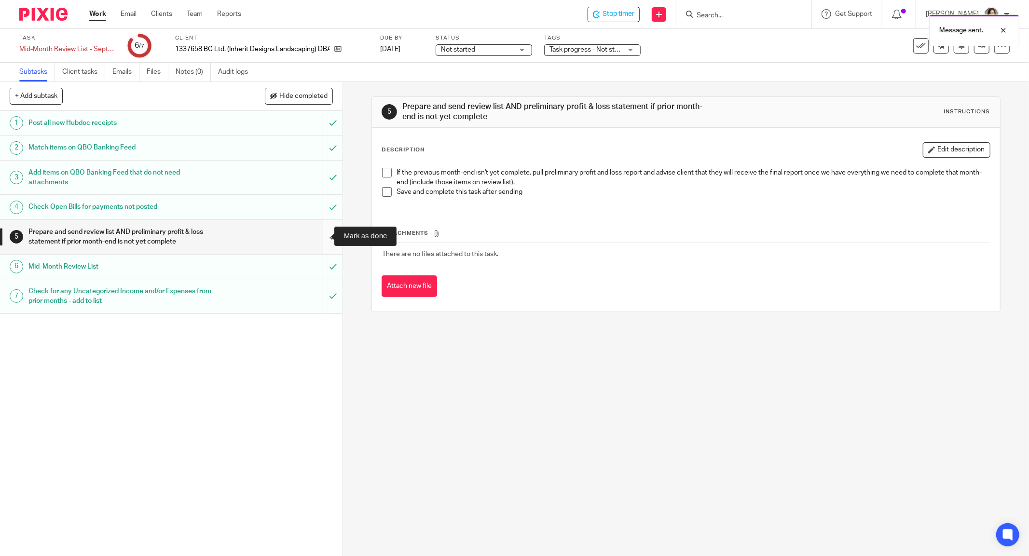
click at [322, 234] on input "submit" at bounding box center [171, 237] width 343 height 34
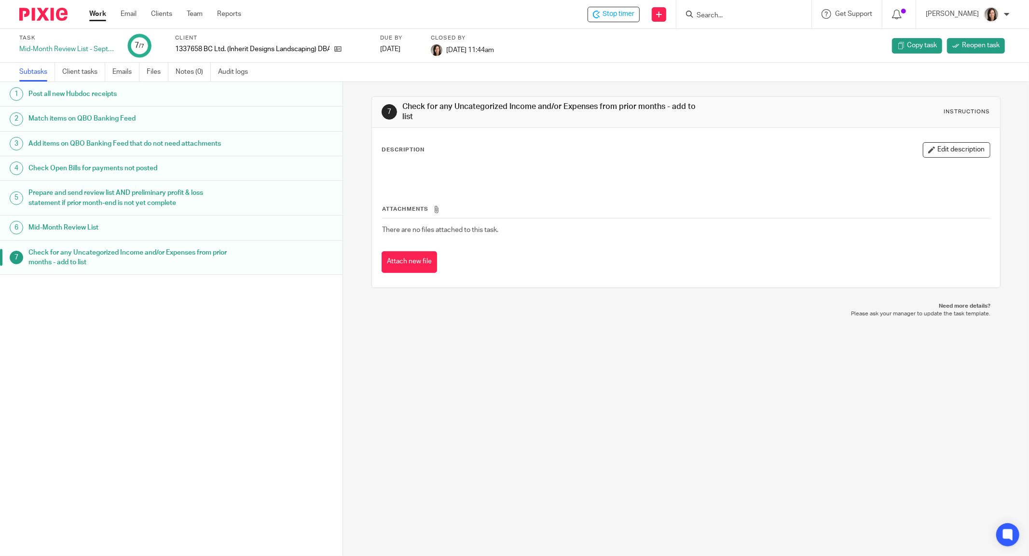
click at [101, 13] on link "Work" at bounding box center [97, 14] width 17 height 10
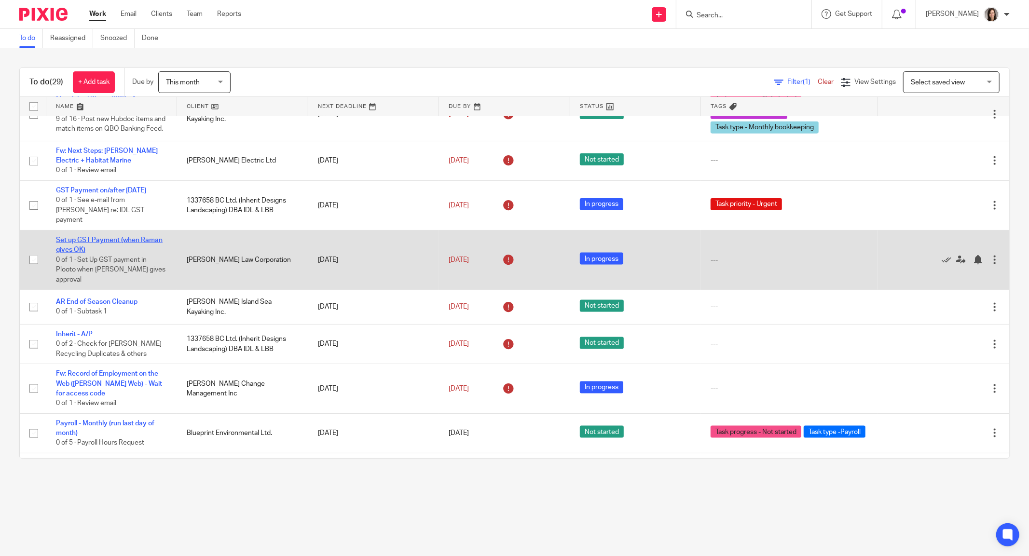
scroll to position [1065, 0]
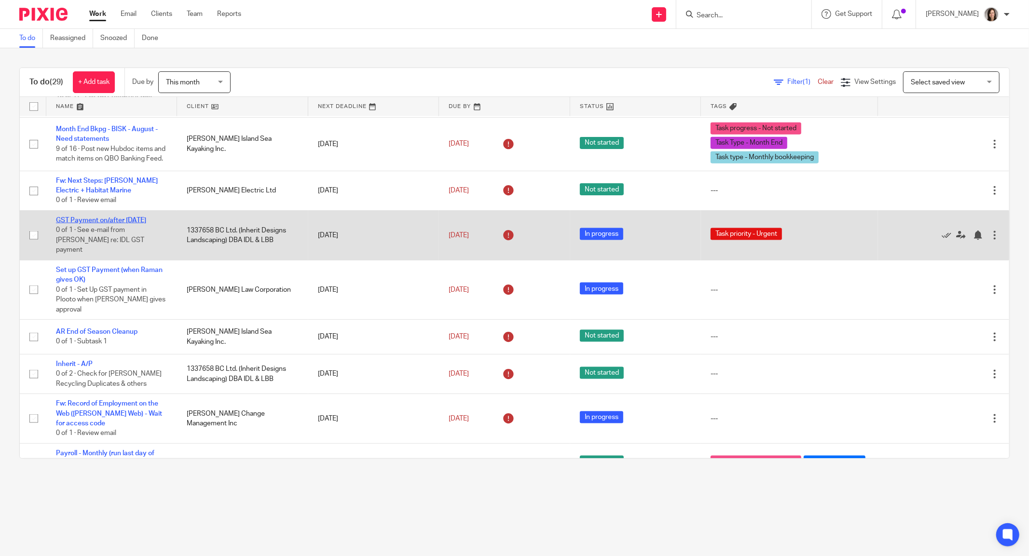
click at [119, 224] on link "GST Payment on/after [DATE]" at bounding box center [101, 220] width 90 height 7
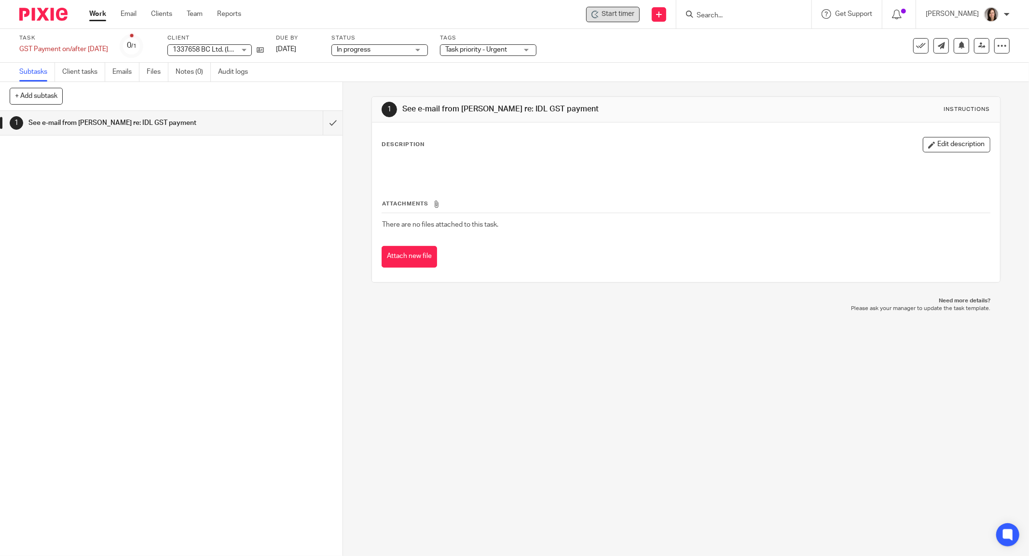
click at [626, 15] on span "Start timer" at bounding box center [618, 14] width 33 height 10
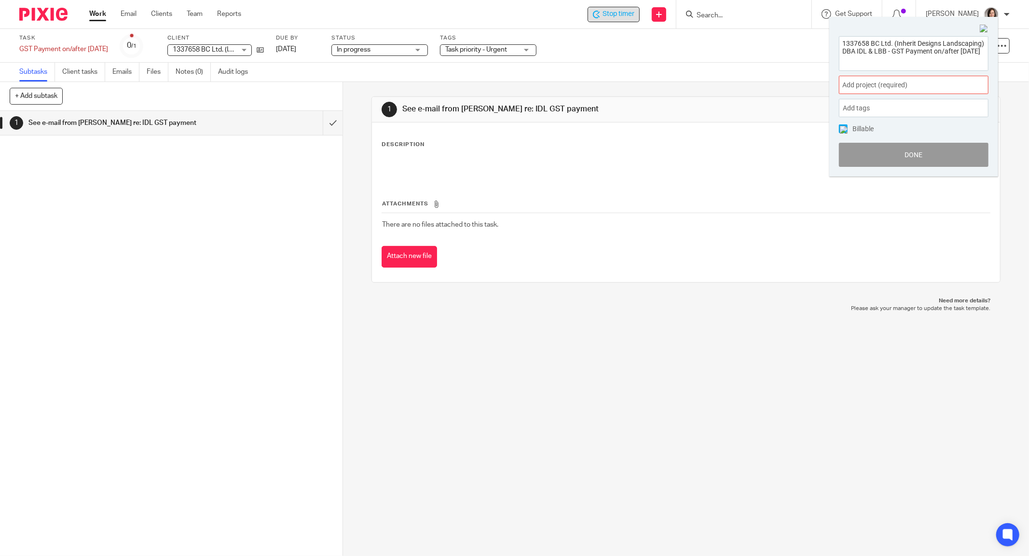
click at [887, 89] on span "Add project (required) :" at bounding box center [903, 85] width 122 height 10
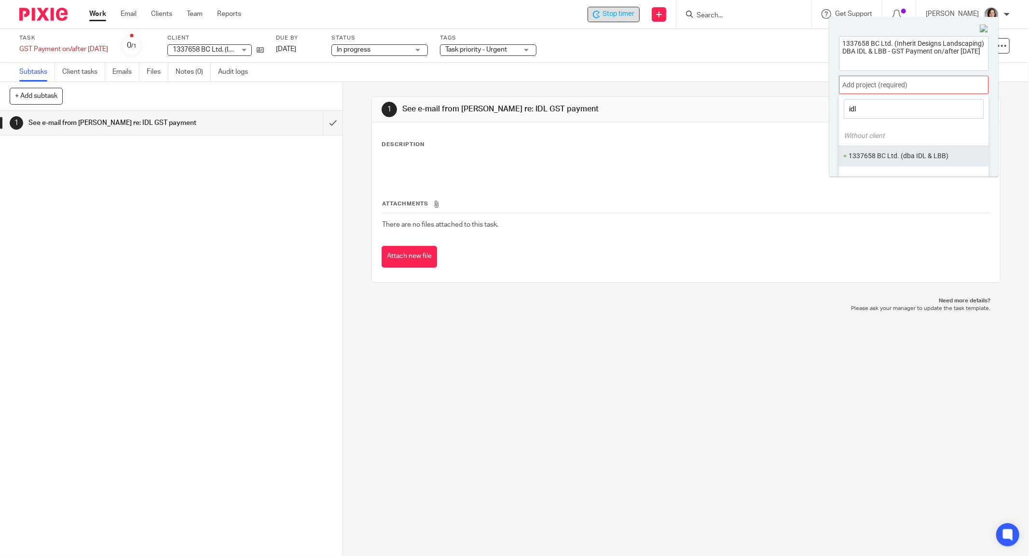
type input "idl"
click at [900, 154] on li "1337658 BC Ltd. (dba IDL & LBB)" at bounding box center [912, 156] width 126 height 10
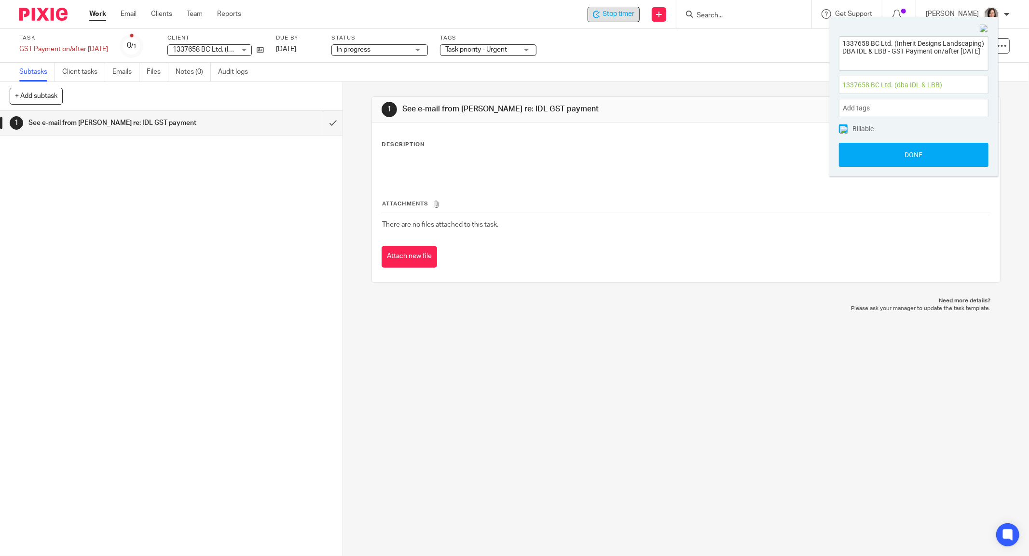
click at [736, 349] on div "1 See e-mail from Alicia re: IDL GST payment Instructions Description Edit desc…" at bounding box center [686, 319] width 686 height 474
click at [263, 50] on icon at bounding box center [260, 49] width 7 height 7
drag, startPoint x: 907, startPoint y: 146, endPoint x: 885, endPoint y: 150, distance: 22.5
click at [907, 146] on button "Done" at bounding box center [914, 155] width 150 height 24
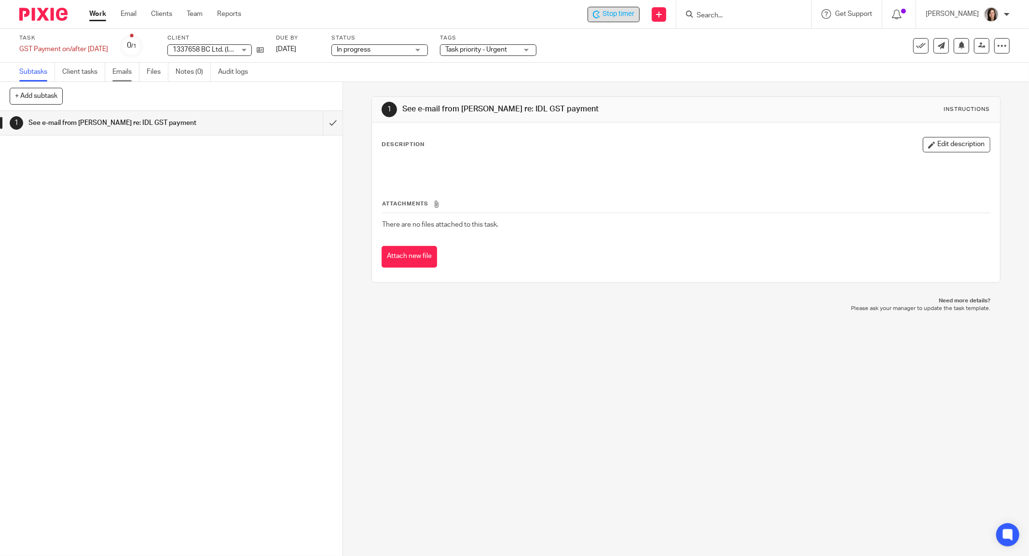
click at [118, 74] on link "Emails" at bounding box center [125, 72] width 27 height 19
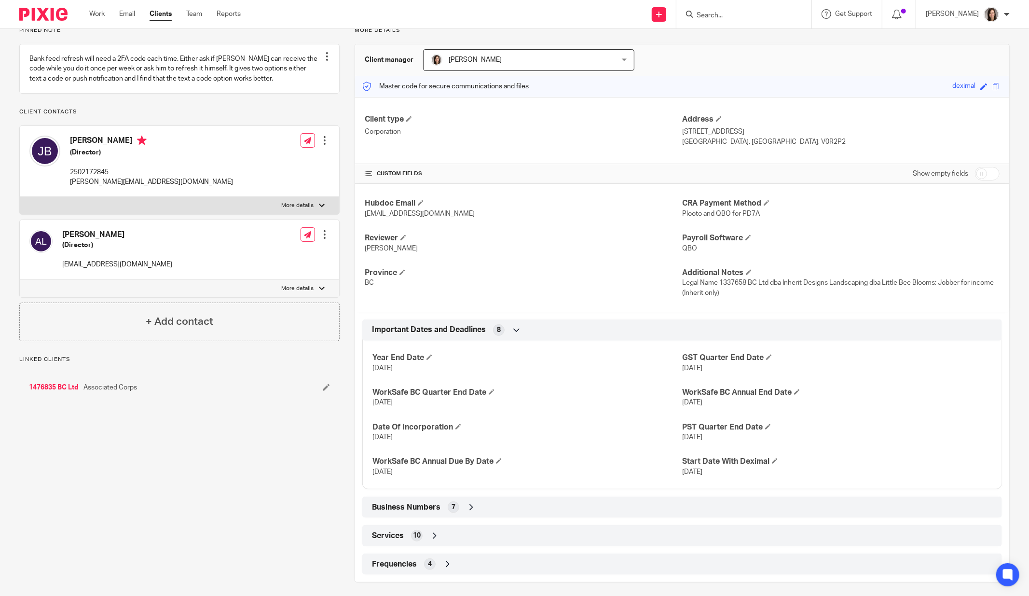
scroll to position [81, 0]
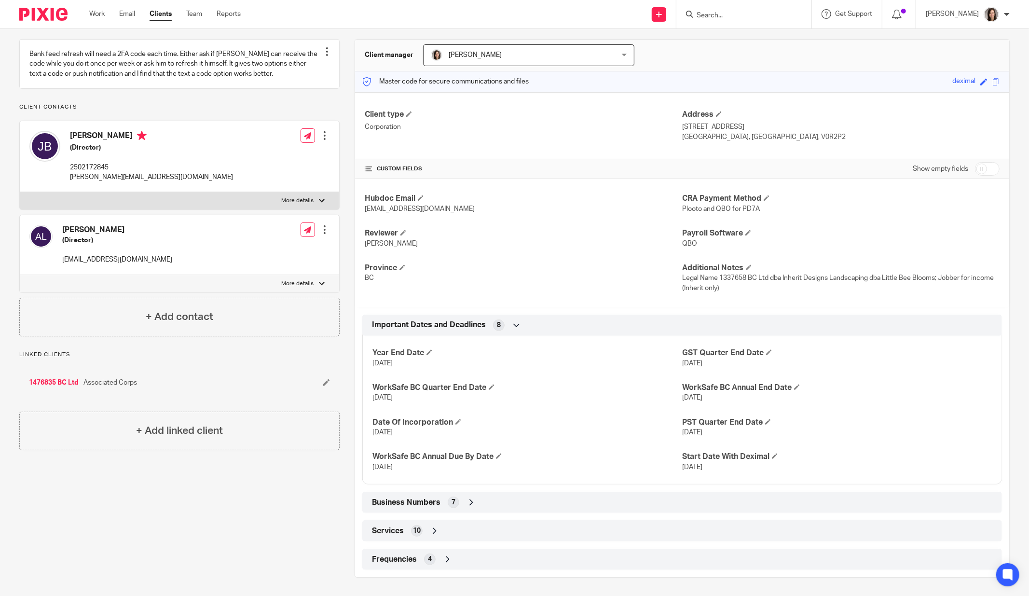
click at [462, 509] on div "Business Numbers 7" at bounding box center [682, 502] width 640 height 21
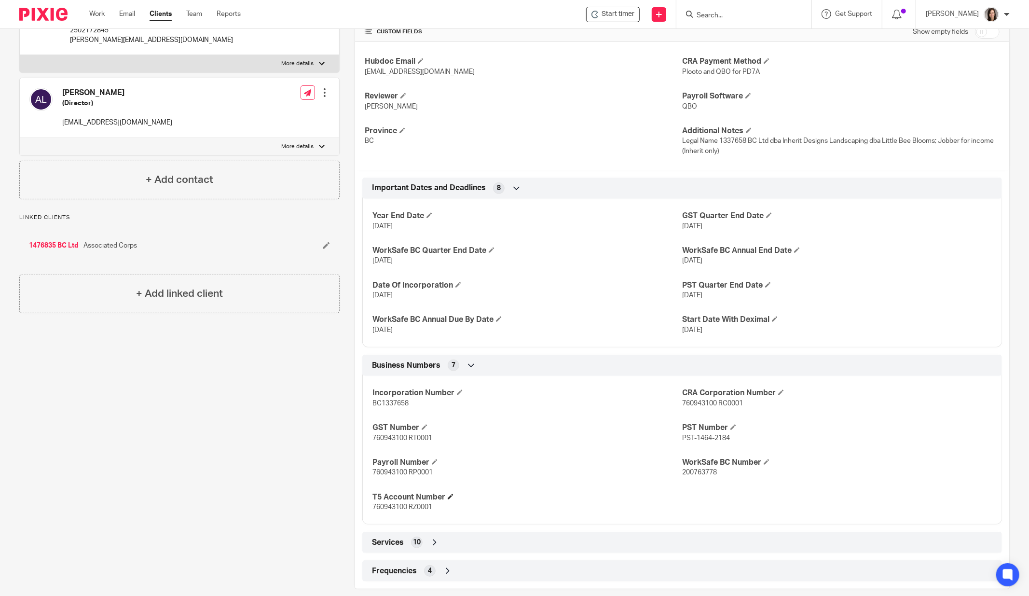
scroll to position [230, 0]
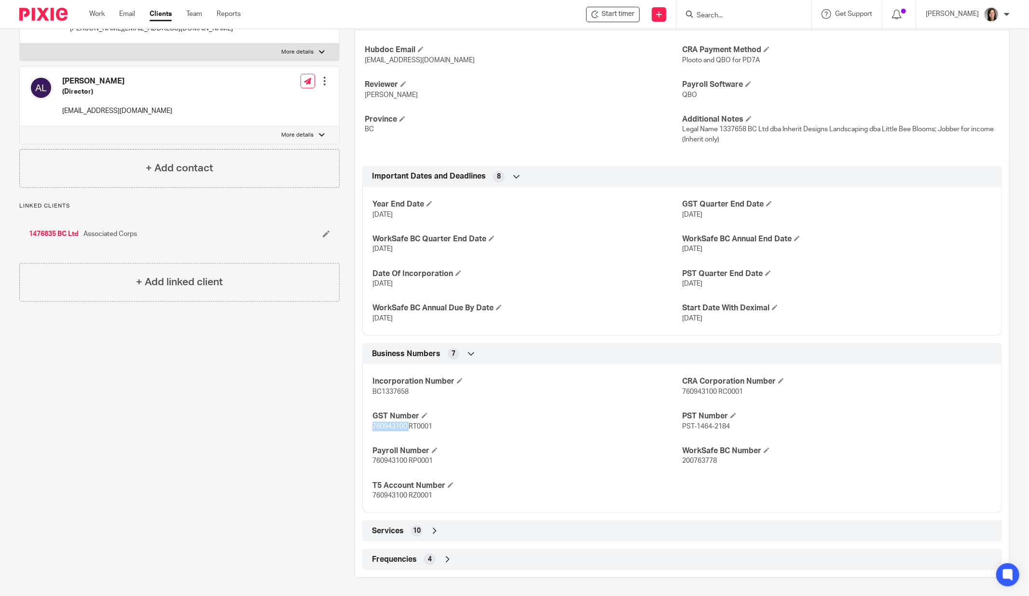
drag, startPoint x: 406, startPoint y: 427, endPoint x: 368, endPoint y: 434, distance: 38.3
click at [368, 434] on div "Incorporation Number BC1337658 CRA Corporation Number 760943100 RC0001 GST Numb…" at bounding box center [682, 435] width 640 height 156
copy span "760943100"
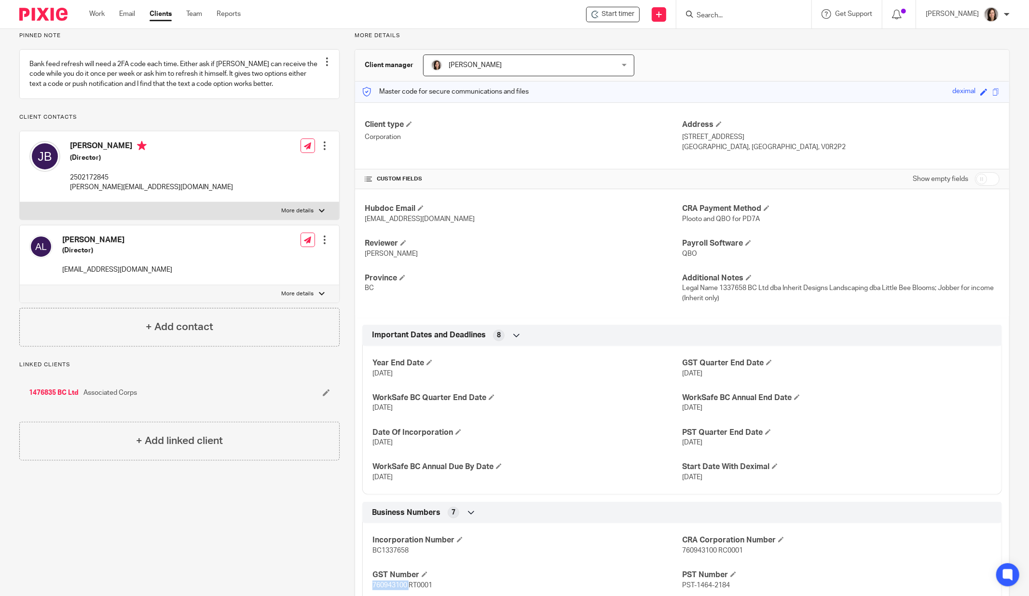
scroll to position [0, 0]
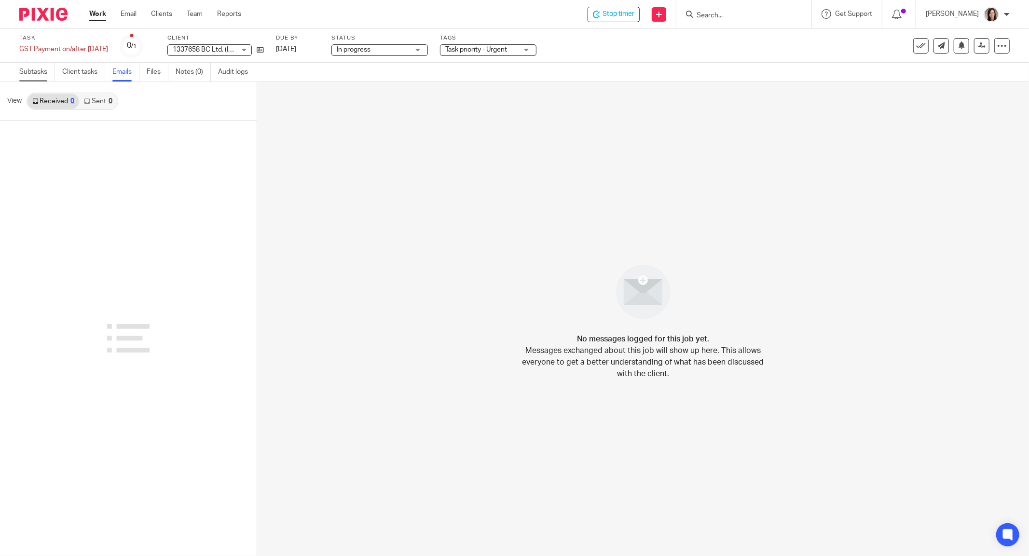
click at [41, 71] on link "Subtasks" at bounding box center [37, 72] width 36 height 19
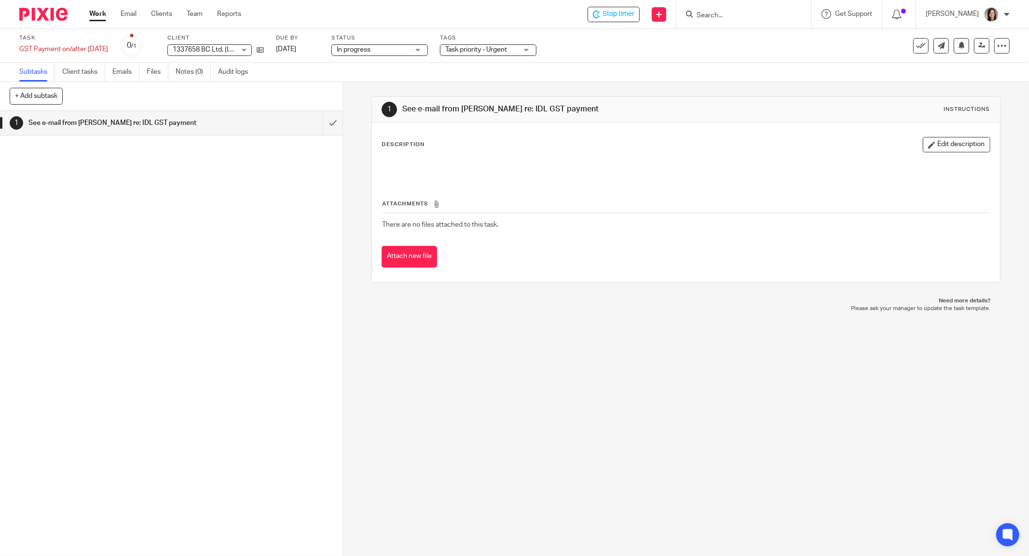
click at [220, 247] on div "1 See e-mail from Alicia re: IDL GST payment" at bounding box center [171, 333] width 343 height 445
click at [83, 51] on div "GST Payment on/after Sept 15 Save GST Payment on/after Sept 15" at bounding box center [63, 49] width 89 height 10
click at [83, 51] on input "GST Payment on/after Sept 15" at bounding box center [89, 49] width 141 height 11
click at [98, 50] on input "GST Payment on/after Sept 15" at bounding box center [89, 49] width 141 height 11
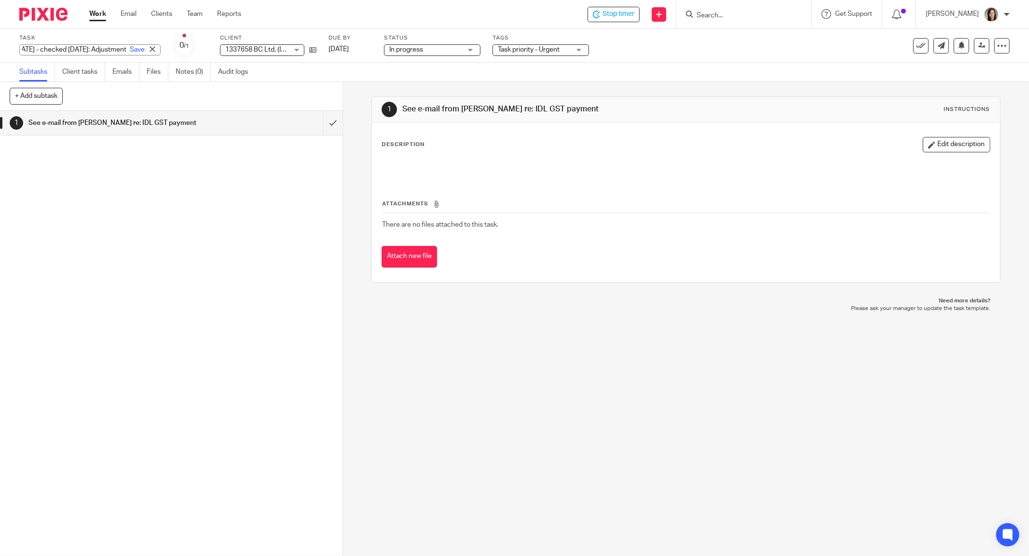
scroll to position [0, 111]
type input "GST Payment on/after Sept 15 - checked 09/26/25: Adjustment requested"
click at [139, 303] on div "1 See e-mail from Alicia re: IDL GST payment" at bounding box center [171, 333] width 343 height 445
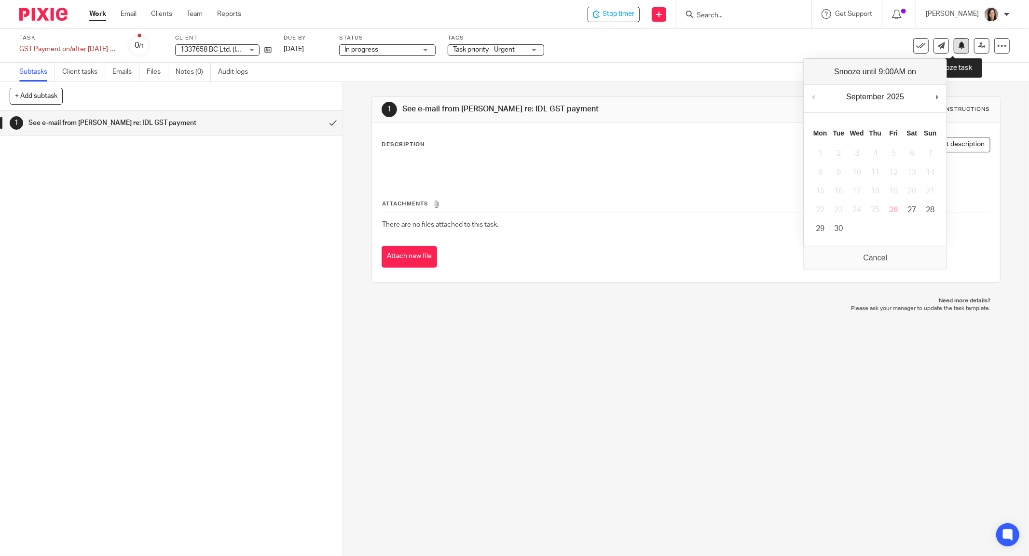
click at [958, 45] on icon at bounding box center [961, 44] width 7 height 7
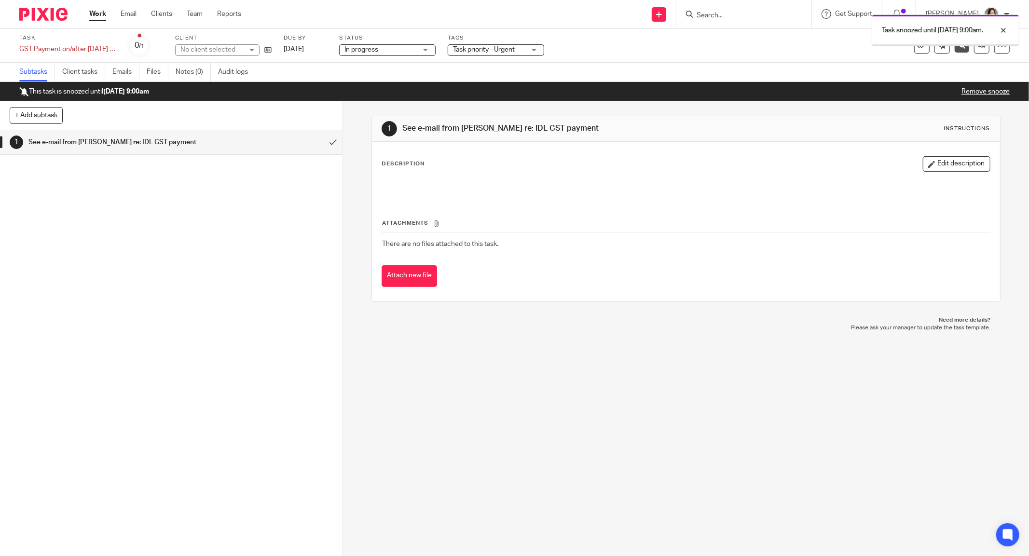
click at [100, 15] on link "Work" at bounding box center [97, 14] width 17 height 10
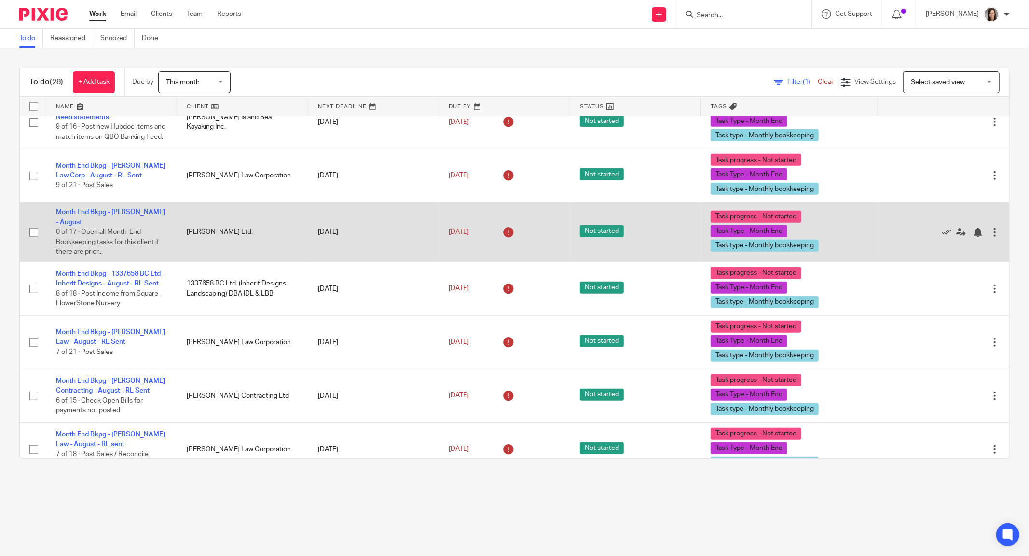
scroll to position [707, 0]
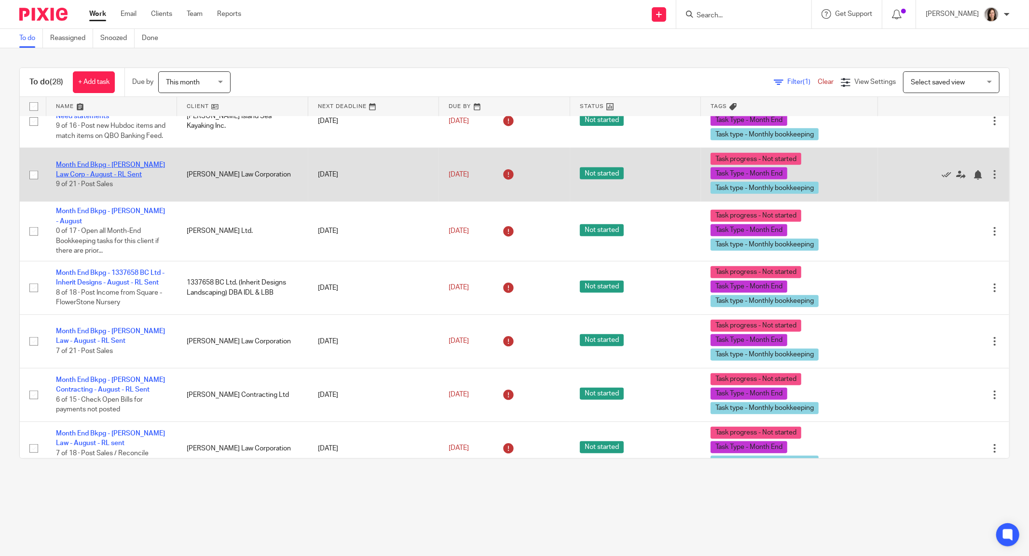
click at [132, 178] on link "Month End Bkpg - Aman Jaswal Law Corp - August - RL Sent" at bounding box center [110, 170] width 109 height 16
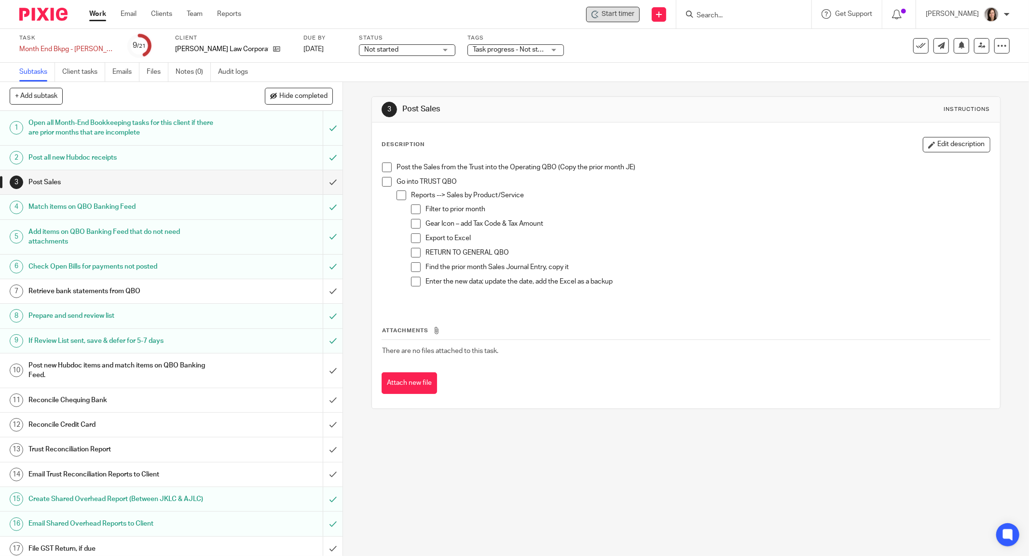
click at [616, 9] on div "Start timer" at bounding box center [613, 14] width 54 height 15
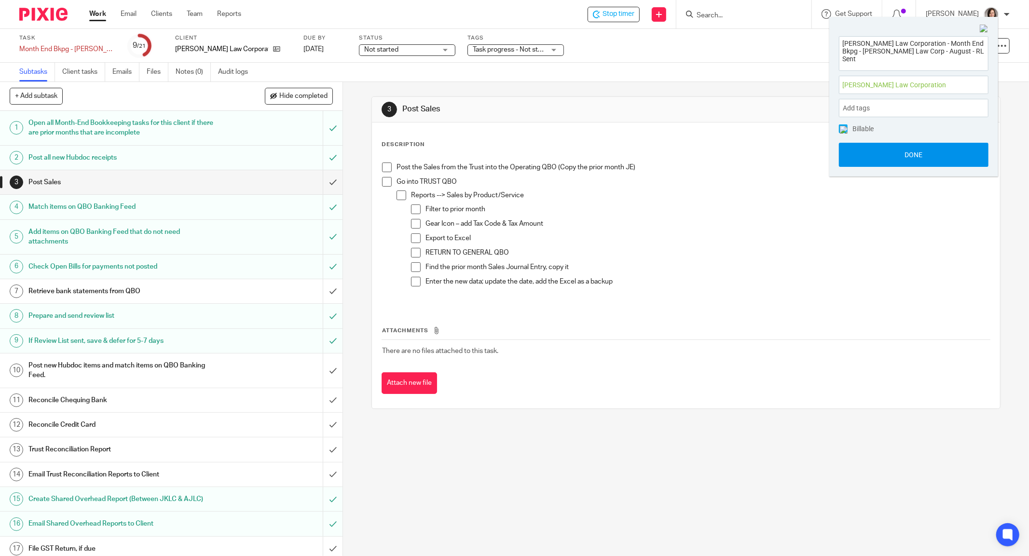
click at [946, 151] on button "Done" at bounding box center [914, 155] width 150 height 24
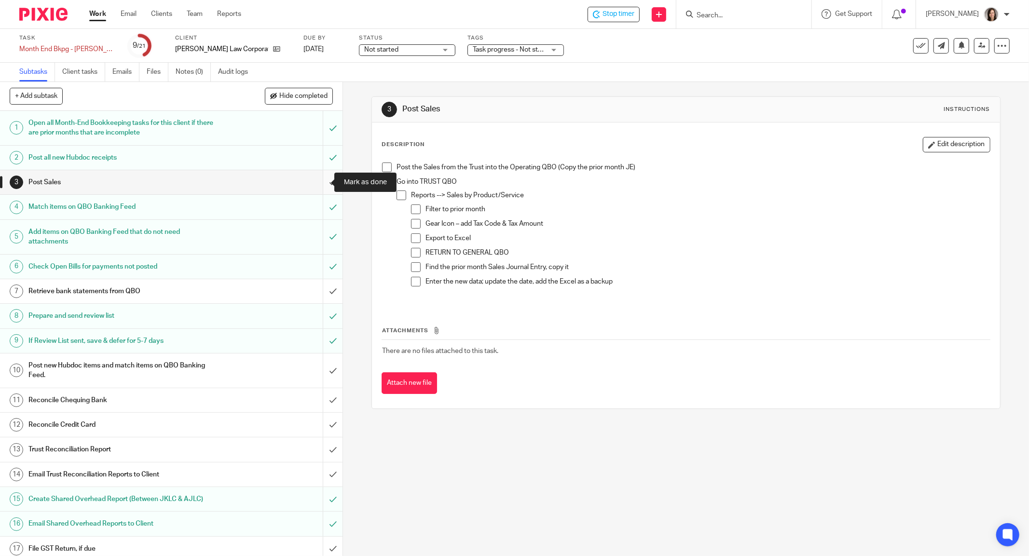
click at [322, 187] on input "submit" at bounding box center [171, 182] width 343 height 24
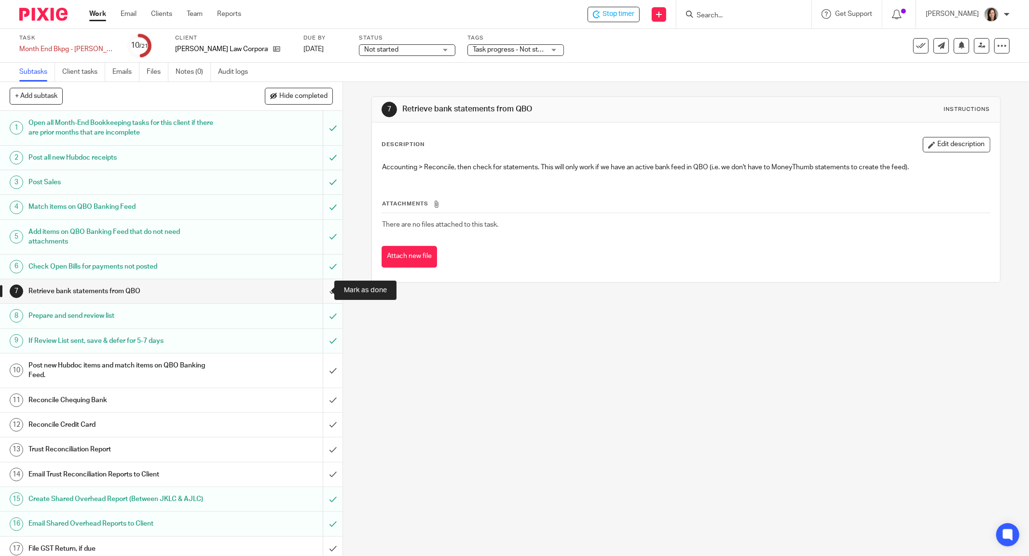
click at [318, 297] on input "submit" at bounding box center [171, 291] width 343 height 24
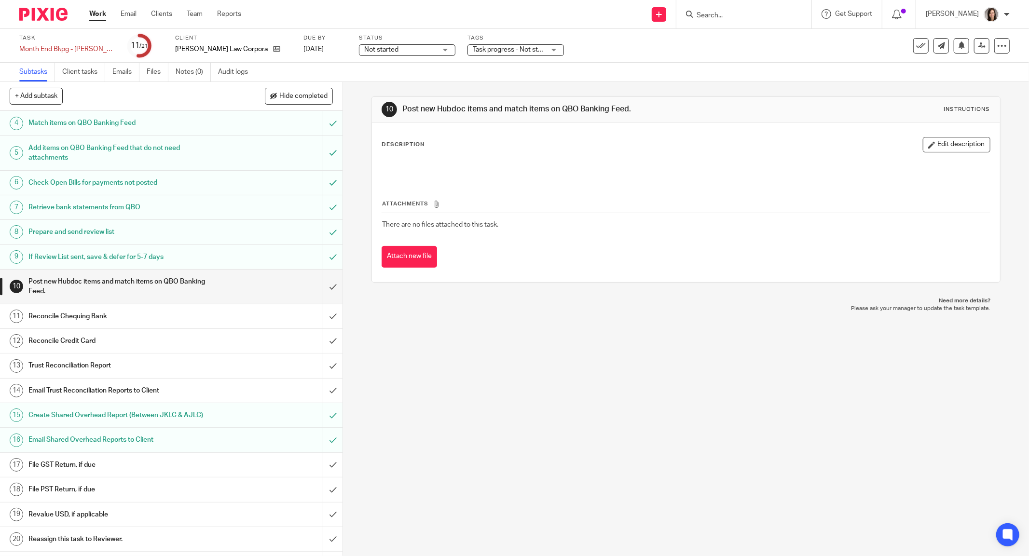
scroll to position [101, 0]
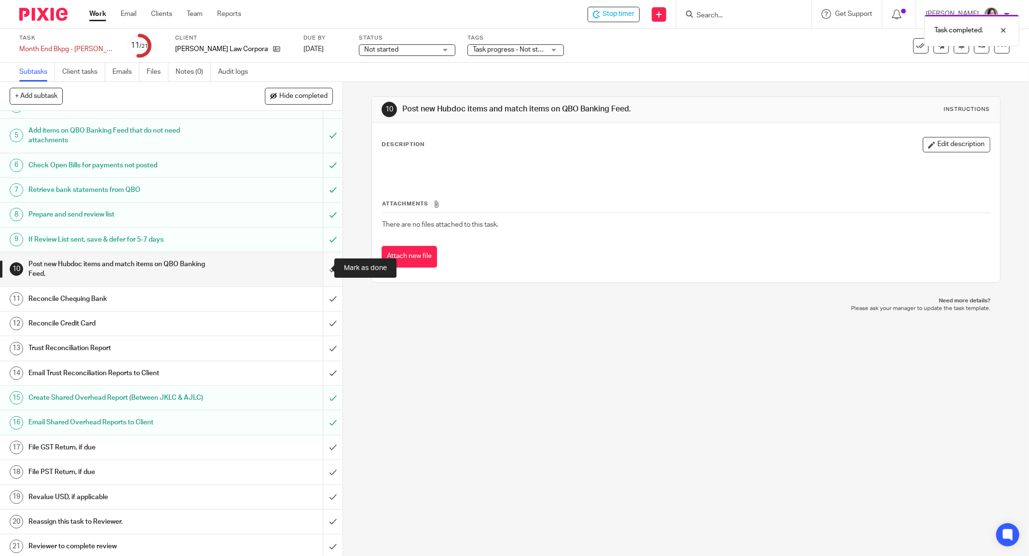
click at [320, 268] on input "submit" at bounding box center [171, 269] width 343 height 34
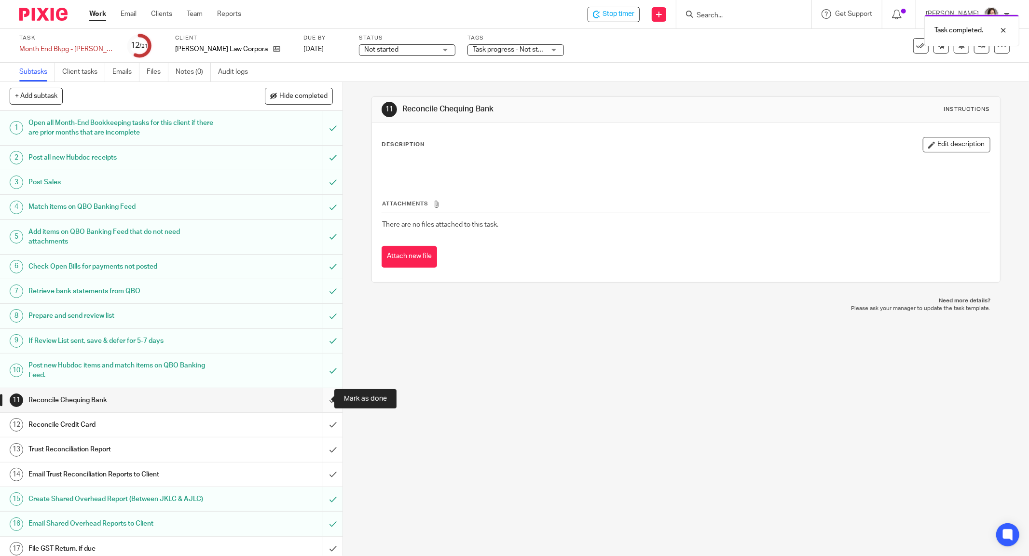
click at [324, 397] on input "submit" at bounding box center [171, 400] width 343 height 24
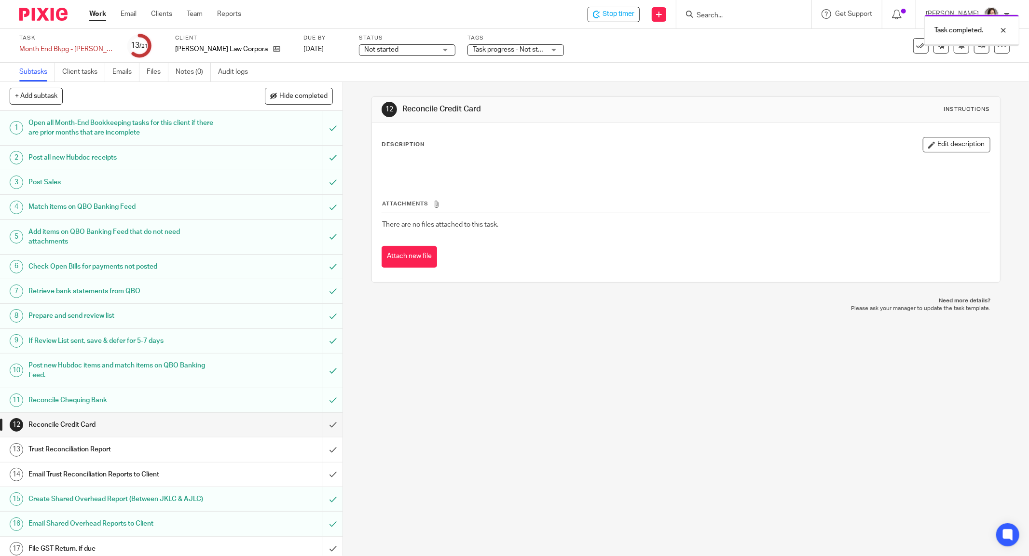
click at [324, 422] on input "submit" at bounding box center [171, 425] width 343 height 24
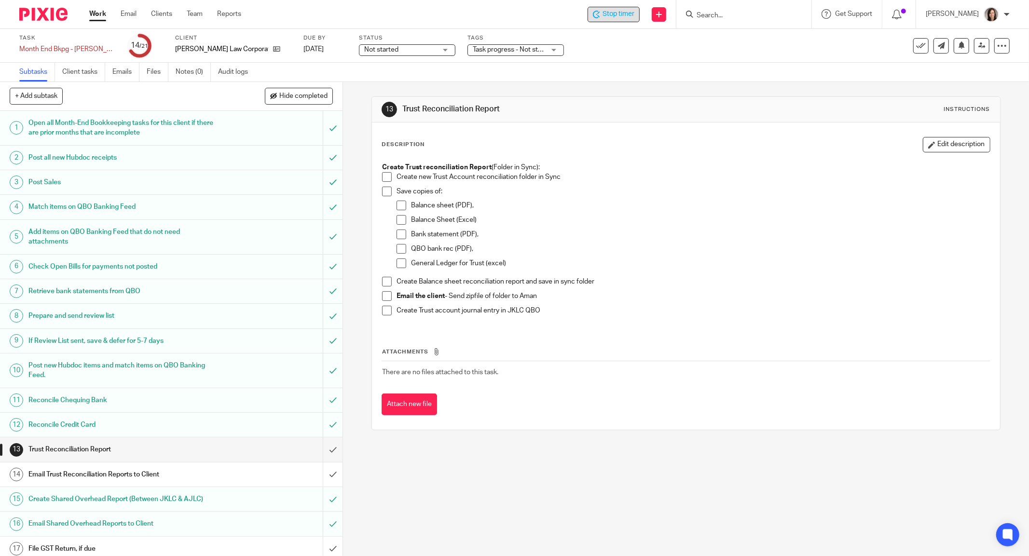
click at [623, 17] on span "Stop timer" at bounding box center [619, 14] width 32 height 10
click at [631, 10] on span "Start timer" at bounding box center [618, 14] width 33 height 10
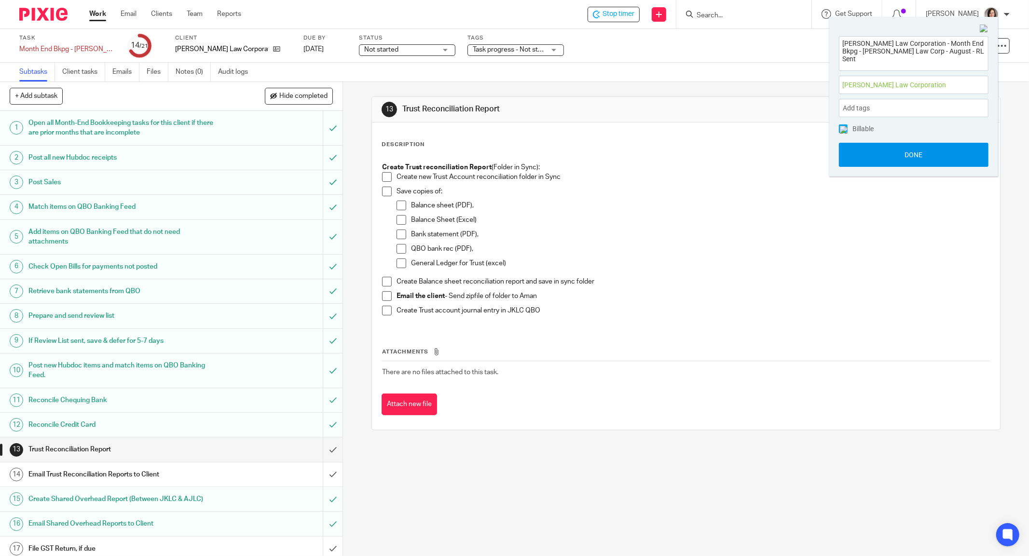
click at [940, 158] on button "Done" at bounding box center [914, 155] width 150 height 24
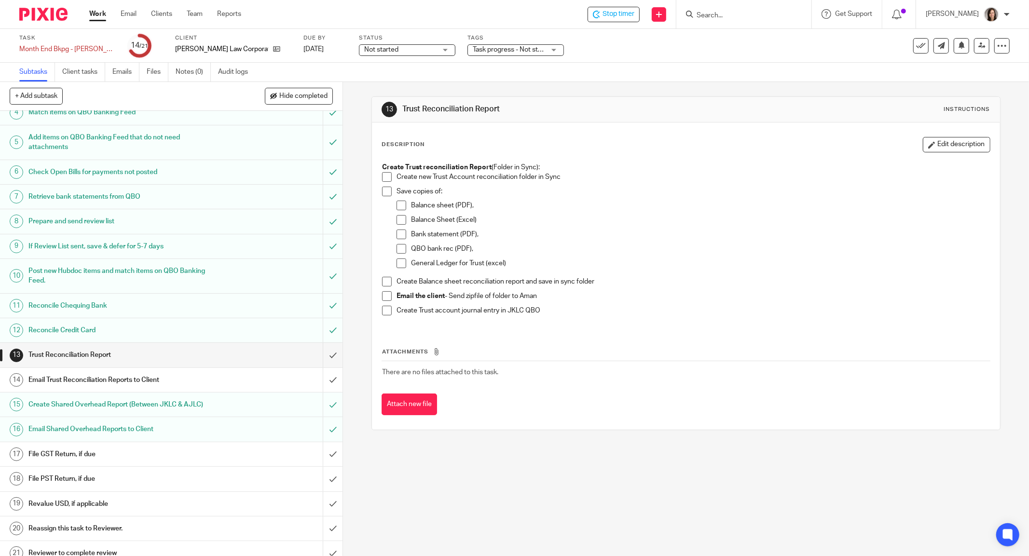
scroll to position [101, 0]
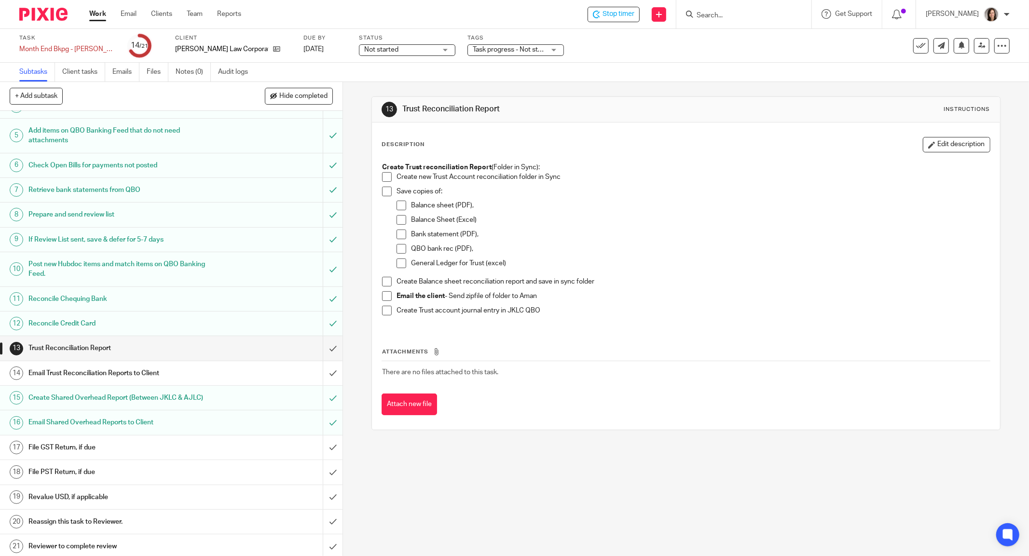
click at [385, 177] on span at bounding box center [387, 177] width 10 height 10
click at [383, 188] on span at bounding box center [387, 192] width 10 height 10
click at [397, 206] on span at bounding box center [402, 206] width 10 height 10
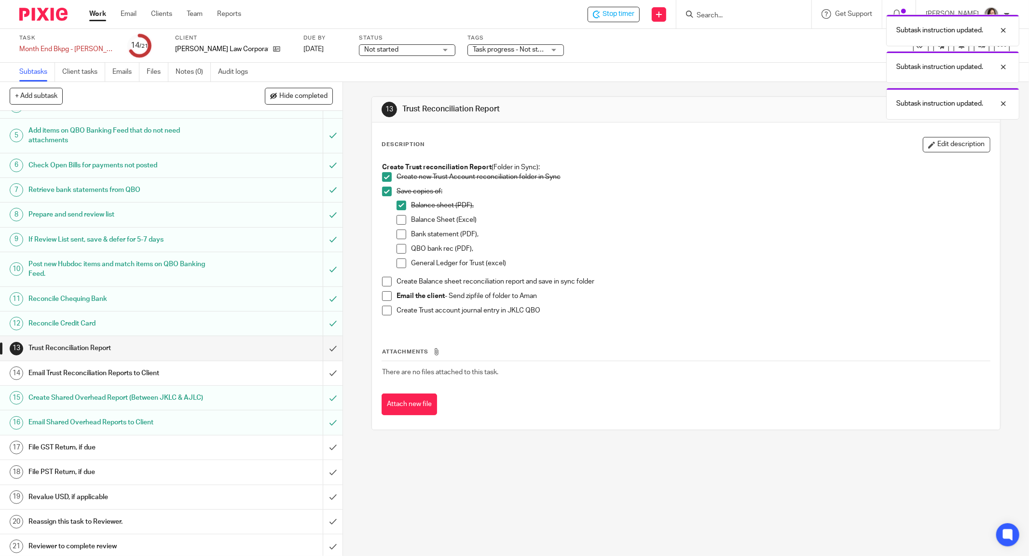
click at [397, 220] on span at bounding box center [402, 220] width 10 height 10
click at [398, 233] on span at bounding box center [402, 235] width 10 height 10
click at [398, 248] on span at bounding box center [402, 249] width 10 height 10
click at [398, 264] on span at bounding box center [402, 264] width 10 height 10
click at [382, 284] on span at bounding box center [387, 282] width 10 height 10
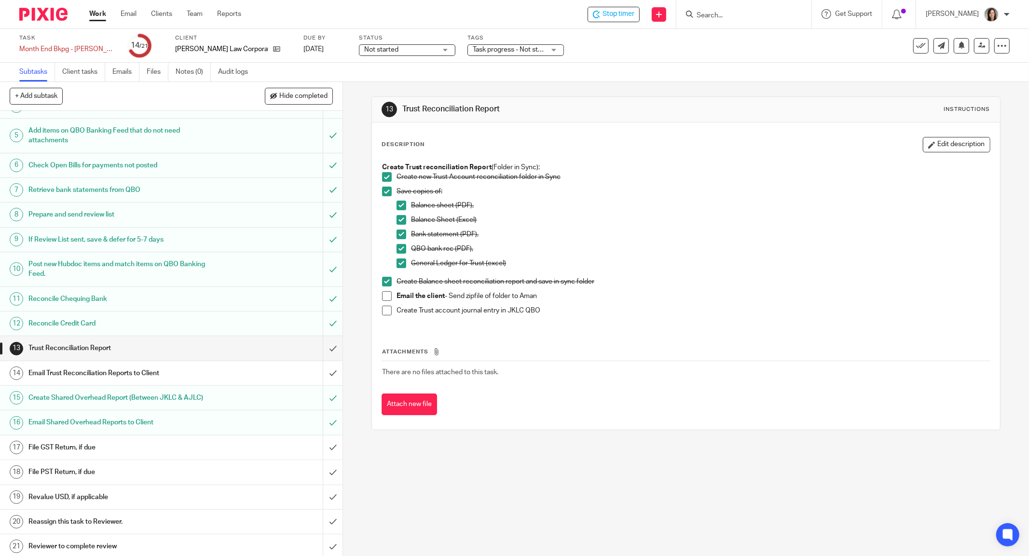
click at [164, 375] on h1 "Email Trust Reconciliation Reports to Client" at bounding box center [123, 373] width 190 height 14
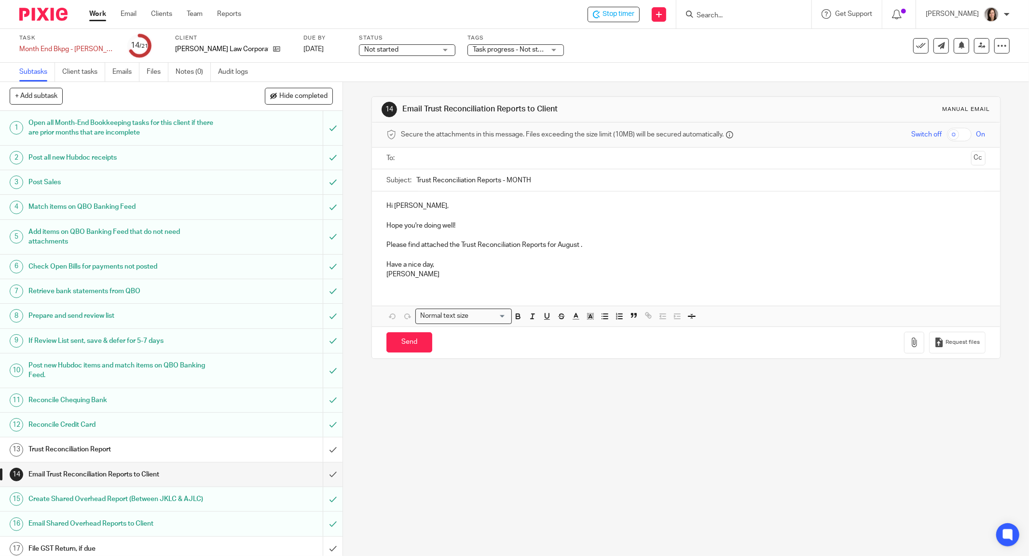
click at [454, 217] on p at bounding box center [685, 216] width 599 height 10
drag, startPoint x: 473, startPoint y: 228, endPoint x: 367, endPoint y: 217, distance: 106.8
click at [372, 228] on div "Hi [PERSON_NAME], Hope you're doing well! Please find attached the Trust Reconc…" at bounding box center [686, 239] width 628 height 95
click at [608, 248] on p "Please find attached the Trust Reconciliation Reports for August ." at bounding box center [685, 245] width 599 height 10
drag, startPoint x: 587, startPoint y: 222, endPoint x: 423, endPoint y: 227, distance: 163.6
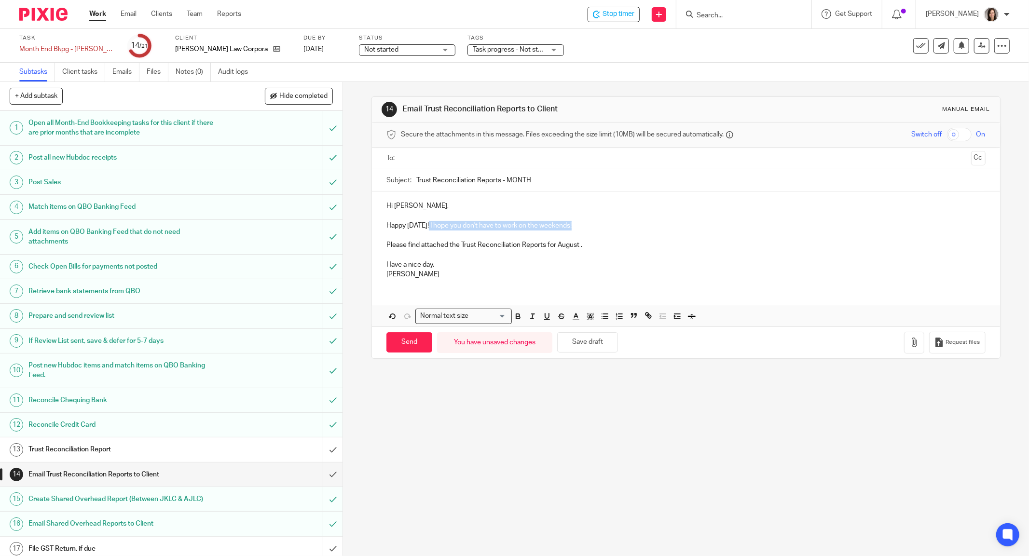
click at [423, 227] on p "Happy Friday! I hope you don't have to work on the weekends!" at bounding box center [685, 226] width 599 height 10
click at [525, 183] on input "Trust Reconciliation Reports - MONTH" at bounding box center [700, 180] width 569 height 22
drag, startPoint x: 552, startPoint y: 177, endPoint x: 503, endPoint y: 181, distance: 48.9
click at [503, 181] on input "Trust Reconciliation Reports - MONTH" at bounding box center [700, 180] width 569 height 22
type input "Trust Reconciliation Reports - August 2025"
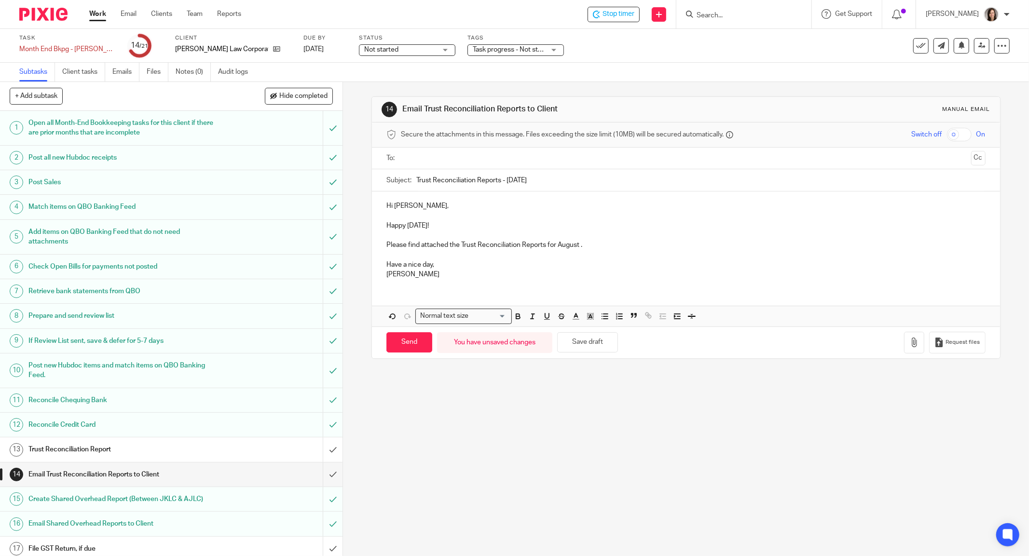
click at [633, 248] on p "Please find attached the Trust Reconciliation Reports for August ." at bounding box center [685, 245] width 599 height 10
click at [476, 261] on p "Have a nice day," at bounding box center [685, 265] width 599 height 10
click at [652, 241] on p "Please find attached the Trust Reconciliation Reports for August ." at bounding box center [685, 245] width 599 height 10
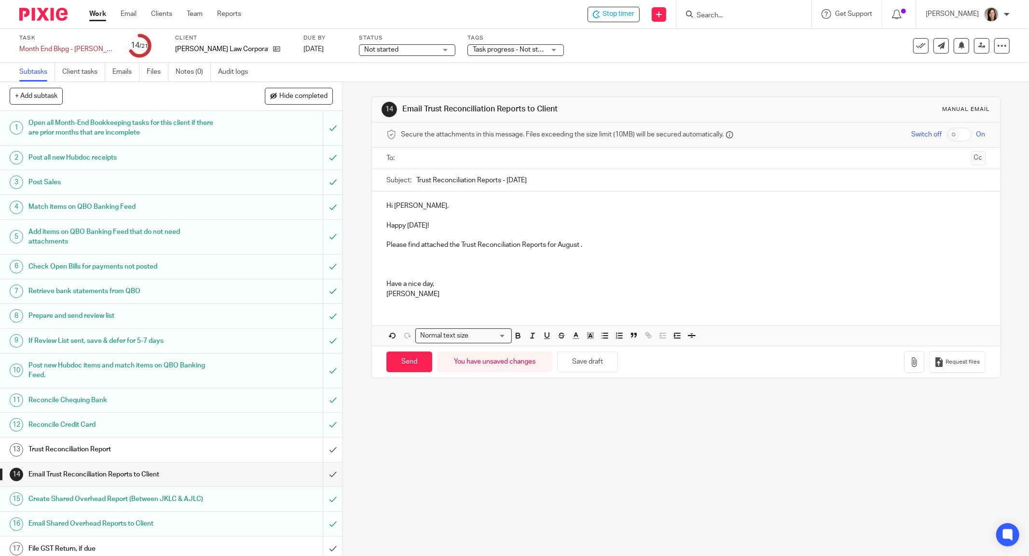
click at [616, 247] on p "Please find attached the Trust Reconciliation Reports for August ." at bounding box center [685, 245] width 599 height 10
click at [469, 267] on p at bounding box center [685, 265] width 599 height 10
click at [406, 272] on p at bounding box center [685, 275] width 599 height 10
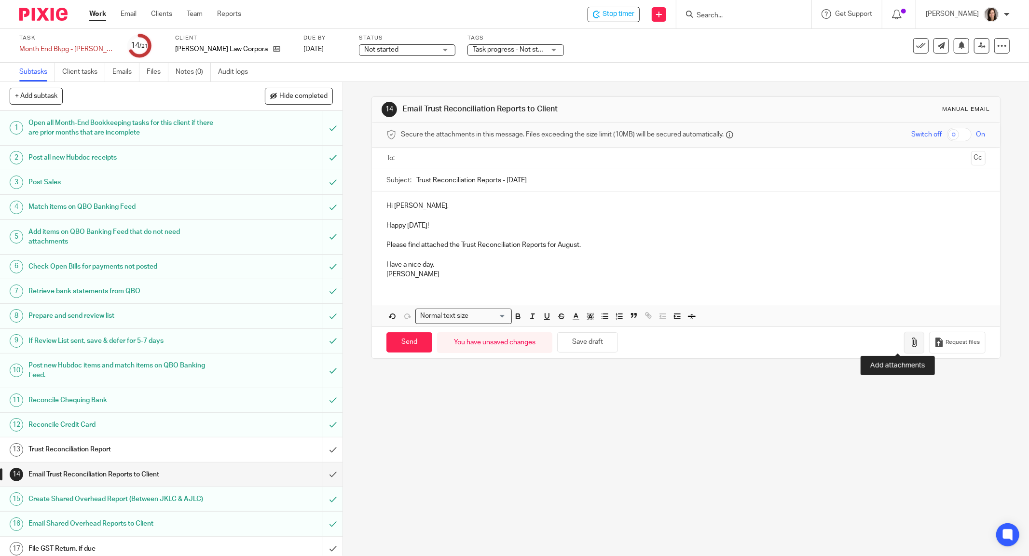
click at [904, 347] on button "button" at bounding box center [914, 343] width 20 height 22
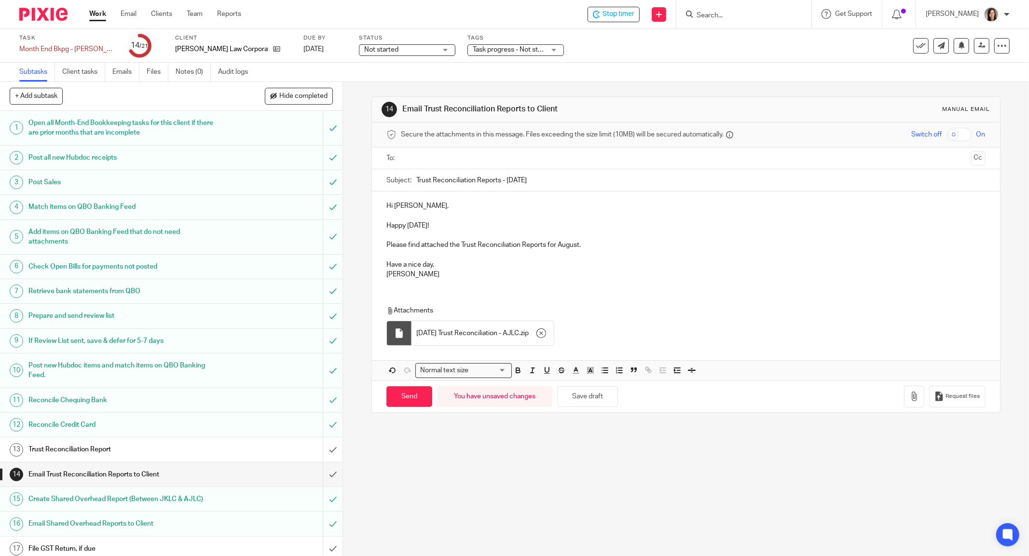
click at [512, 160] on input "text" at bounding box center [685, 158] width 563 height 11
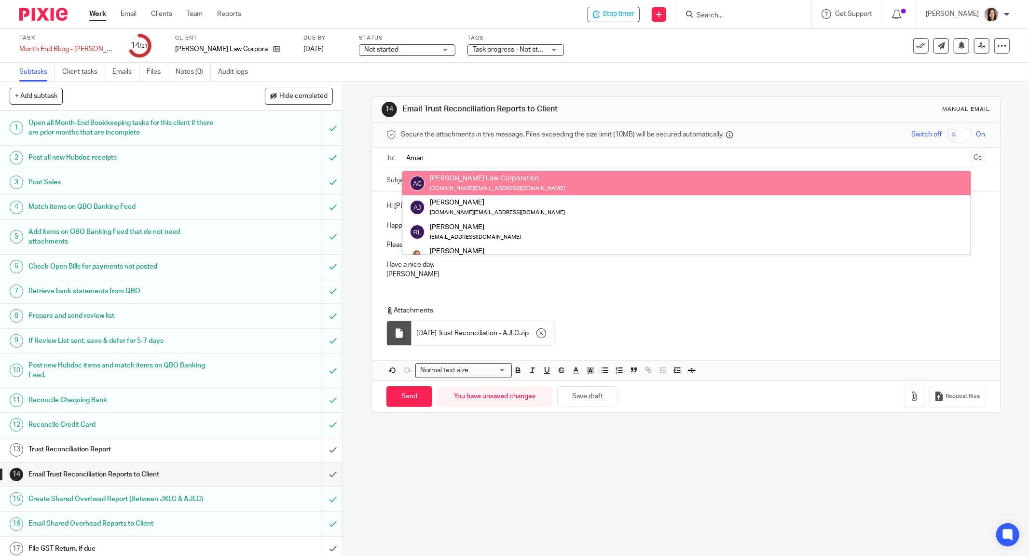
type input "Aman"
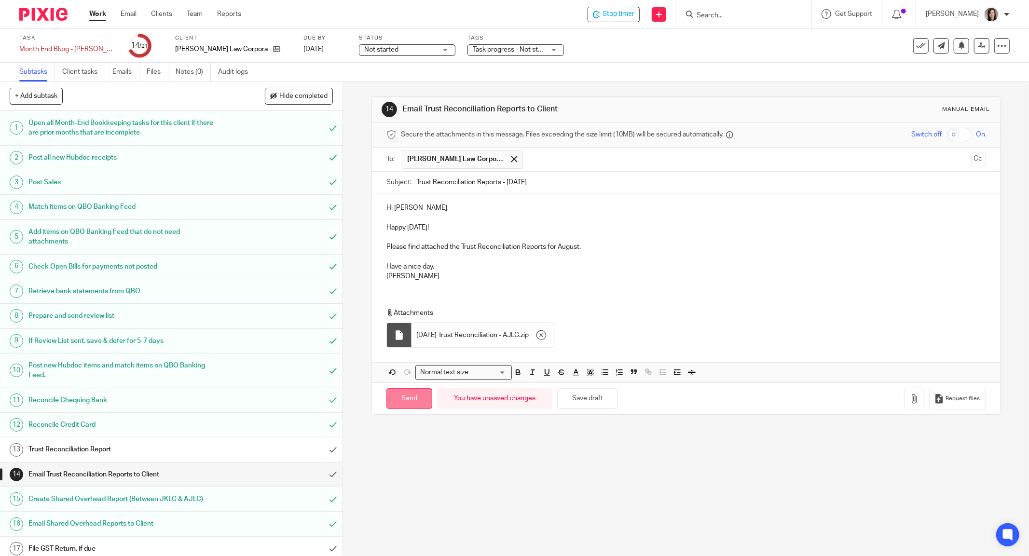
click at [423, 397] on input "Send" at bounding box center [409, 398] width 46 height 21
type input "Sent"
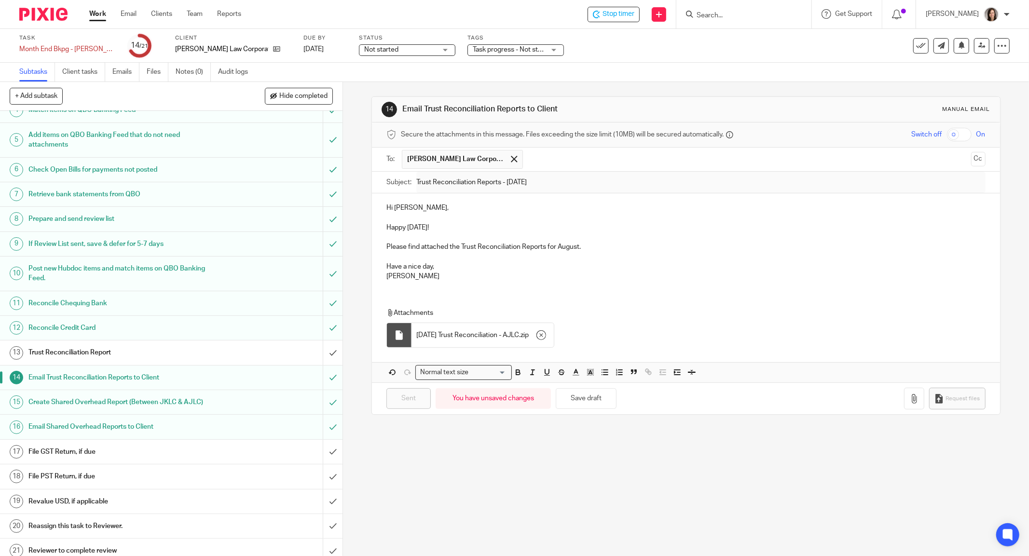
scroll to position [101, 0]
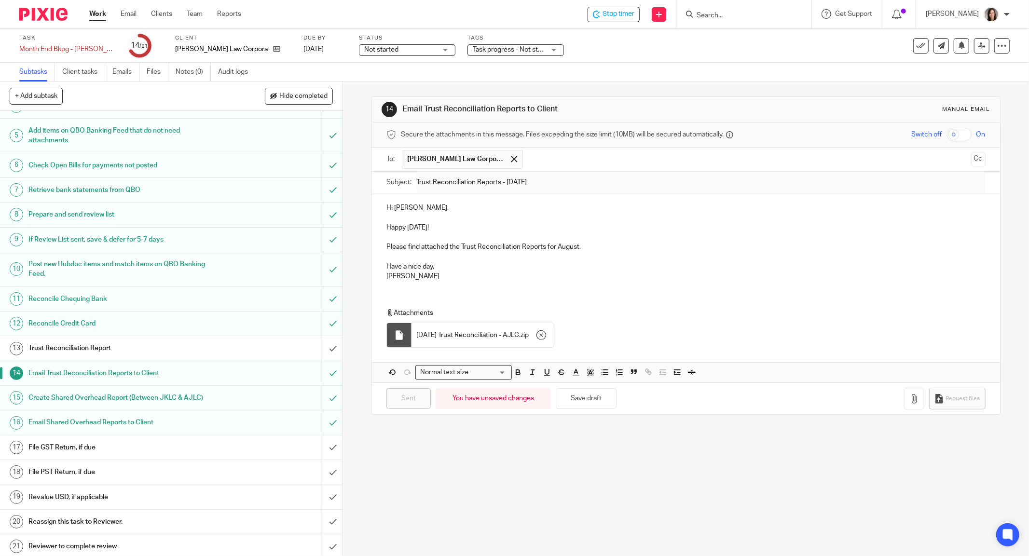
click at [125, 342] on h1 "Trust Reconciliation Report" at bounding box center [123, 348] width 190 height 14
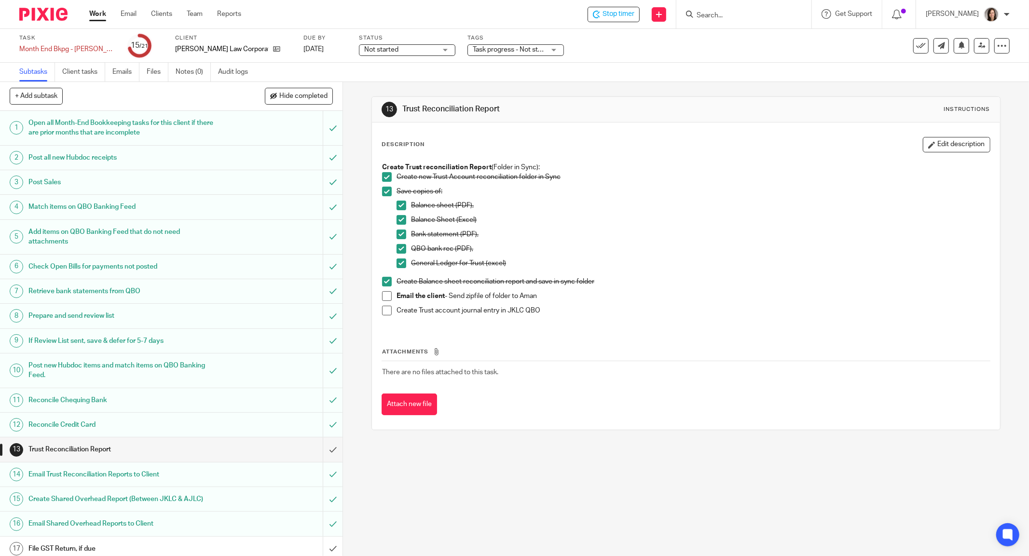
click at [385, 298] on span at bounding box center [387, 296] width 10 height 10
click at [386, 310] on span at bounding box center [387, 311] width 10 height 10
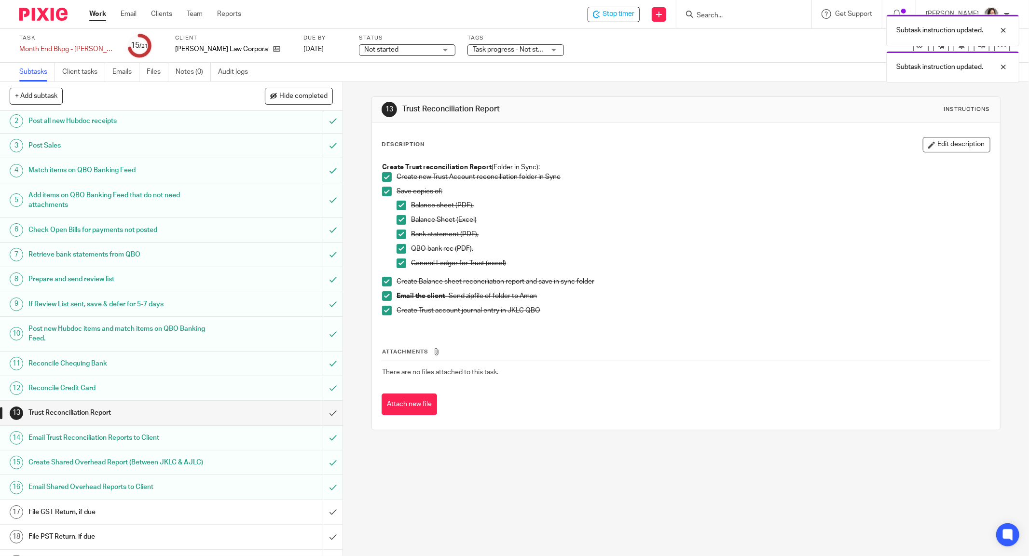
scroll to position [101, 0]
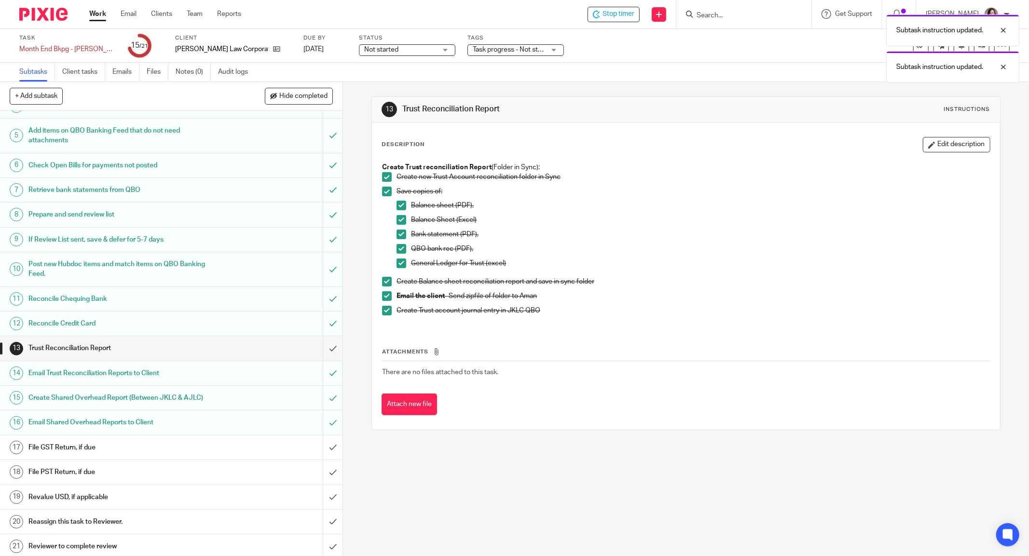
click at [109, 442] on h1 "File GST Return, if due" at bounding box center [123, 447] width 190 height 14
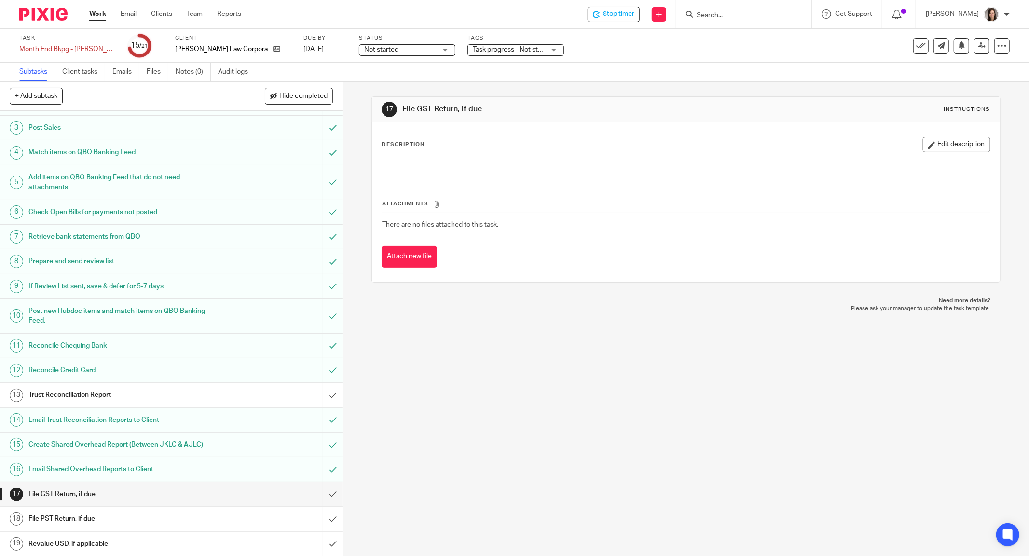
scroll to position [101, 0]
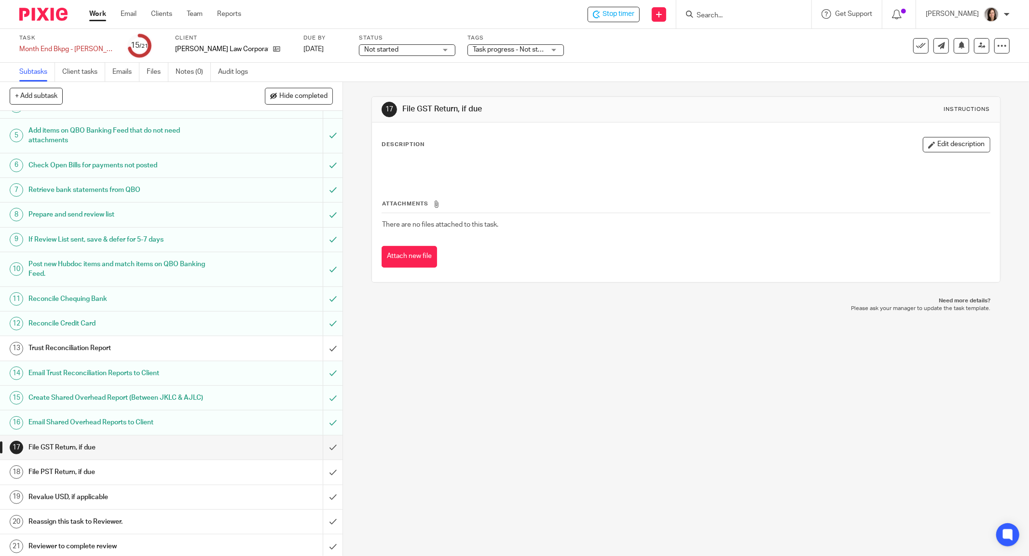
click at [233, 349] on div "Trust Reconciliation Report" at bounding box center [170, 348] width 285 height 14
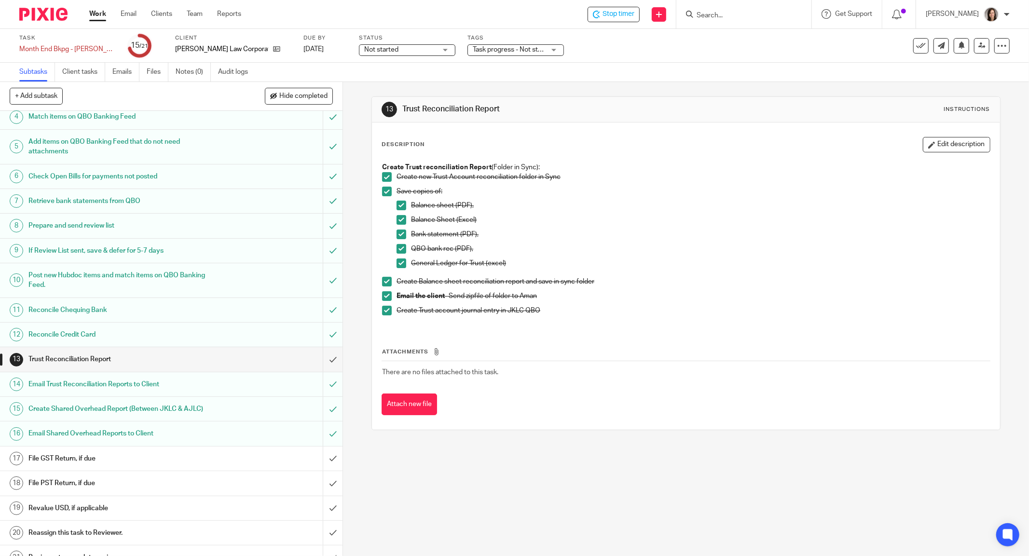
scroll to position [101, 0]
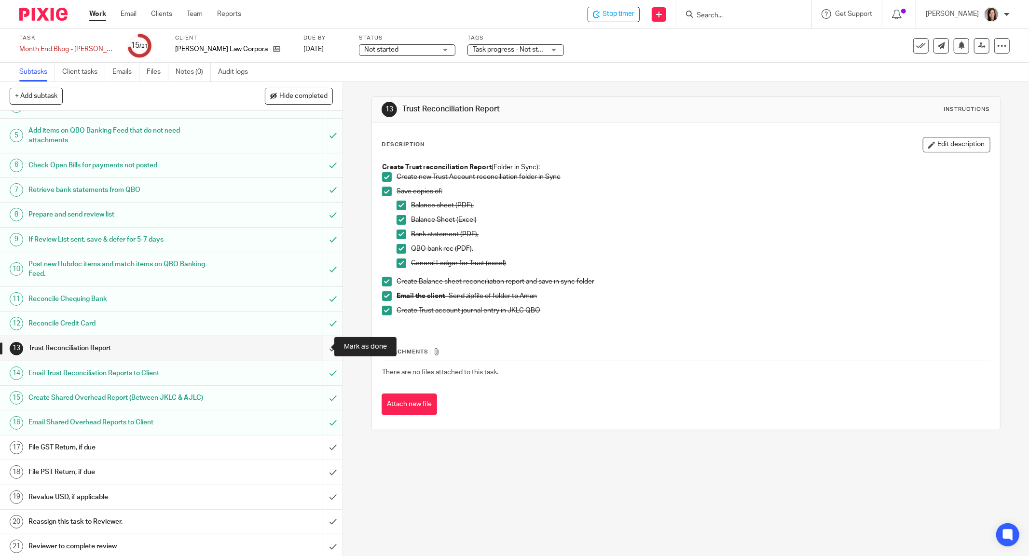
click at [326, 343] on input "submit" at bounding box center [171, 348] width 343 height 24
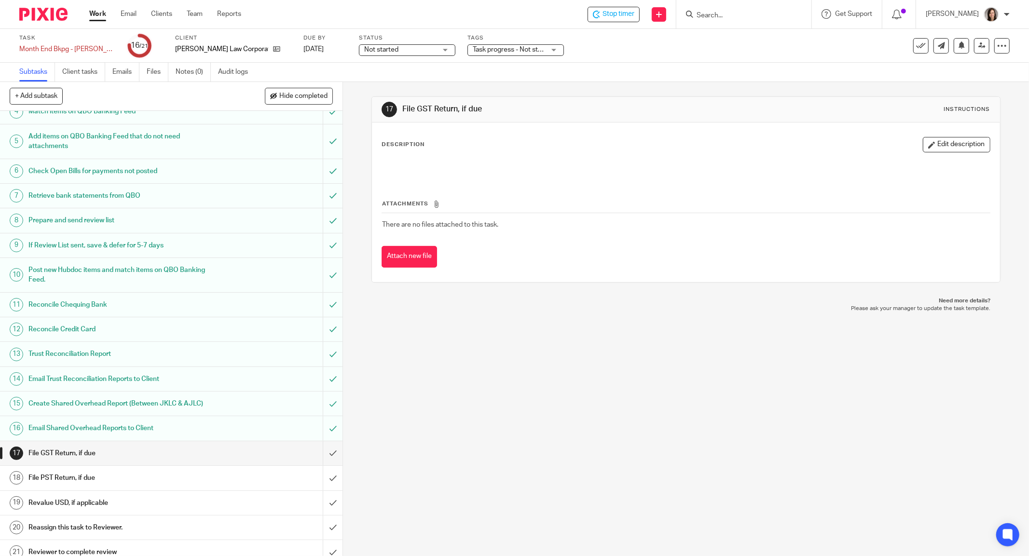
scroll to position [101, 0]
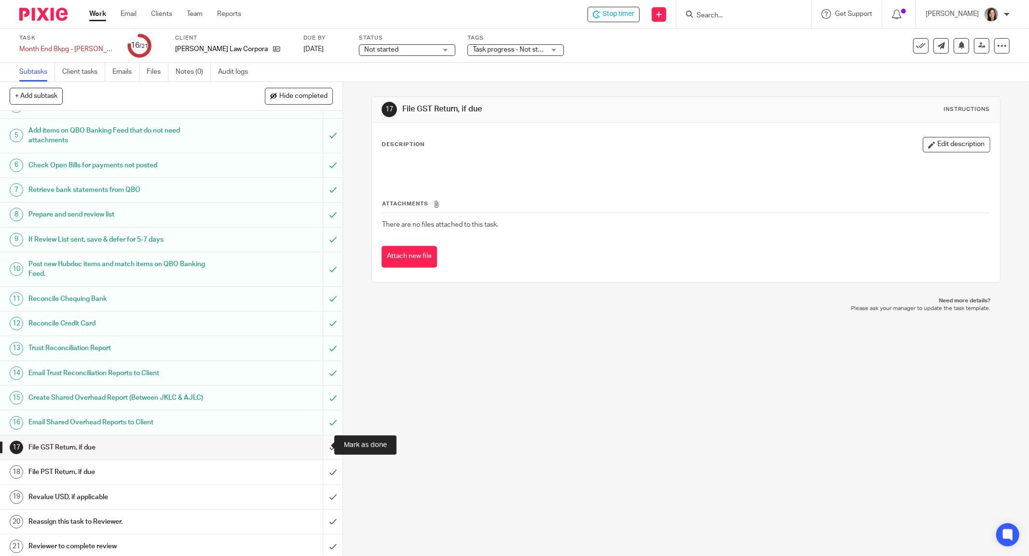
click at [319, 448] on input "submit" at bounding box center [171, 448] width 343 height 24
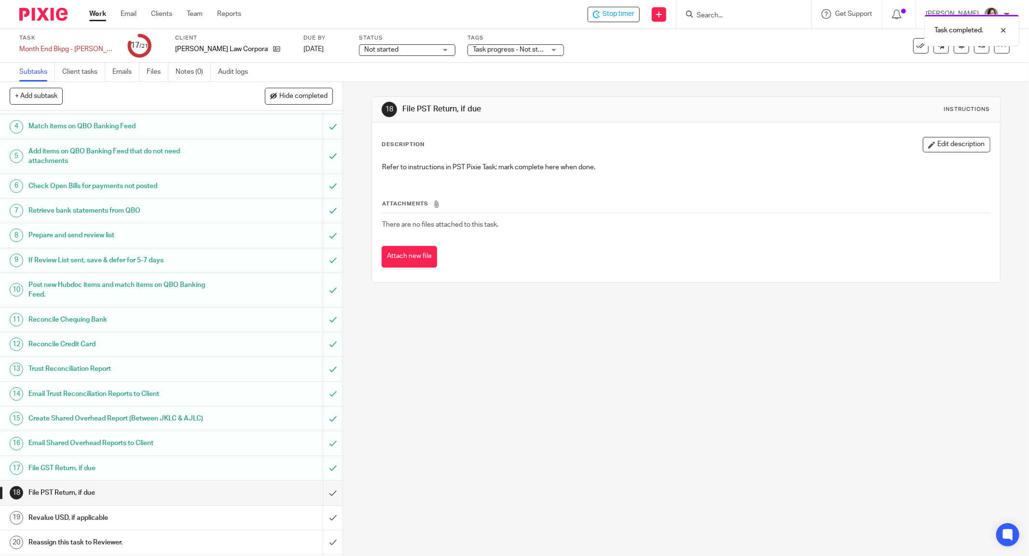
scroll to position [101, 0]
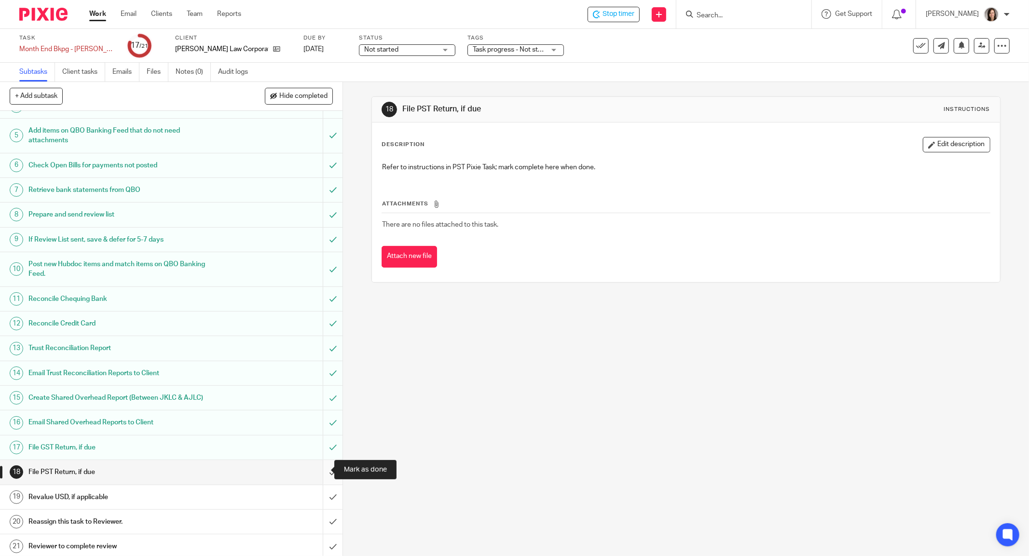
click at [319, 467] on input "submit" at bounding box center [171, 472] width 343 height 24
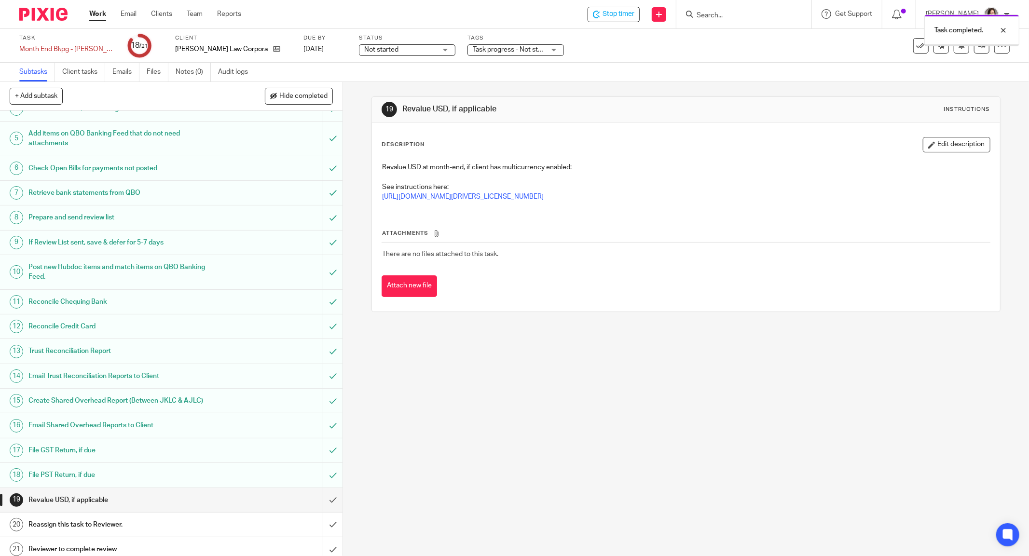
scroll to position [101, 0]
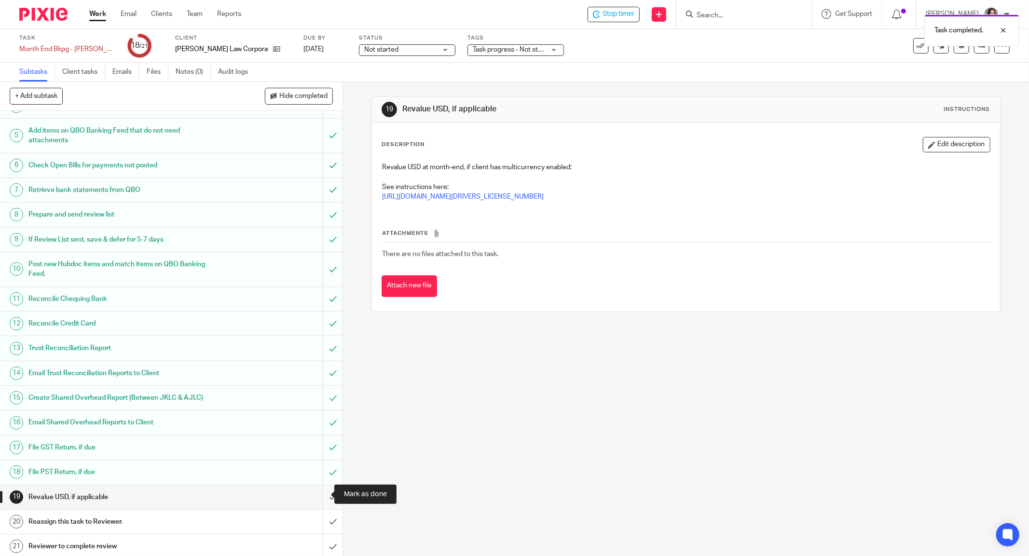
click at [325, 495] on input "submit" at bounding box center [171, 497] width 343 height 24
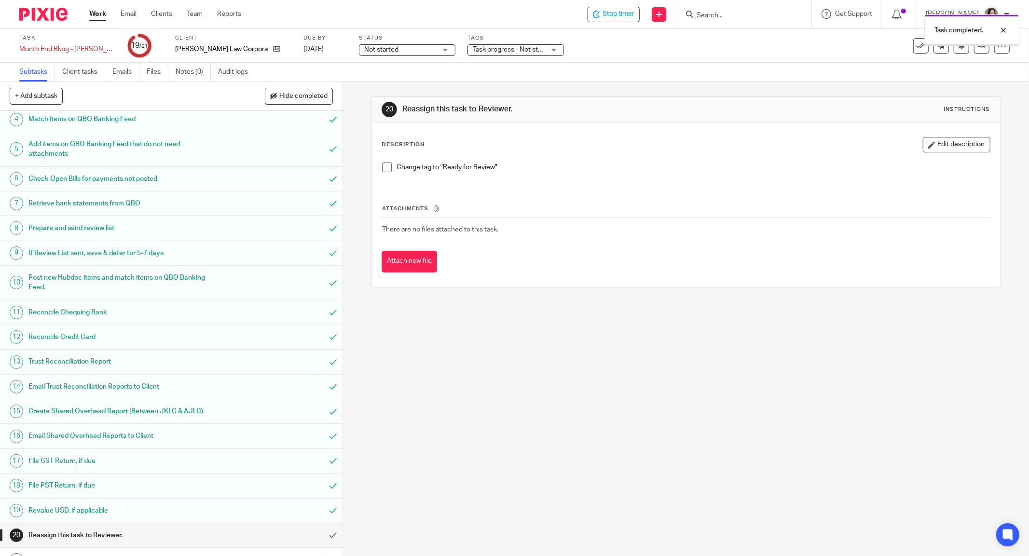
scroll to position [101, 0]
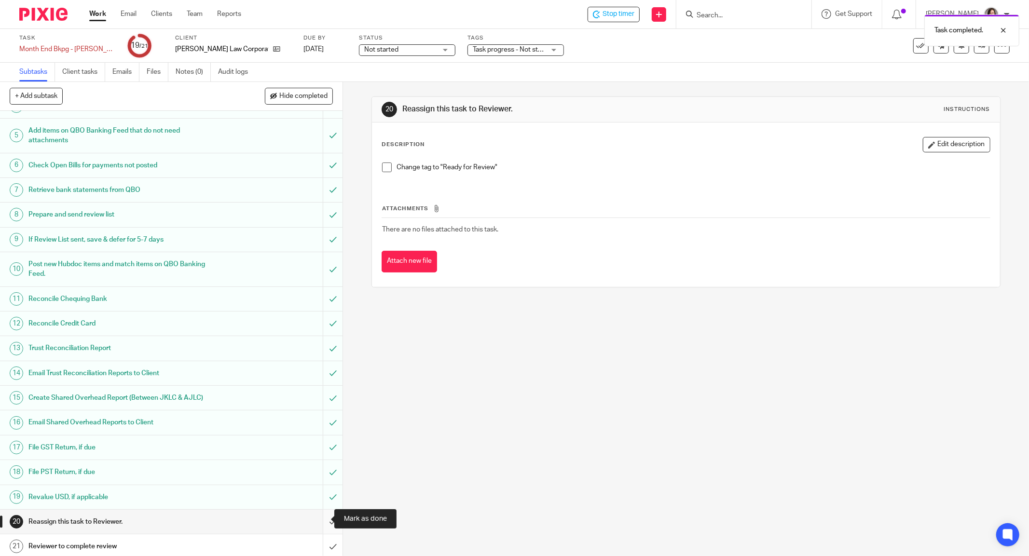
click at [323, 518] on input "submit" at bounding box center [171, 522] width 343 height 24
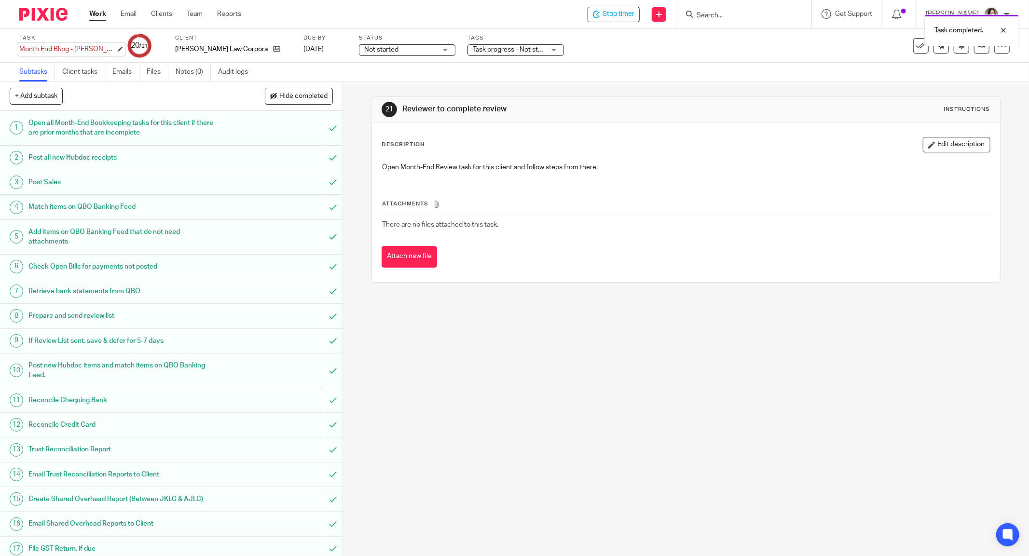
click at [90, 48] on div "Month End Bkpg - Aman Jaswal Law Corp - August - RL Sent Save Month End Bkpg - …" at bounding box center [67, 49] width 96 height 10
click at [90, 48] on input "Month End Bkpg - [PERSON_NAME] Law Corp - August - RL Sent" at bounding box center [89, 49] width 141 height 11
click at [91, 49] on input "Month End Bkpg - [PERSON_NAME] Law Corp - August - RL Sent" at bounding box center [89, 49] width 141 height 11
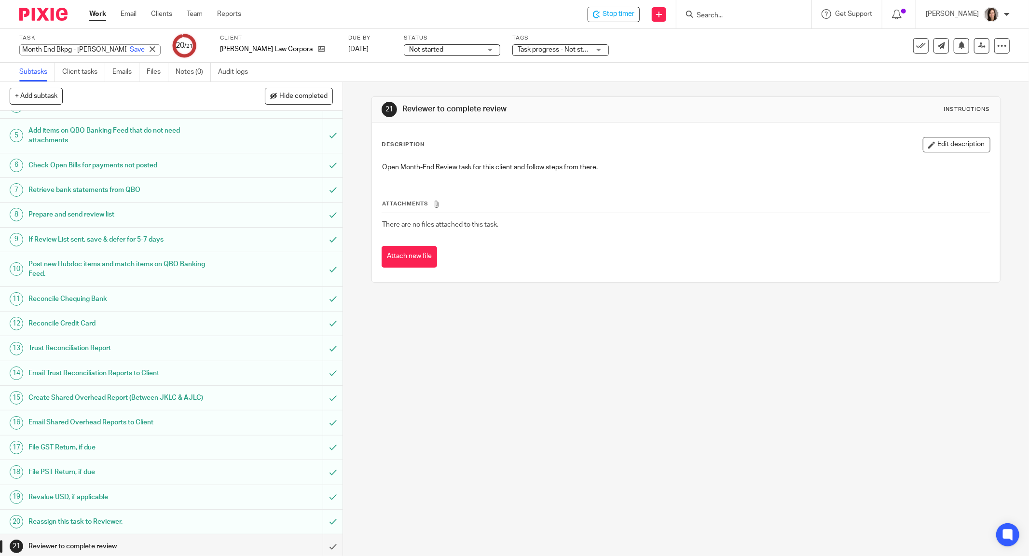
click at [179, 416] on h1 "Email Shared Overhead Reports to Client" at bounding box center [123, 422] width 190 height 14
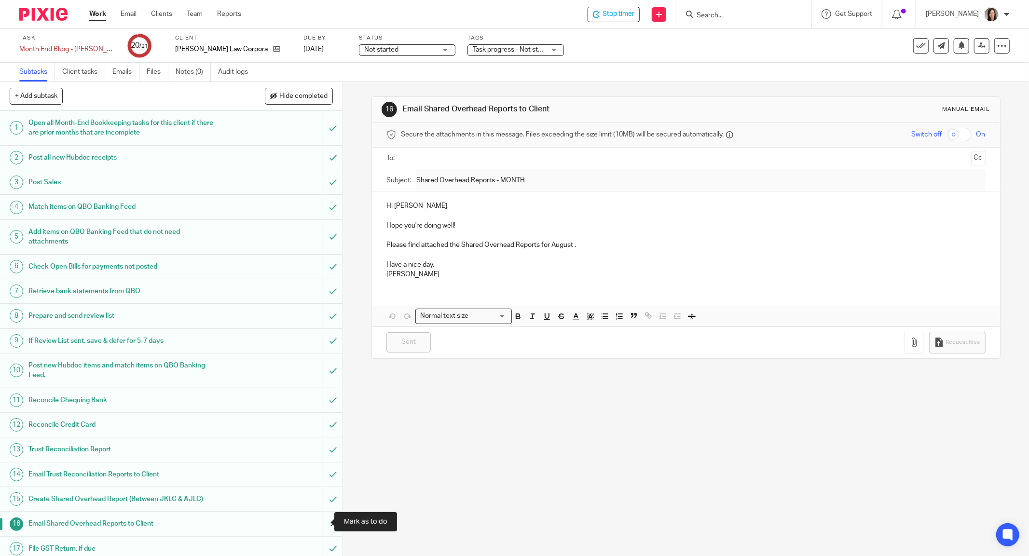
click at [318, 518] on input "submit" at bounding box center [171, 524] width 343 height 24
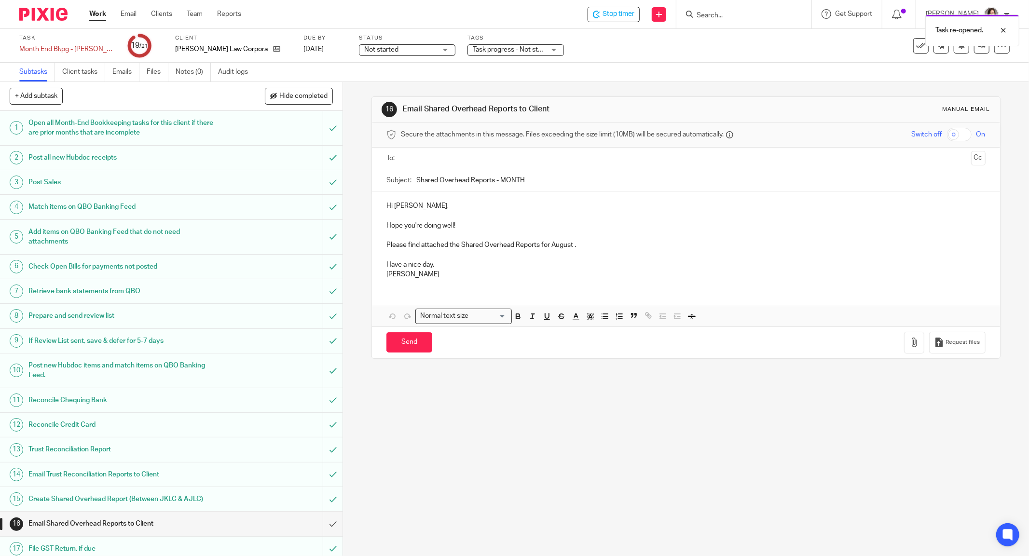
click at [441, 201] on p "Hi [PERSON_NAME]," at bounding box center [685, 206] width 599 height 10
click at [583, 235] on p at bounding box center [685, 236] width 599 height 10
click at [537, 244] on p "Please find attached the Shared Overhead Reports for August ." at bounding box center [685, 245] width 599 height 10
drag, startPoint x: 440, startPoint y: 266, endPoint x: 407, endPoint y: 269, distance: 32.5
click at [407, 269] on p "Have a nice day," at bounding box center [685, 265] width 599 height 10
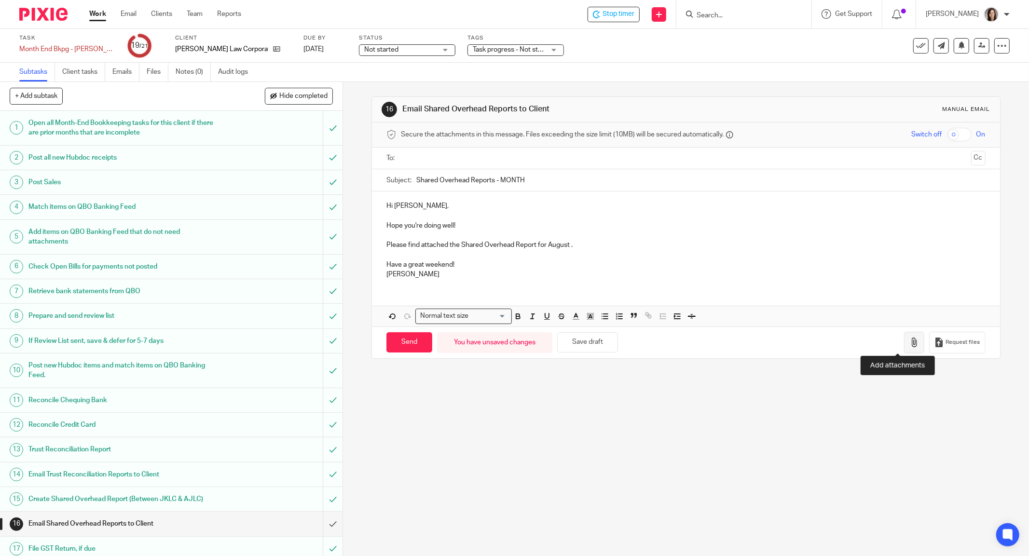
click at [909, 343] on icon "button" at bounding box center [914, 343] width 10 height 10
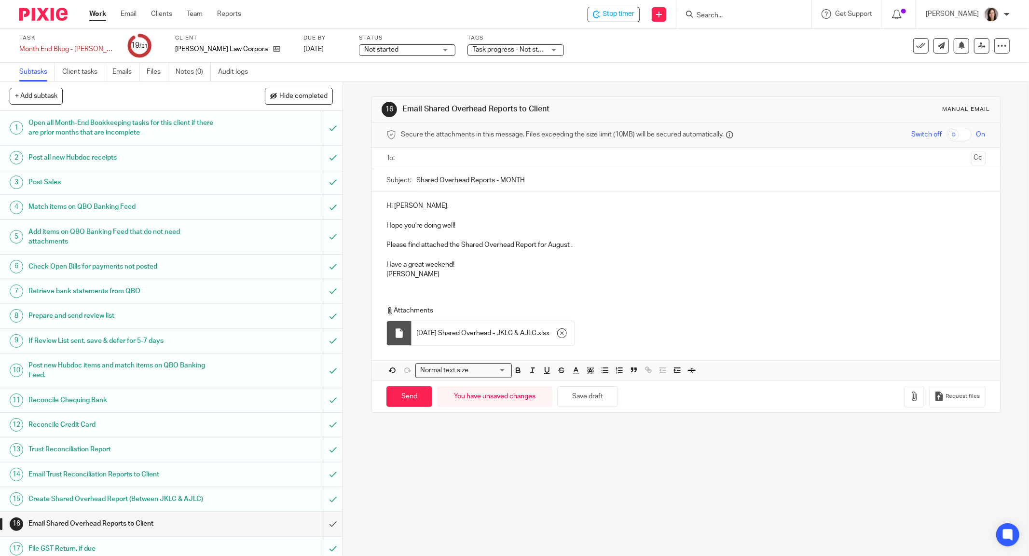
click at [559, 184] on input "Shared Overhead Reports - MONTH" at bounding box center [700, 180] width 569 height 22
drag, startPoint x: 554, startPoint y: 183, endPoint x: 501, endPoint y: 183, distance: 53.1
click at [501, 183] on input "Shared Overhead Reports - MONTH" at bounding box center [700, 180] width 569 height 22
type input "Shared Overhead Reports - [DATE]"
click at [458, 153] on input "text" at bounding box center [685, 158] width 563 height 11
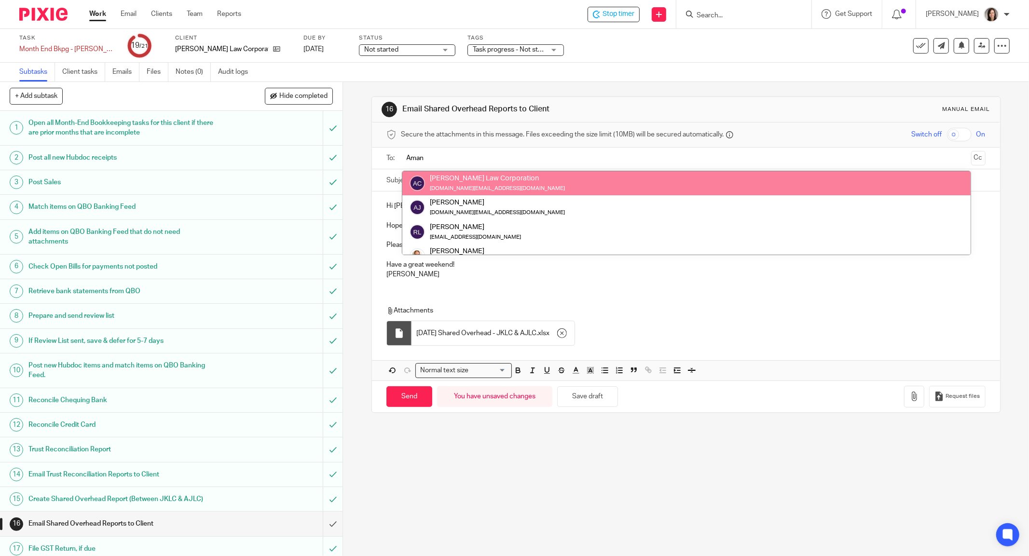
type input "Aman"
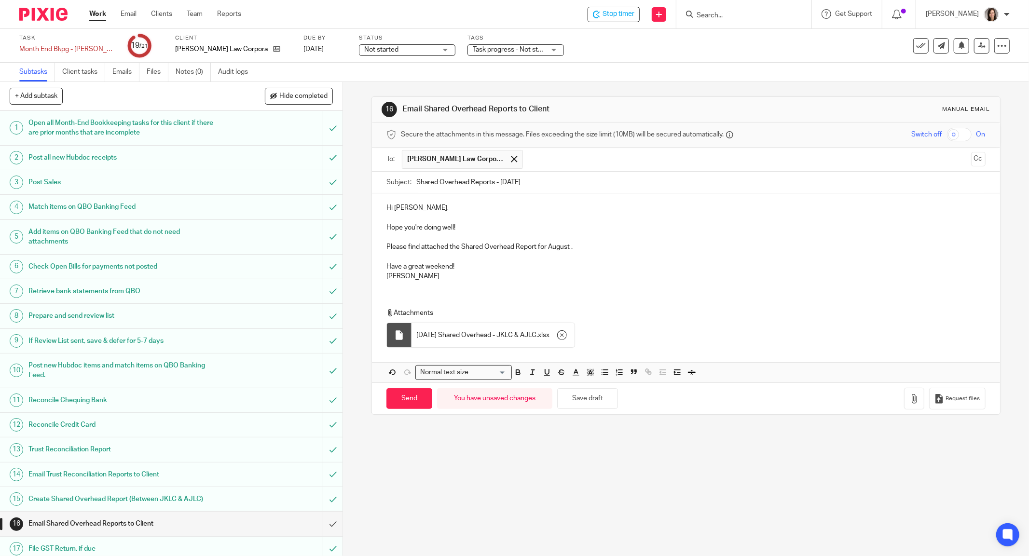
click at [386, 223] on p "Hope you're doing well!" at bounding box center [685, 228] width 599 height 10
drag, startPoint x: 470, startPoint y: 220, endPoint x: 415, endPoint y: 232, distance: 56.2
click at [415, 232] on div "Hi Aman, I hope you're doing well! Please find attached the Shared Overhead Rep…" at bounding box center [686, 240] width 628 height 95
click at [440, 228] on p "I hope you're doing well!" at bounding box center [685, 228] width 599 height 10
drag, startPoint x: 461, startPoint y: 229, endPoint x: 381, endPoint y: 225, distance: 80.2
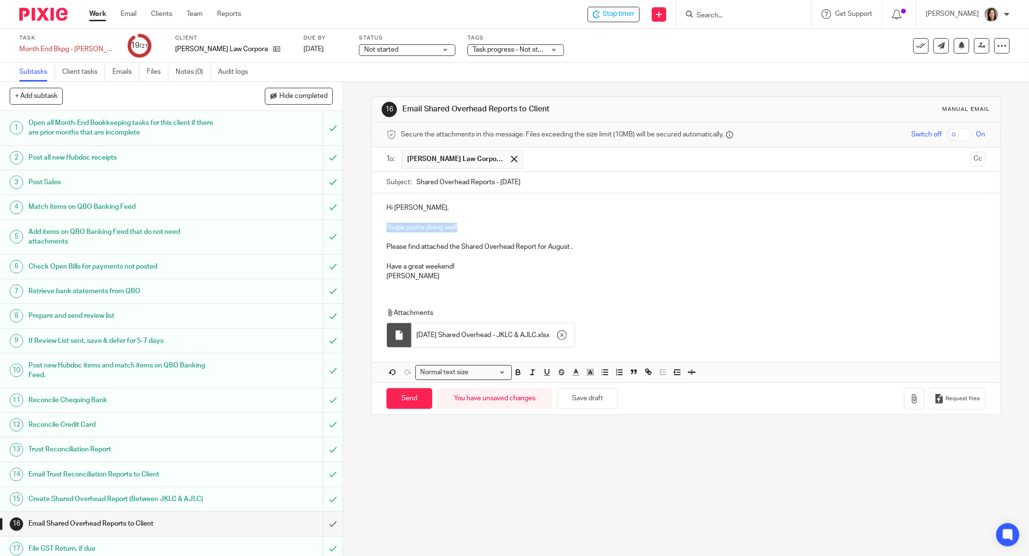
click at [381, 225] on div "Hi Aman, I hope you're doing well! Please find attached the Shared Overhead Rep…" at bounding box center [686, 240] width 628 height 95
click at [556, 456] on div "16 Email Shared Overhead Reports to Client Manual email Secure the attachments …" at bounding box center [686, 319] width 686 height 474
click at [490, 183] on input "Shared Overhead Reports - Aug 2025" at bounding box center [700, 183] width 569 height 22
type input "Shared Overhead Report - Aug 2025"
click at [695, 283] on div "Hi Aman, Me again! Please find attached the Shared Overhead Report for August .…" at bounding box center [686, 240] width 628 height 95
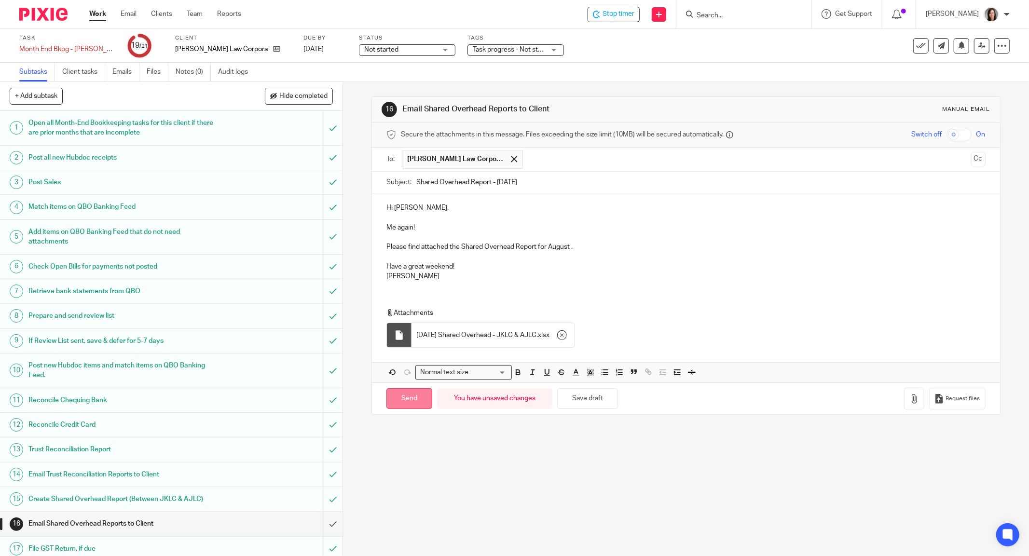
click at [395, 399] on input "Send" at bounding box center [409, 398] width 46 height 21
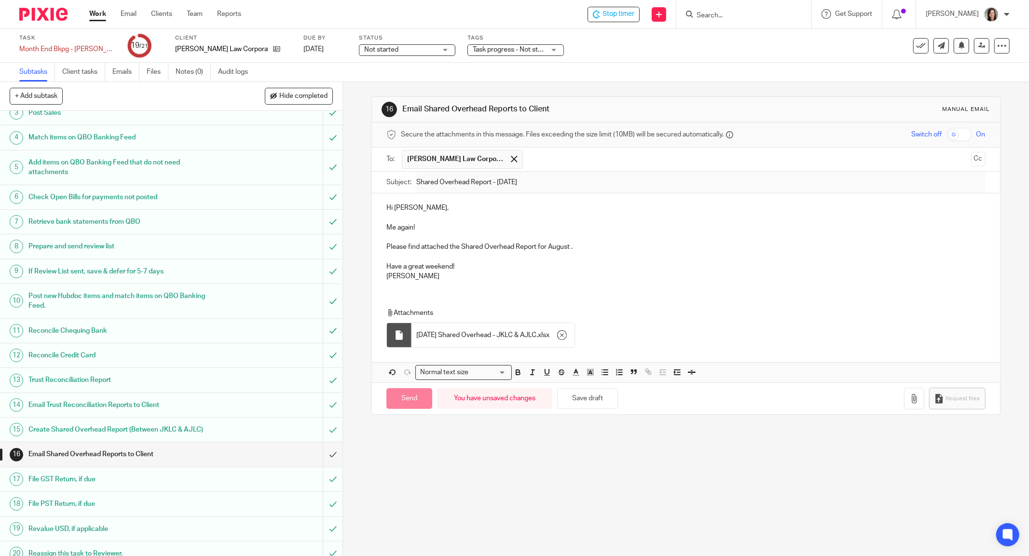
scroll to position [101, 0]
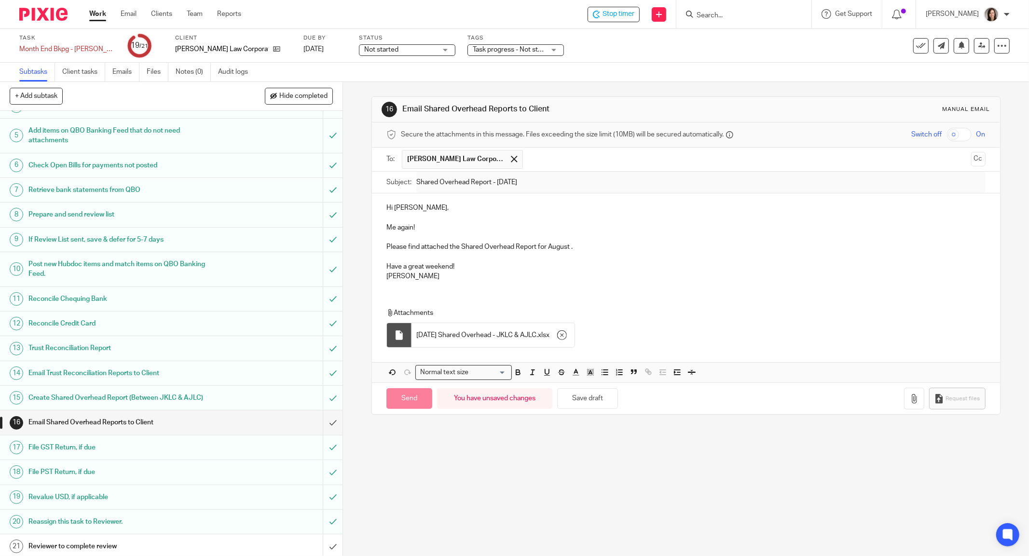
type input "Sent"
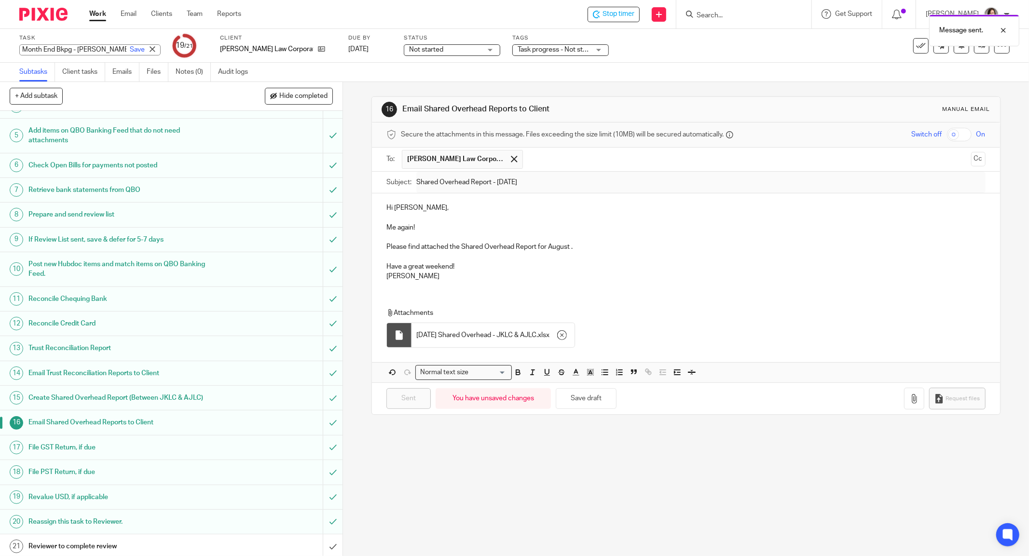
click at [69, 46] on div "Month End Bkpg - Aman Jaswal Law Corp - August - RL Sent Save Month End Bkpg - …" at bounding box center [89, 49] width 141 height 11
click at [73, 48] on input "Month End Bkpg - Aman Jaswal Law Corp - August - RL Sent" at bounding box center [89, 49] width 141 height 11
type input "Month End Bkpg - Aman Jaswal Law Corp - August - RFR"
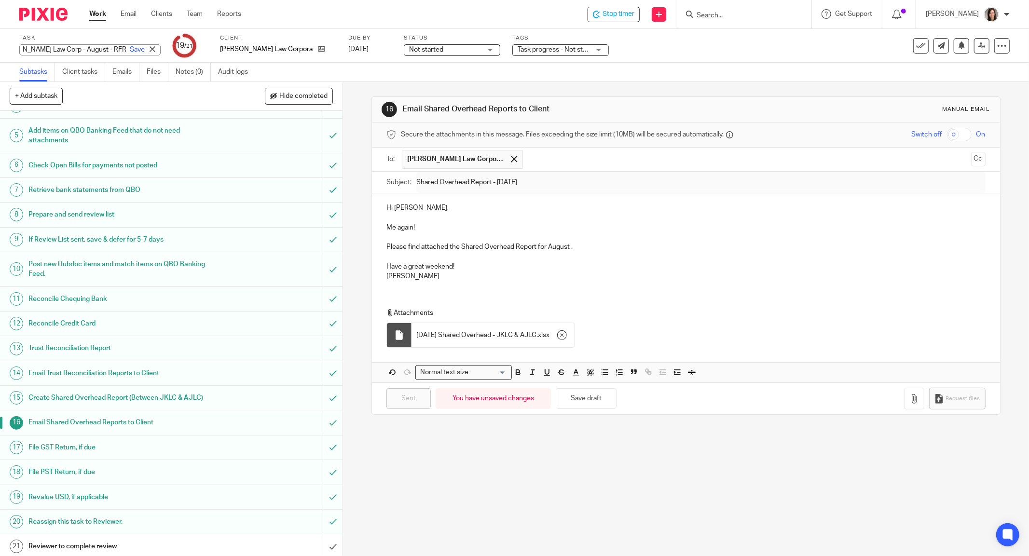
scroll to position [0, 89]
click at [86, 29] on div "Task Month End Bkpg - Aman Jaswal Law Corp - August - RFR Save Month End Bkpg -…" at bounding box center [514, 46] width 1029 height 34
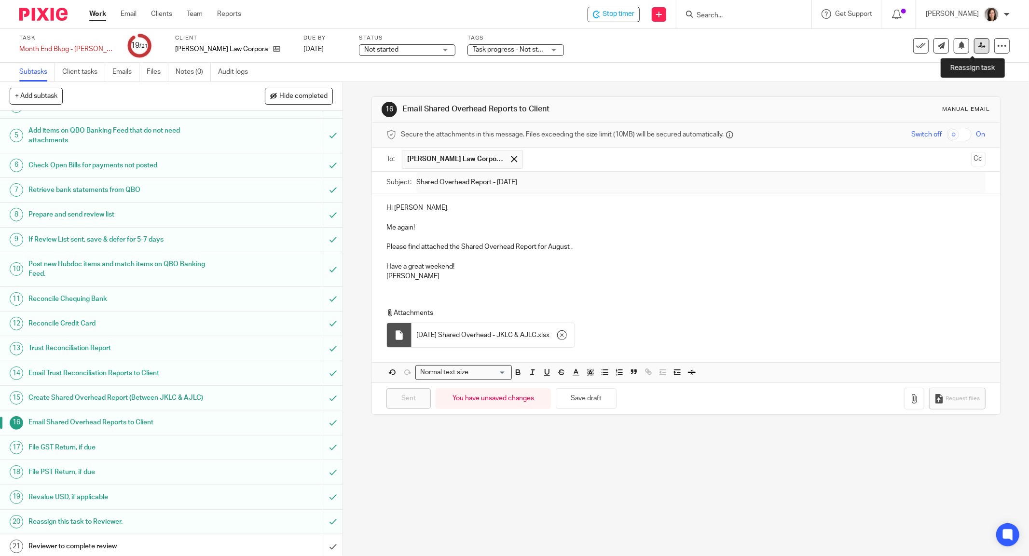
click at [978, 49] on icon at bounding box center [981, 45] width 7 height 7
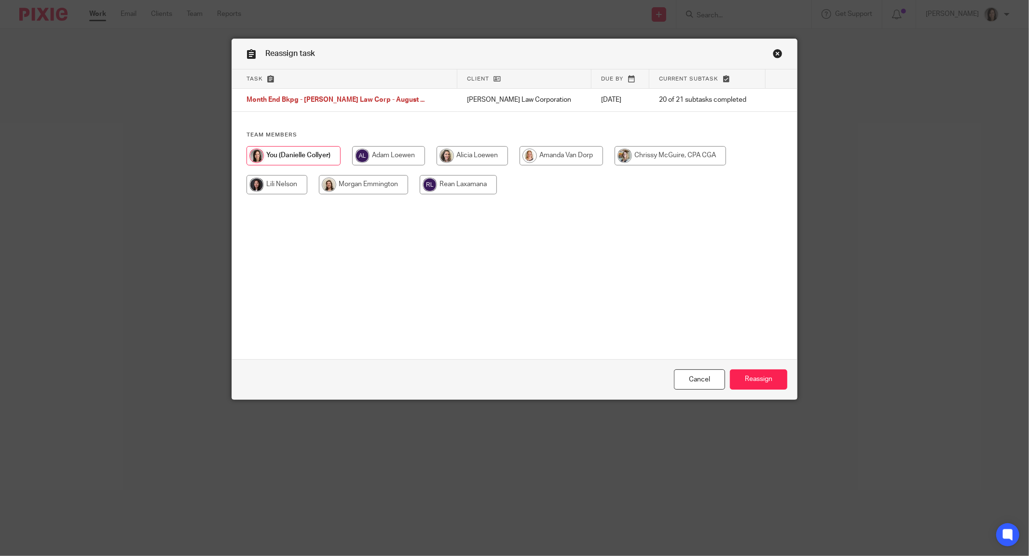
click at [655, 158] on input "radio" at bounding box center [670, 155] width 111 height 19
radio input "true"
click at [766, 381] on input "Reassign" at bounding box center [758, 380] width 57 height 21
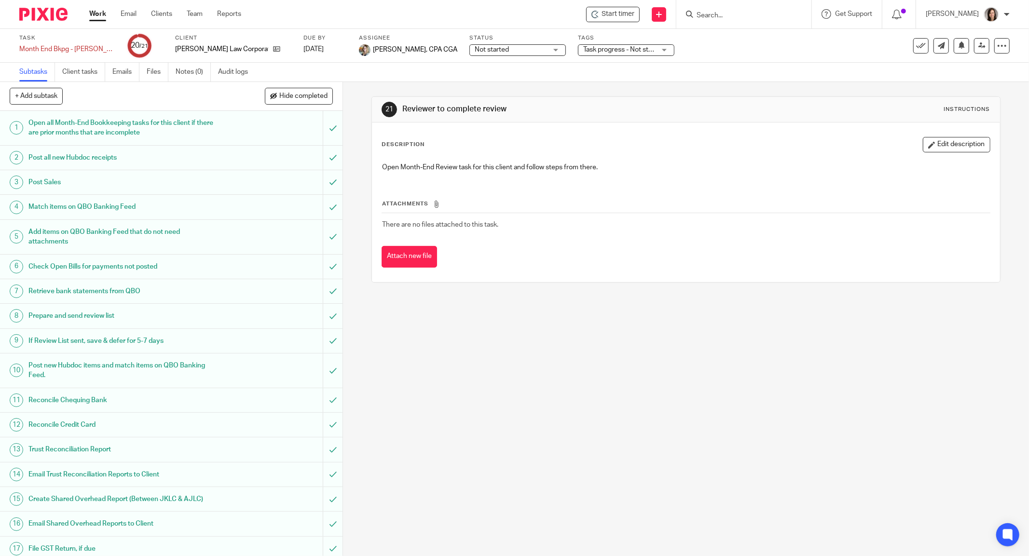
click at [96, 13] on link "Work" at bounding box center [97, 14] width 17 height 10
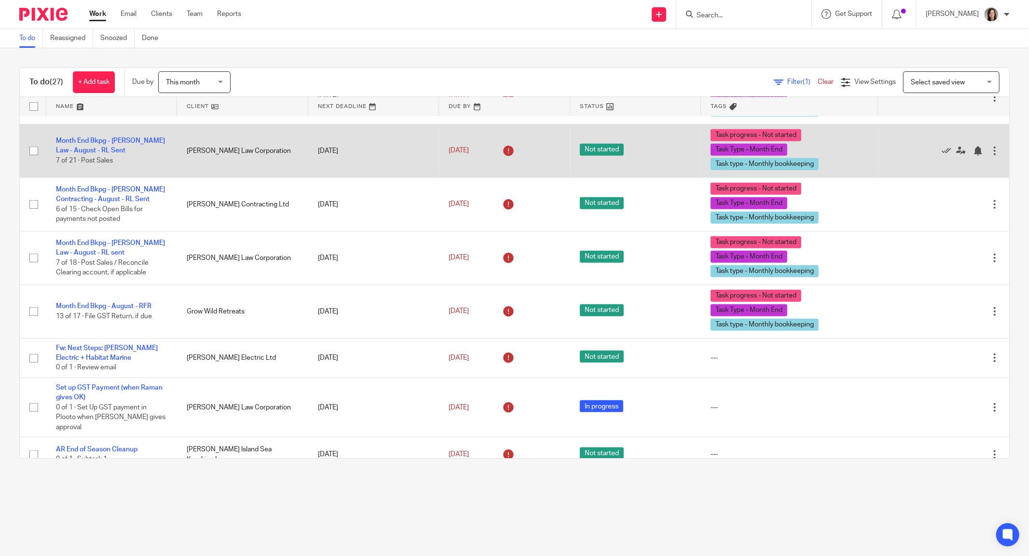
scroll to position [843, 0]
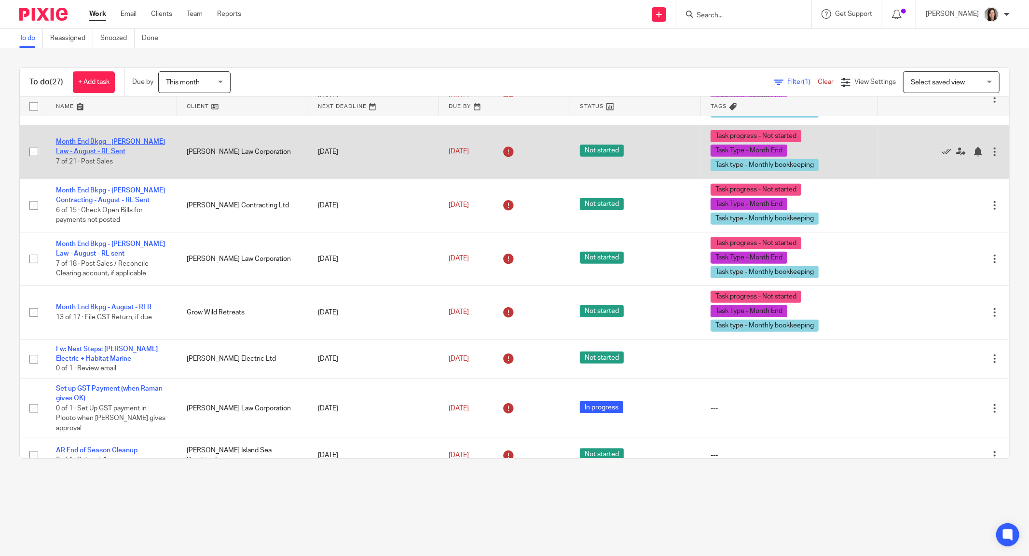
click at [119, 155] on link "Month End Bkpg - [PERSON_NAME] Law - August - RL Sent" at bounding box center [110, 146] width 109 height 16
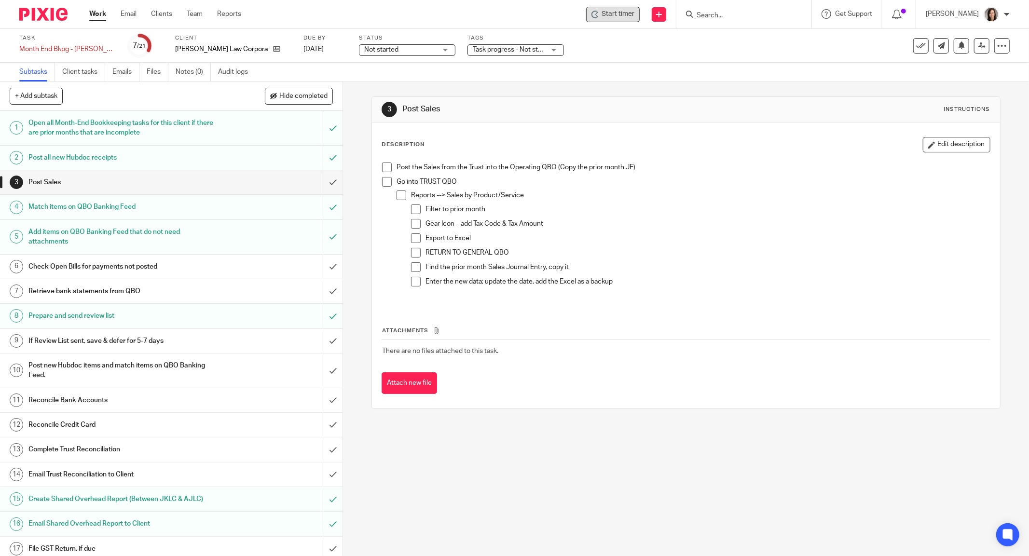
click at [611, 14] on span "Start timer" at bounding box center [618, 14] width 33 height 10
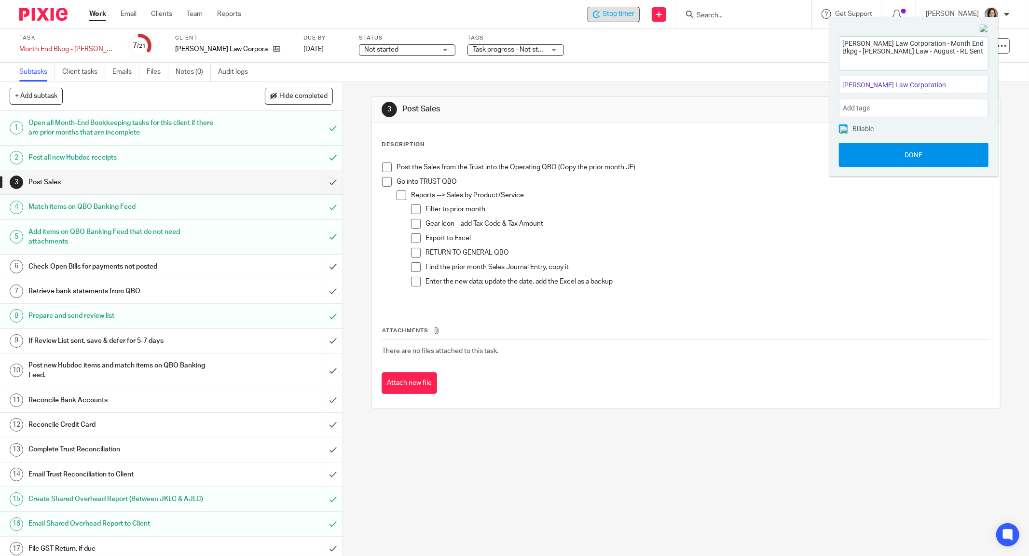
click at [907, 157] on button "Done" at bounding box center [914, 155] width 150 height 24
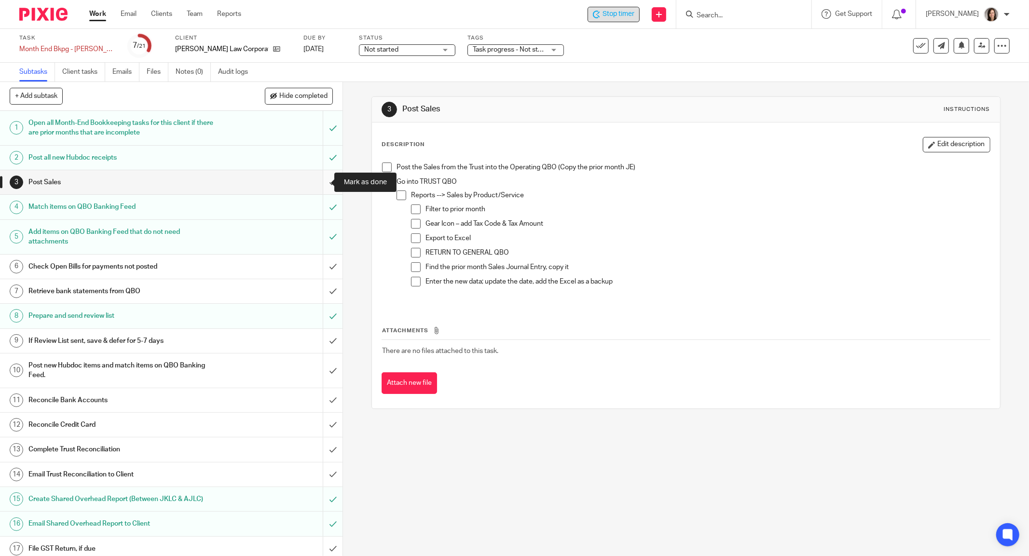
click at [320, 184] on input "submit" at bounding box center [171, 182] width 343 height 24
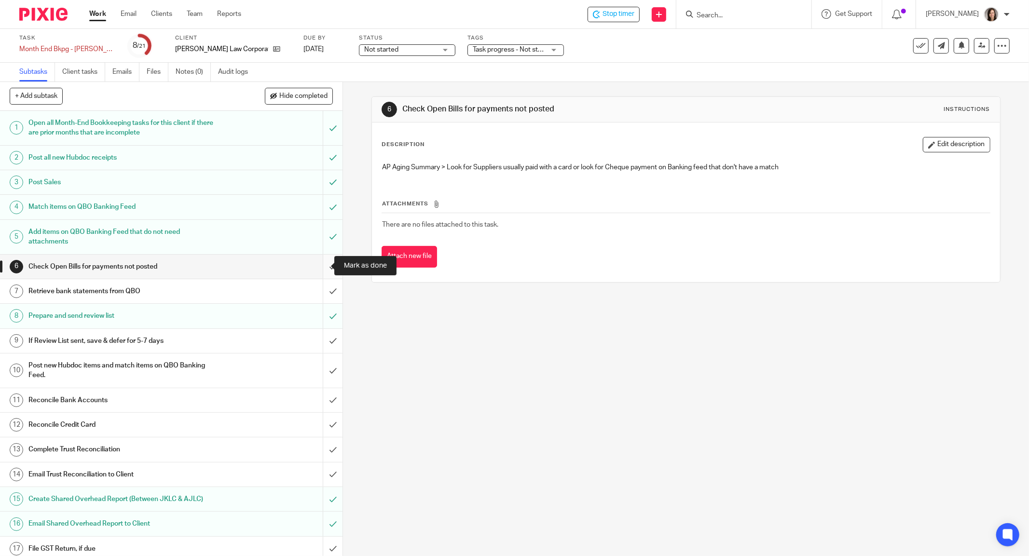
click at [317, 266] on input "submit" at bounding box center [171, 267] width 343 height 24
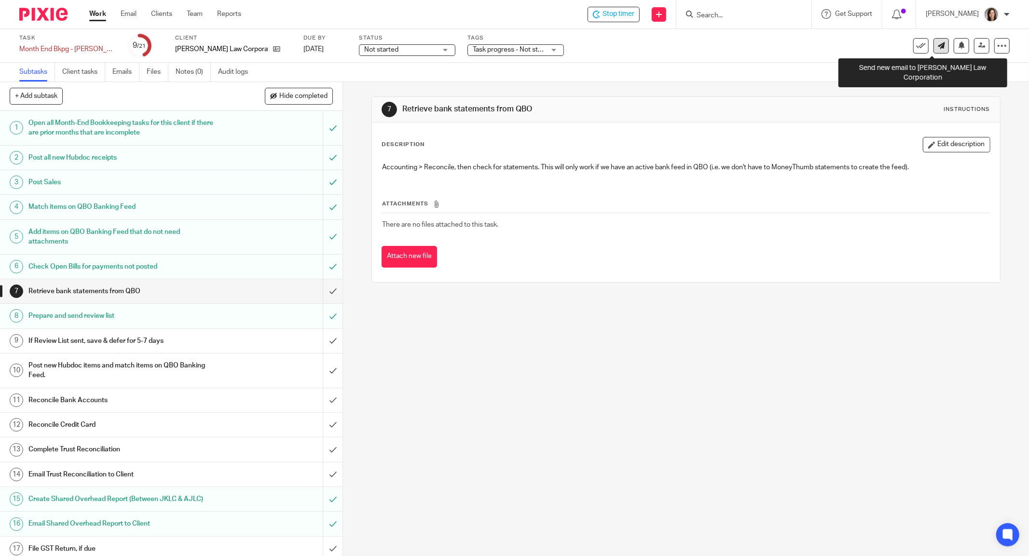
click at [936, 42] on link at bounding box center [941, 45] width 15 height 15
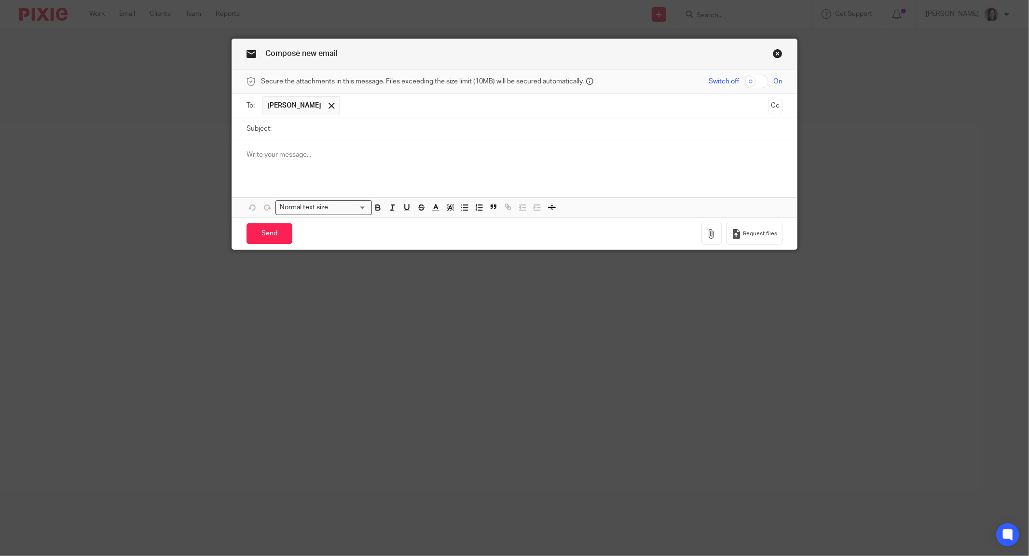
click at [304, 130] on input "Subject:" at bounding box center [529, 129] width 506 height 22
type input "Interactive Brokers Aug Statement"
click at [324, 152] on p at bounding box center [515, 155] width 536 height 10
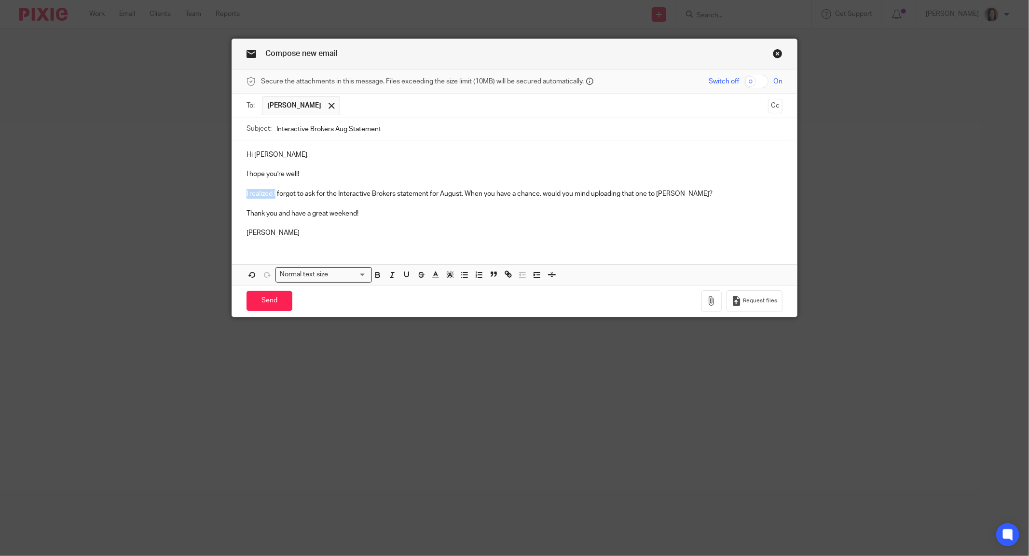
drag, startPoint x: 271, startPoint y: 191, endPoint x: 237, endPoint y: 192, distance: 33.8
click at [237, 192] on div "Hi Joshua, I hope you're well! I realized I forgot to ask for the Interactive B…" at bounding box center [514, 192] width 565 height 105
click at [431, 196] on p "I forgot to ask for the Interactive Brokers statement for August. When you have…" at bounding box center [515, 194] width 536 height 10
click at [275, 194] on p "I forgot to ask for the Interactive Brokers statement for August. When you have…" at bounding box center [515, 194] width 536 height 10
click at [469, 192] on p "I forgot to include a request for the Interactive Brokers statement for August.…" at bounding box center [515, 194] width 536 height 10
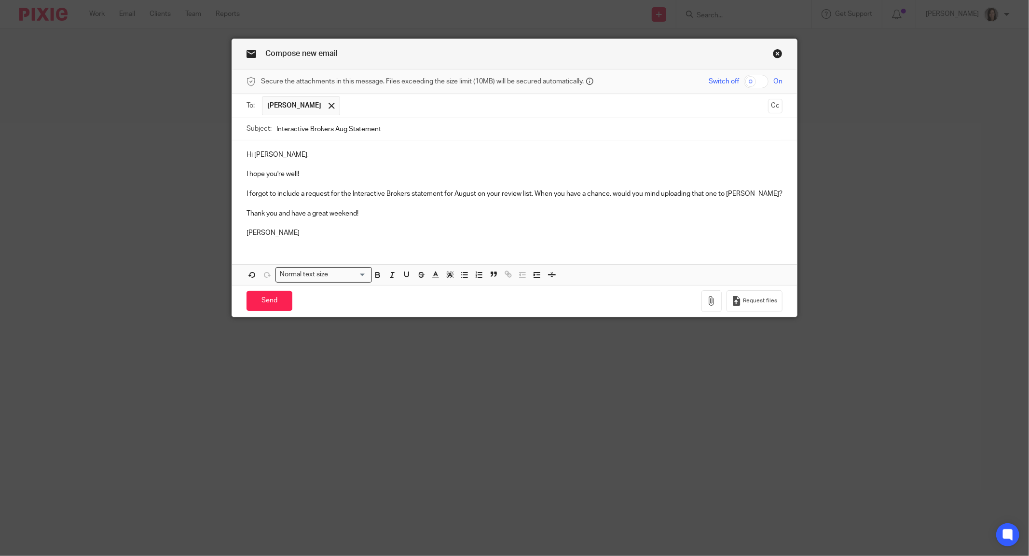
click at [348, 195] on p "I forgot to include a request for the Interactive Brokers statement for August …" at bounding box center [515, 194] width 536 height 10
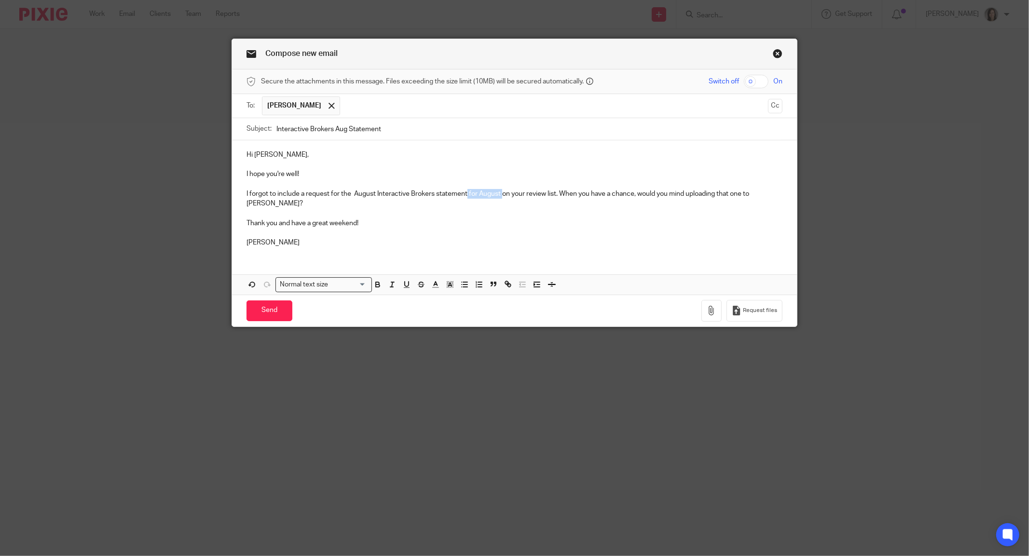
drag, startPoint x: 498, startPoint y: 193, endPoint x: 461, endPoint y: 196, distance: 36.8
click at [461, 196] on p "I forgot to include a request for the August Interactive Brokers statement for …" at bounding box center [515, 199] width 536 height 20
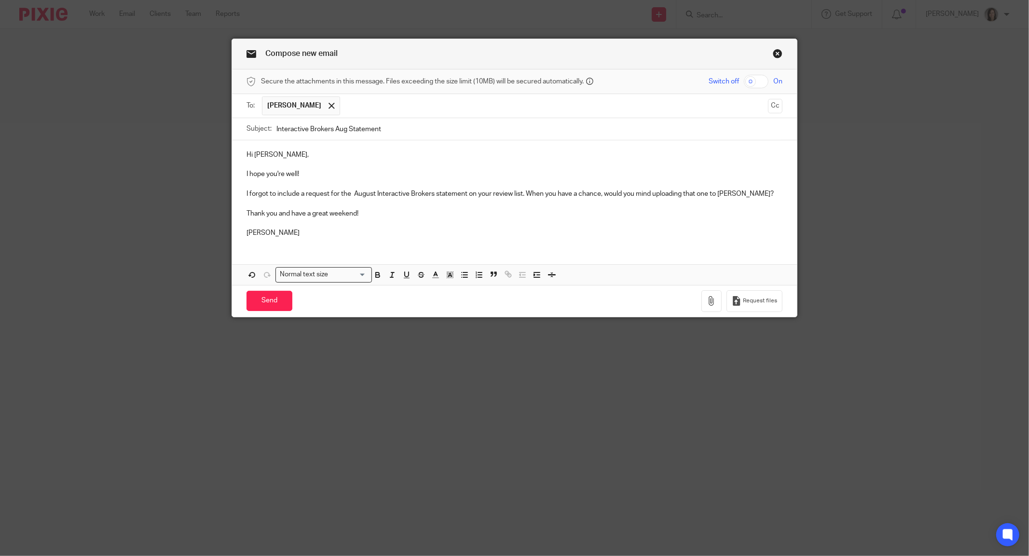
click at [739, 189] on p "I forgot to include a request for the August Interactive Brokers statement on y…" at bounding box center [515, 194] width 536 height 10
click at [332, 126] on input "Interactive Brokers Aug Statement" at bounding box center [529, 129] width 506 height 22
type input "Interactive Brokers - Aug Statement"
click at [271, 305] on input "Send" at bounding box center [270, 301] width 46 height 21
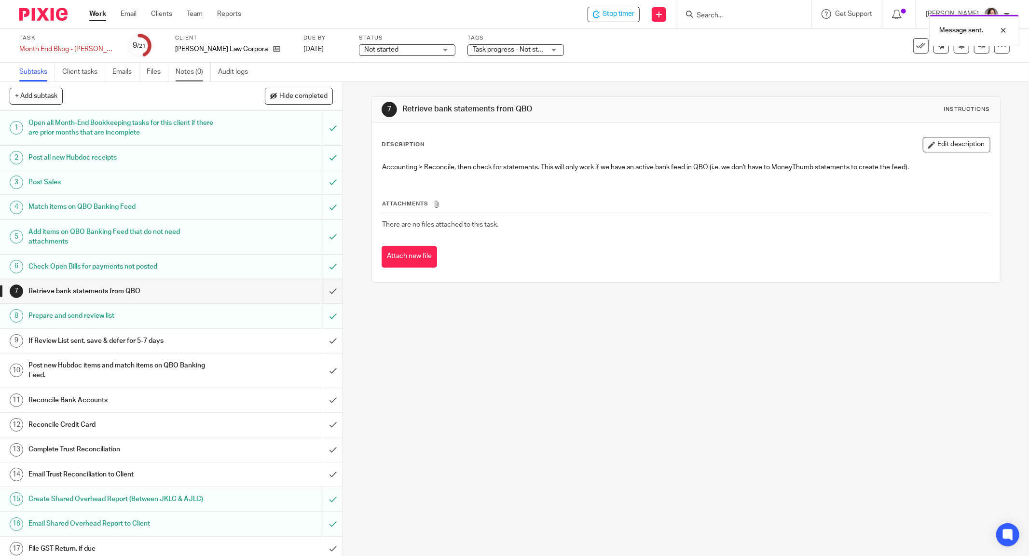
click at [195, 72] on link "Notes (0)" at bounding box center [193, 72] width 35 height 19
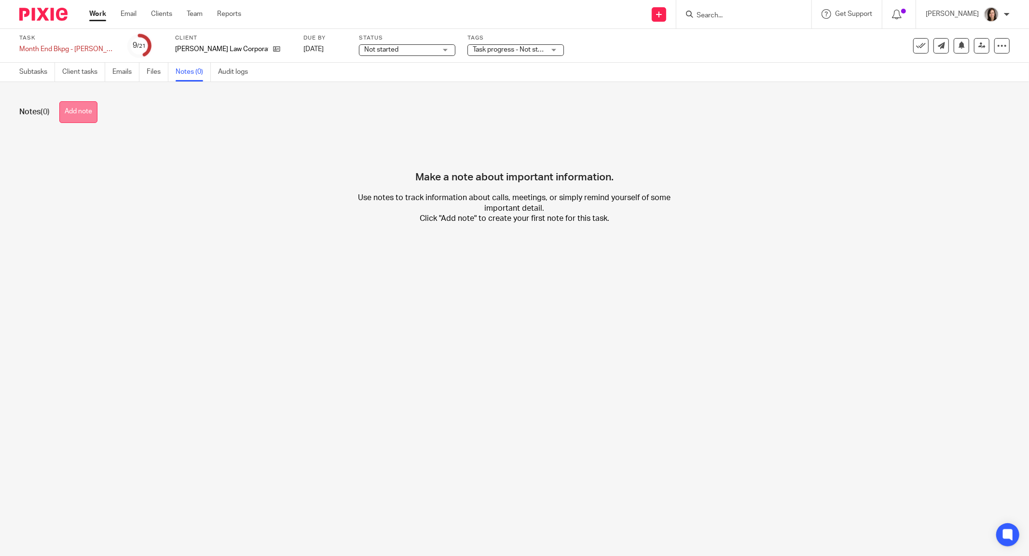
click at [96, 117] on button "Add note" at bounding box center [78, 112] width 38 height 22
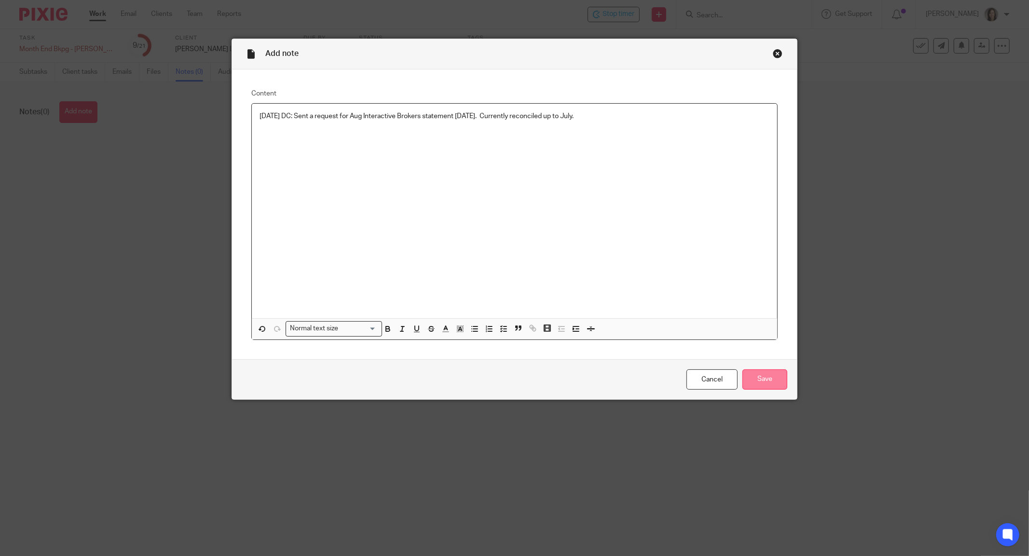
click at [761, 378] on input "Save" at bounding box center [765, 380] width 45 height 21
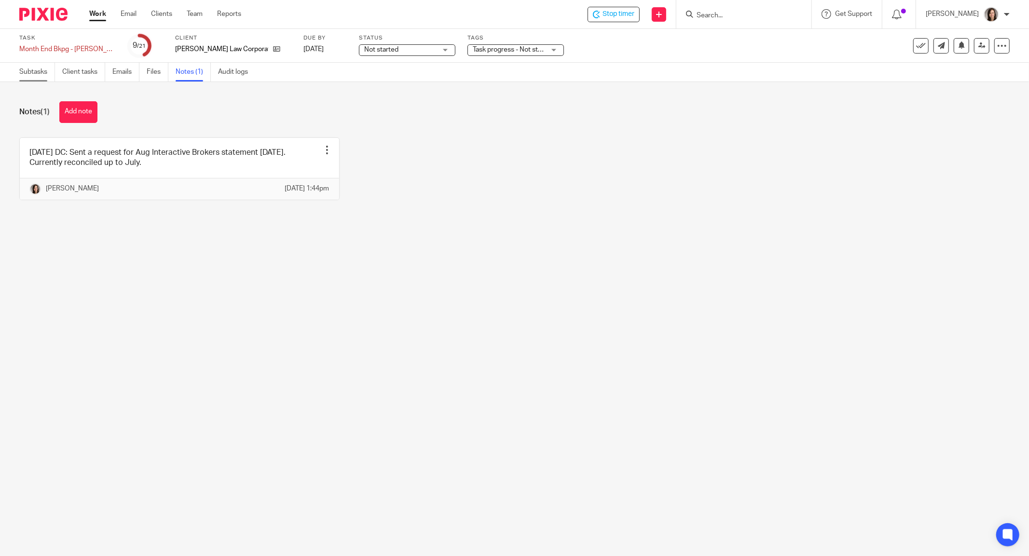
click at [25, 70] on link "Subtasks" at bounding box center [37, 72] width 36 height 19
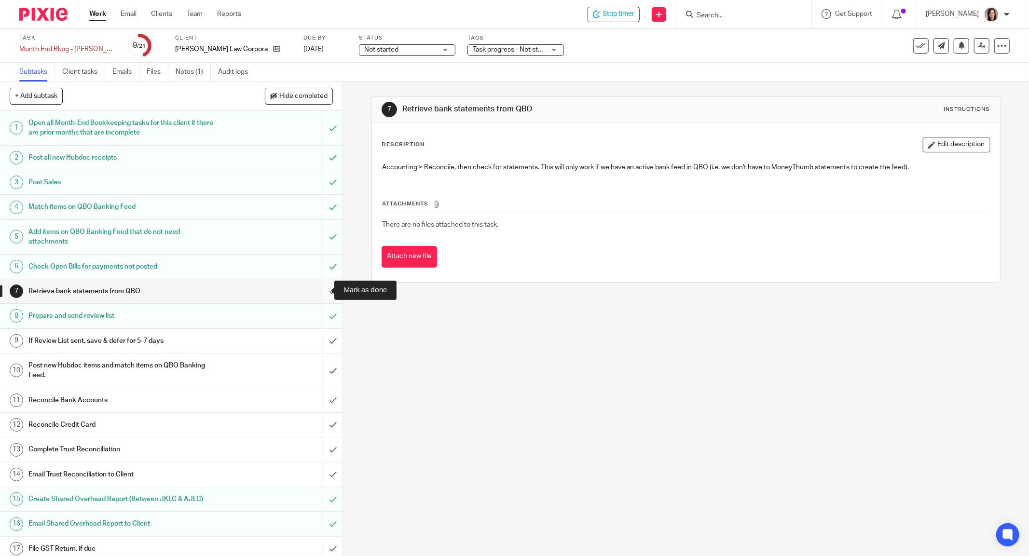
click at [324, 290] on input "submit" at bounding box center [171, 291] width 343 height 24
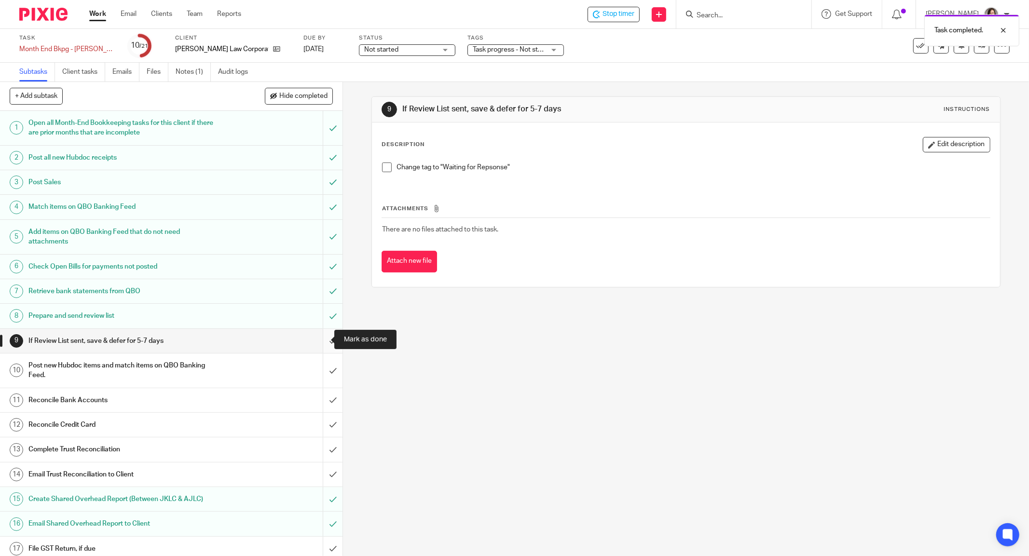
click at [316, 338] on input "submit" at bounding box center [171, 341] width 343 height 24
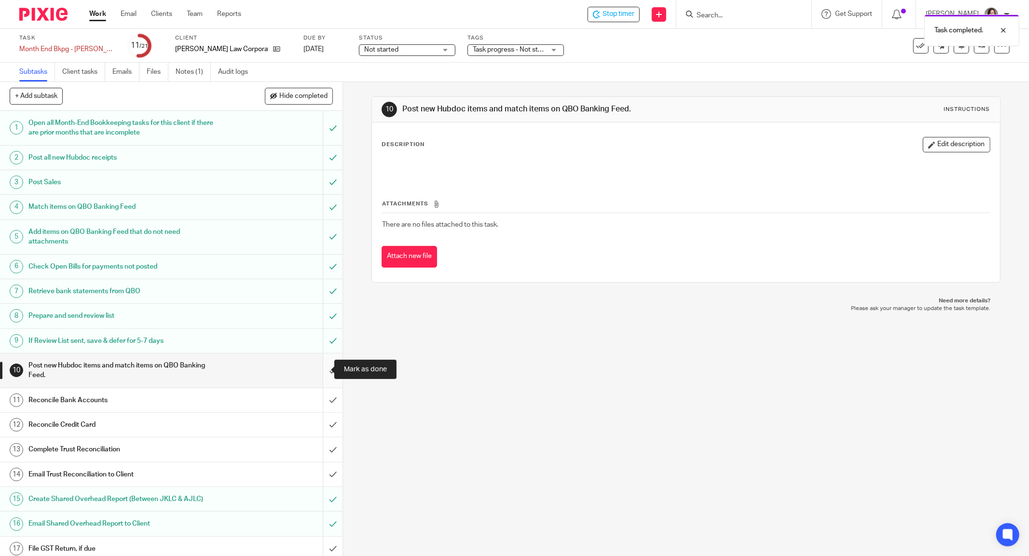
click at [316, 370] on input "submit" at bounding box center [171, 371] width 343 height 34
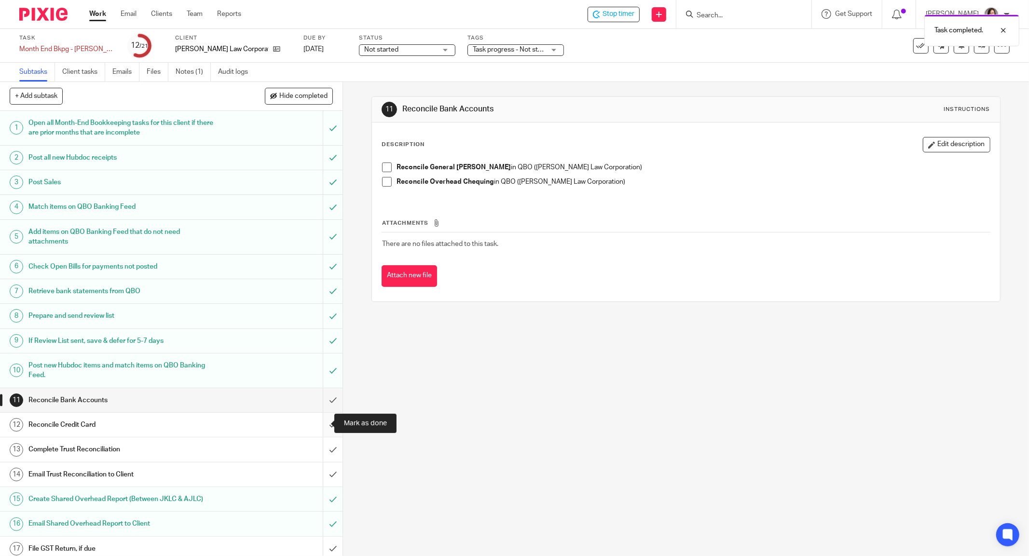
click at [322, 425] on input "submit" at bounding box center [171, 425] width 343 height 24
click at [329, 397] on input "submit" at bounding box center [171, 400] width 343 height 24
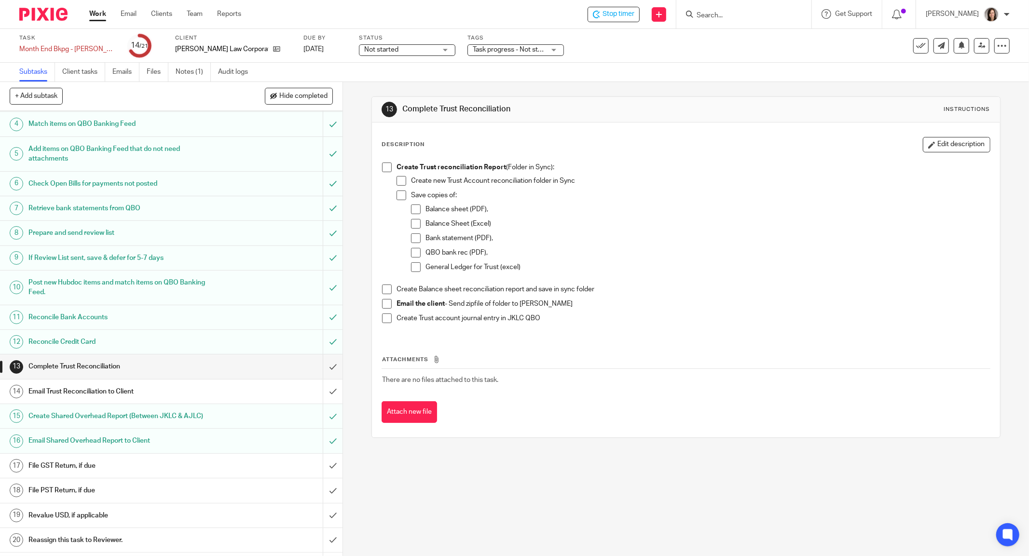
scroll to position [101, 0]
